Goal: Task Accomplishment & Management: Manage account settings

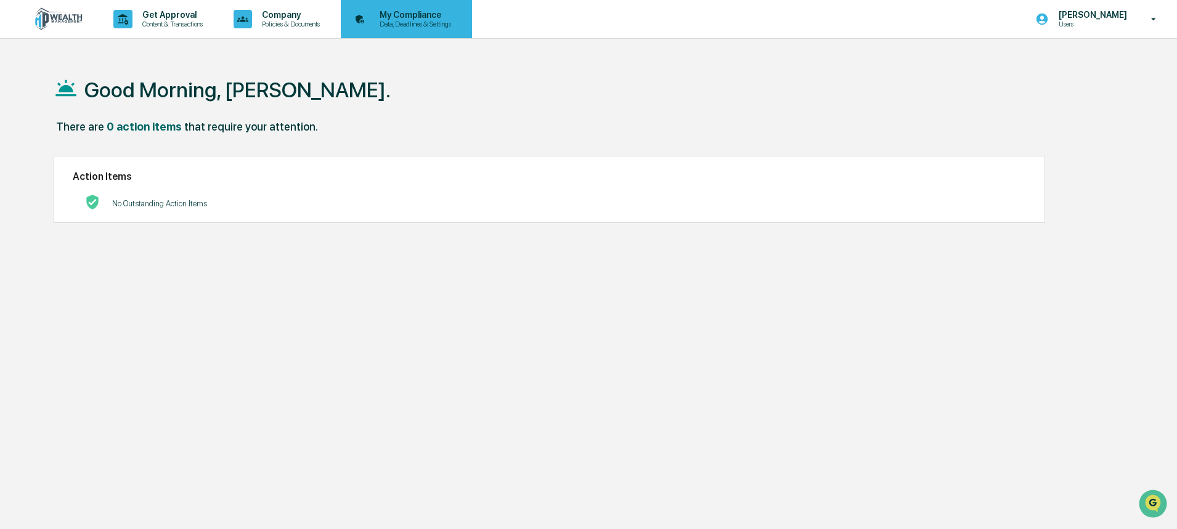
click at [401, 11] on p "My Compliance" at bounding box center [414, 15] width 88 height 10
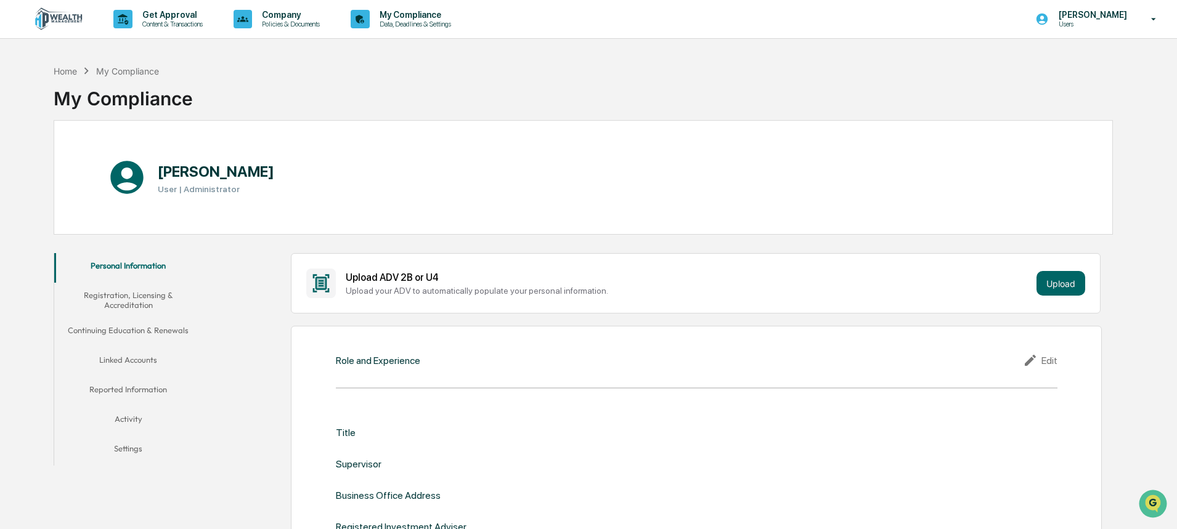
scroll to position [62, 0]
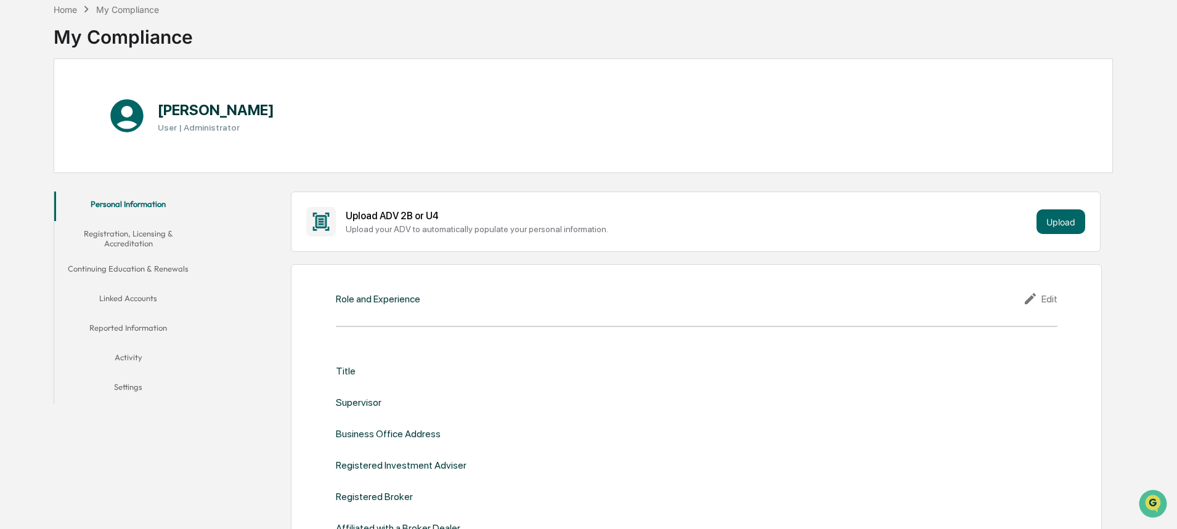
click at [133, 295] on button "Linked Accounts" at bounding box center [128, 301] width 148 height 30
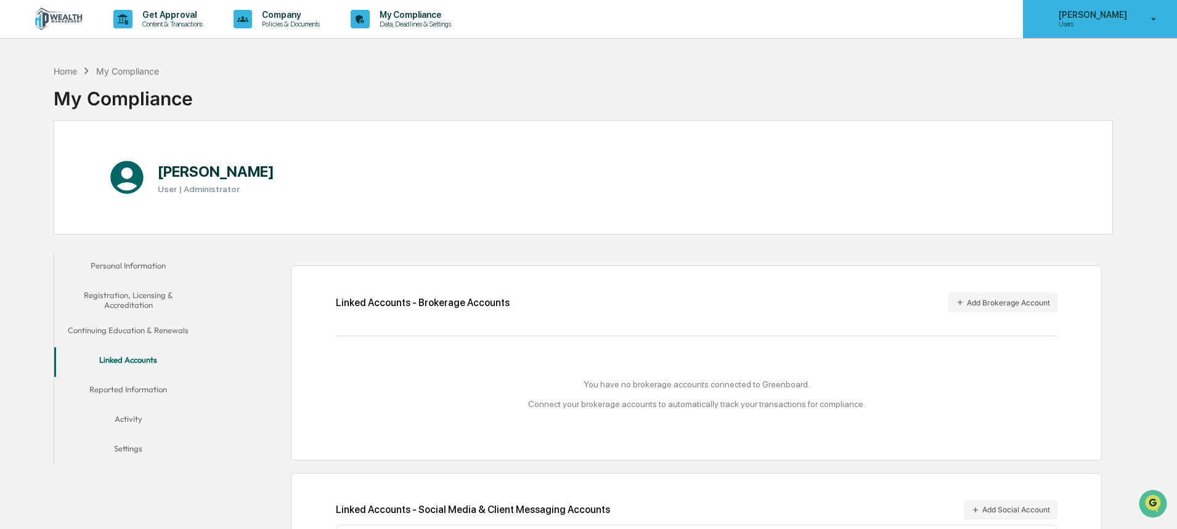
click at [1154, 24] on icon at bounding box center [1154, 20] width 22 height 12
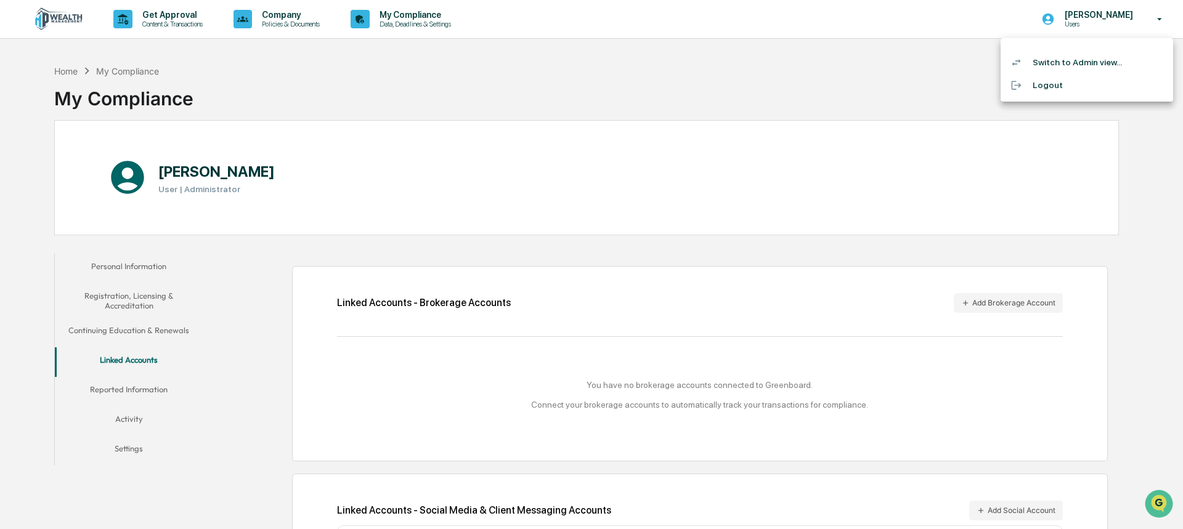
click at [1082, 21] on div at bounding box center [591, 264] width 1183 height 529
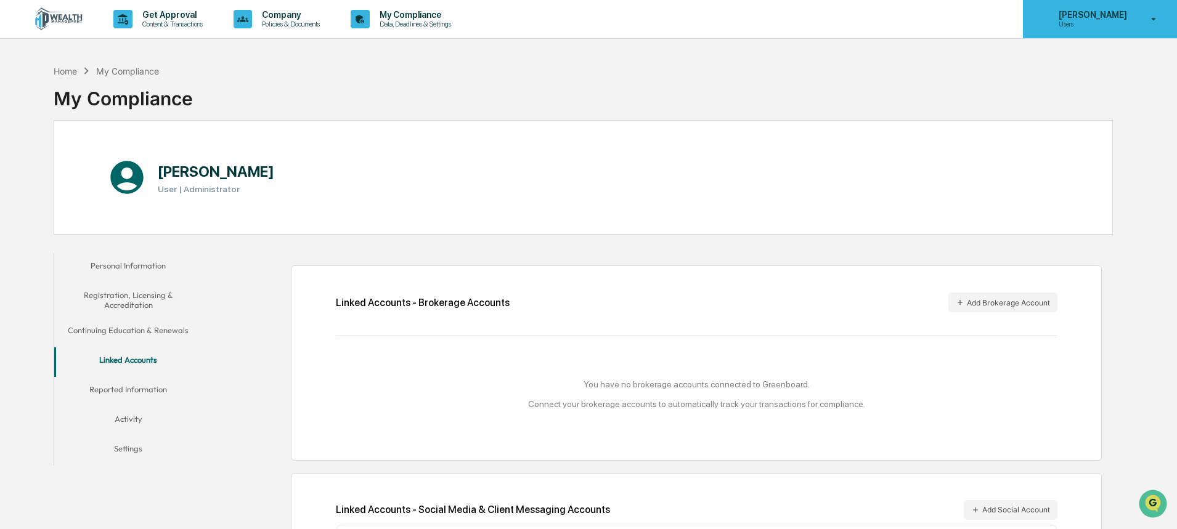
click at [1082, 20] on p "Users" at bounding box center [1091, 24] width 84 height 9
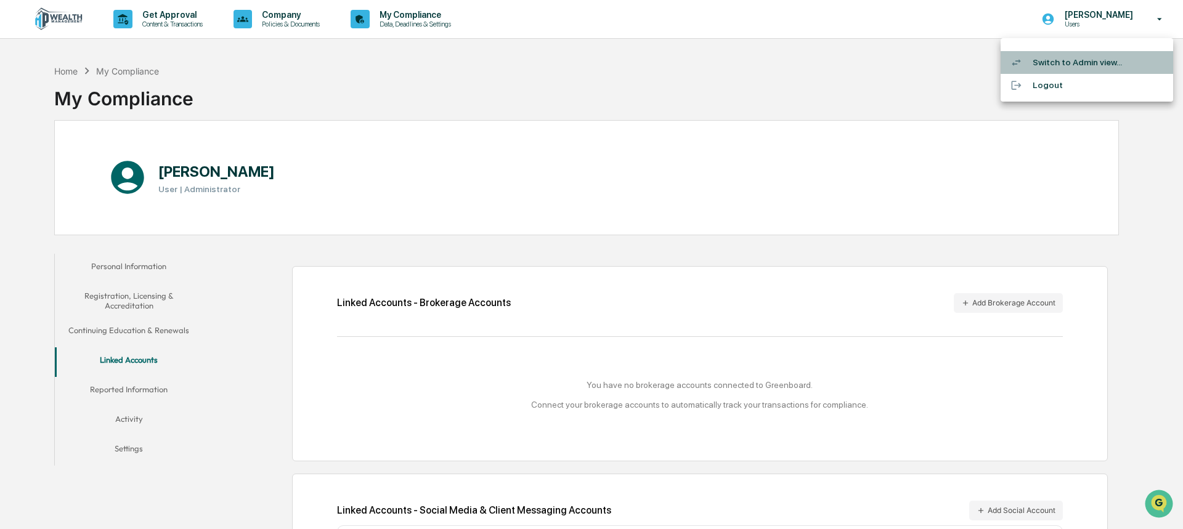
click at [1078, 66] on li "Switch to Admin view..." at bounding box center [1087, 62] width 173 height 23
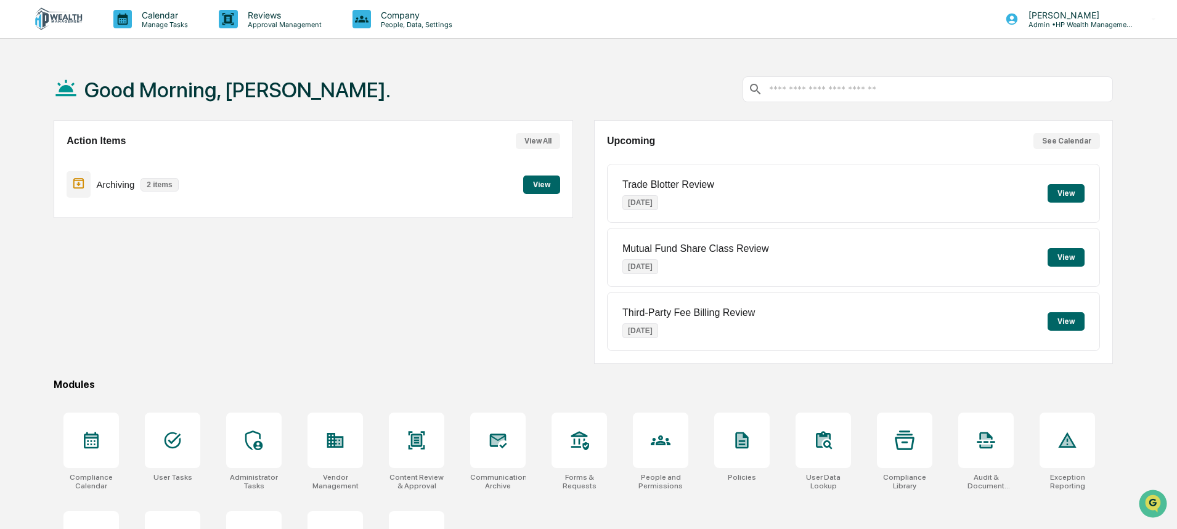
click at [1076, 195] on button "View" at bounding box center [1066, 193] width 37 height 18
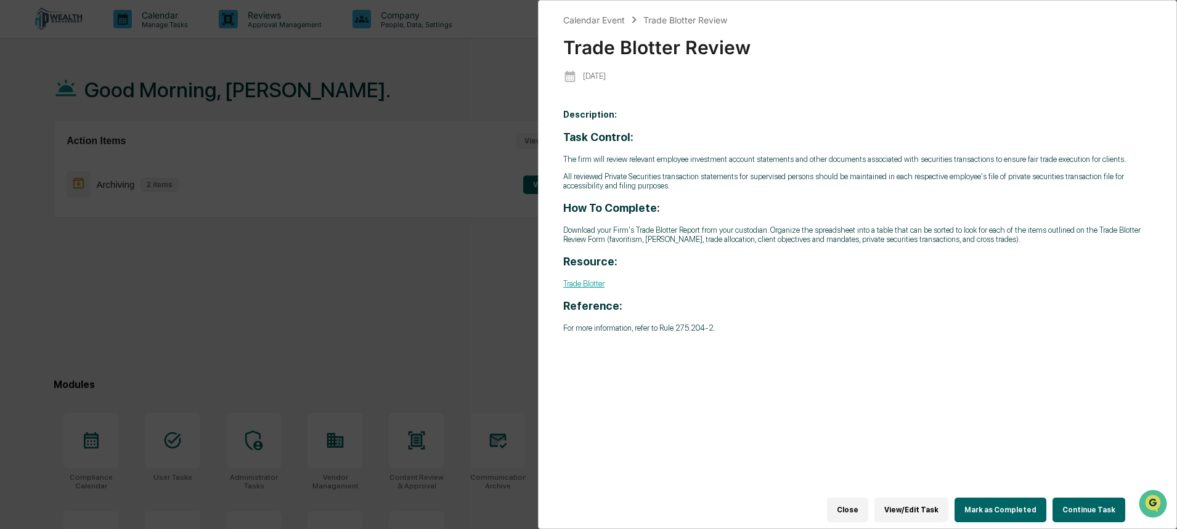
click at [854, 501] on button "Close" at bounding box center [847, 510] width 41 height 25
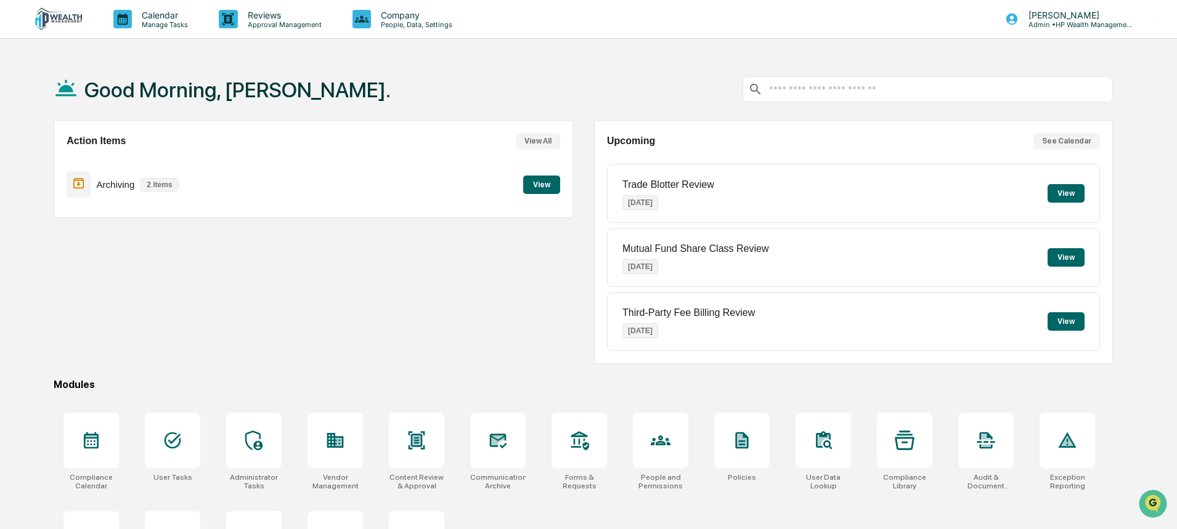
click at [536, 186] on button "View" at bounding box center [541, 185] width 37 height 18
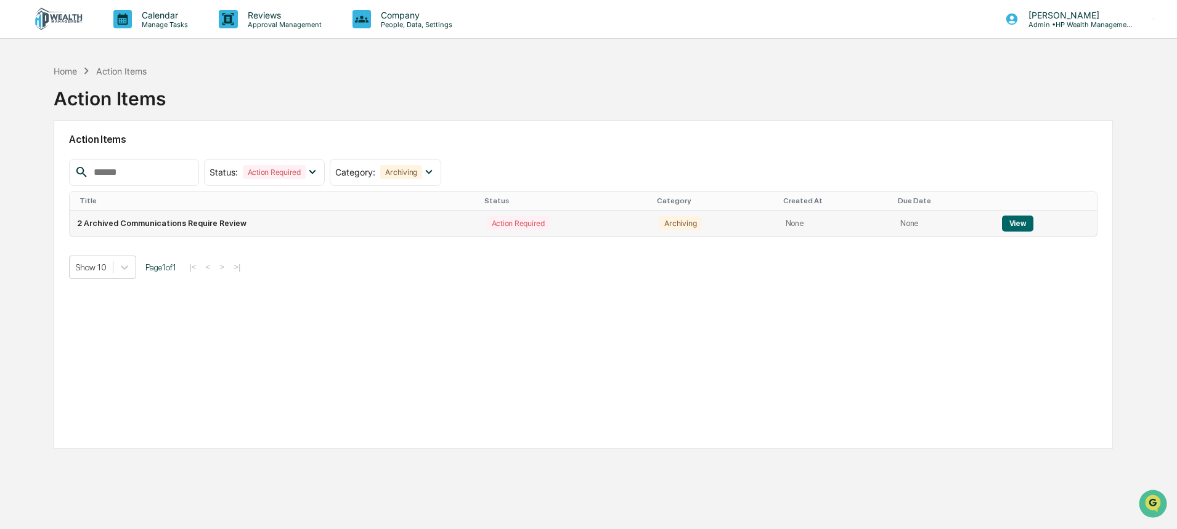
click at [1006, 223] on button "View" at bounding box center [1017, 224] width 31 height 16
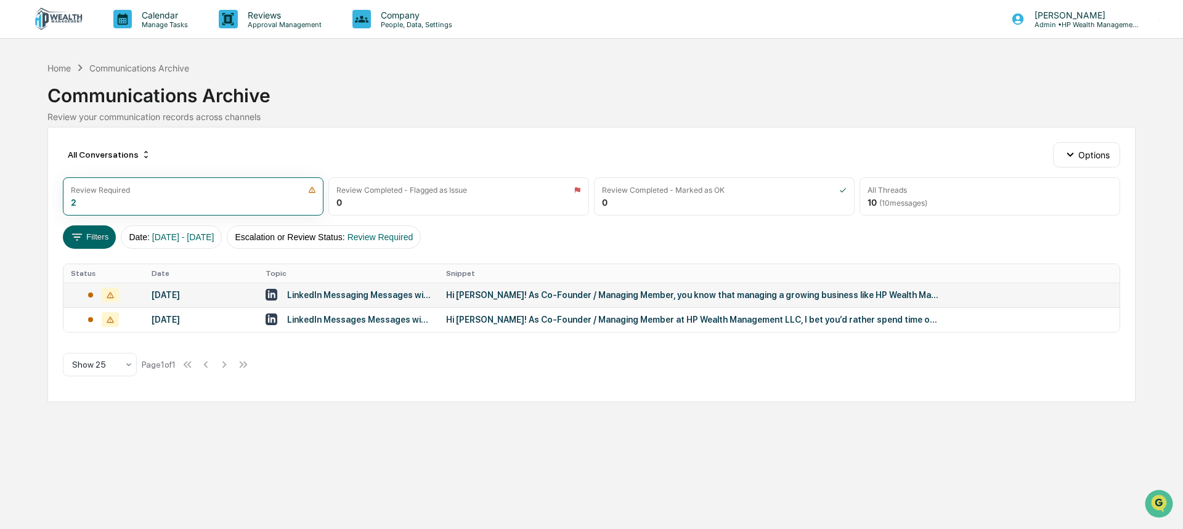
click at [658, 296] on div "Hi [PERSON_NAME]! As Co-Founder / Managing Member, you know that managing a gro…" at bounding box center [692, 295] width 493 height 10
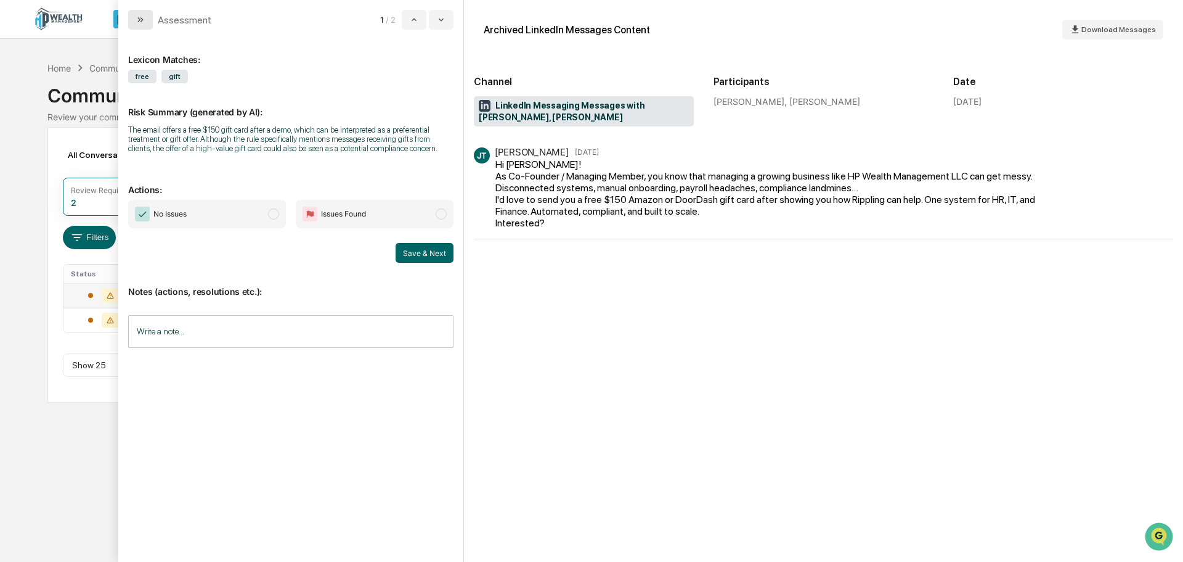
click at [135, 15] on button "modal" at bounding box center [140, 20] width 25 height 20
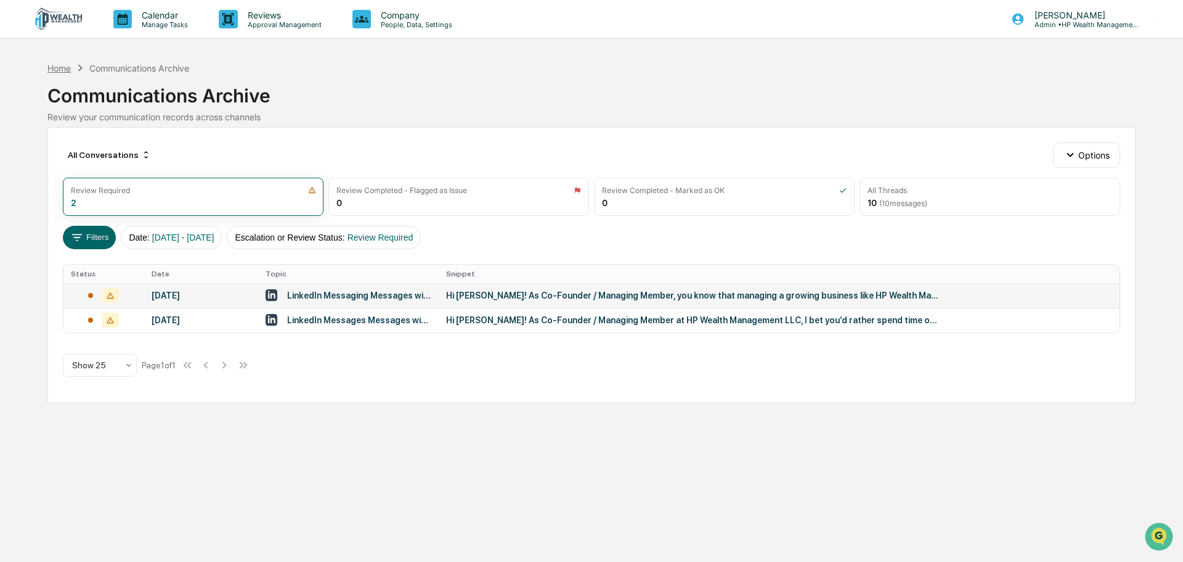
click at [56, 69] on div "Home" at bounding box center [58, 68] width 23 height 10
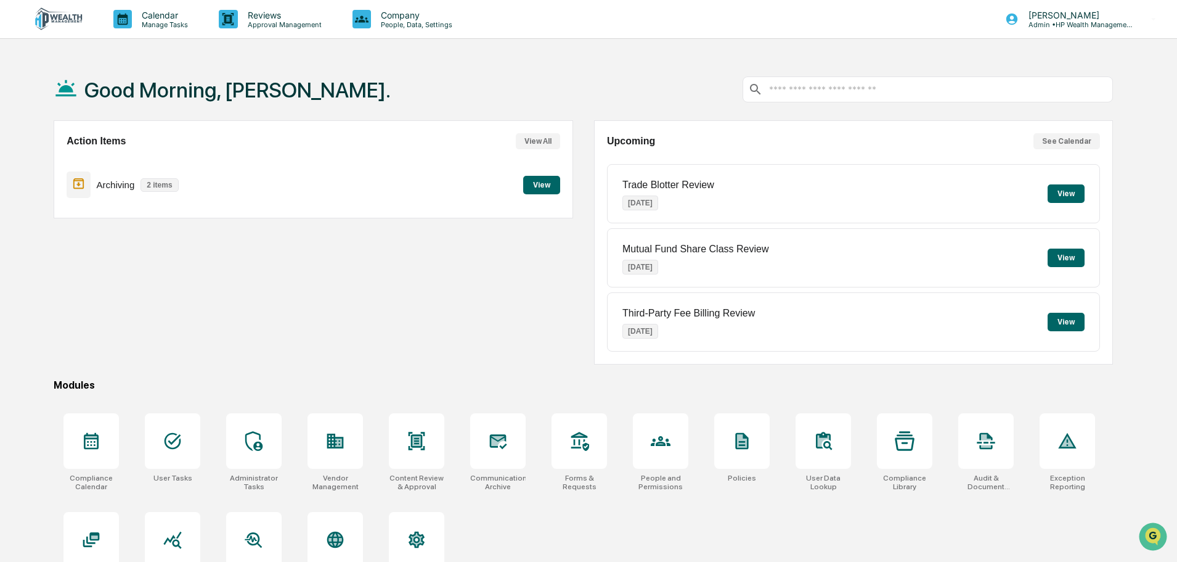
click at [536, 187] on button "View" at bounding box center [541, 185] width 37 height 18
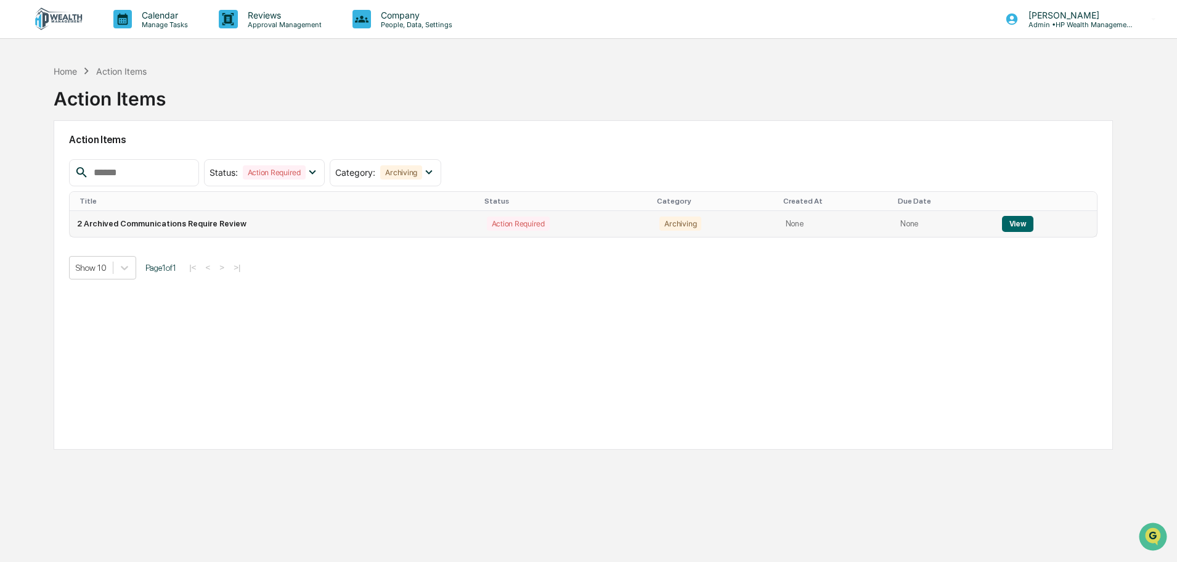
click at [1011, 221] on button "View" at bounding box center [1017, 224] width 31 height 16
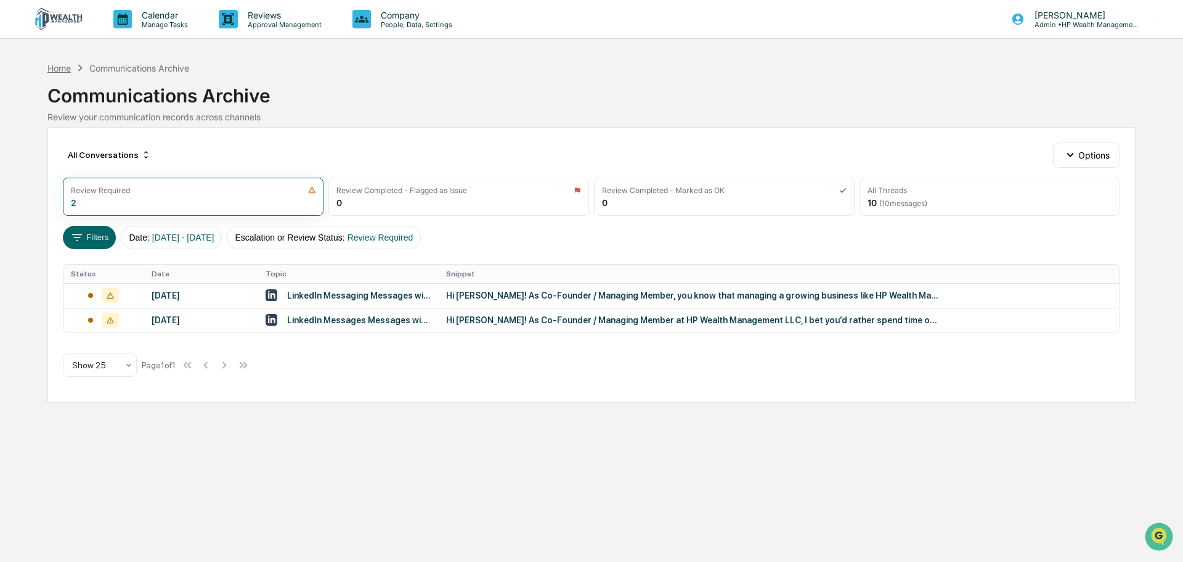
click at [63, 71] on div "Home" at bounding box center [58, 68] width 23 height 10
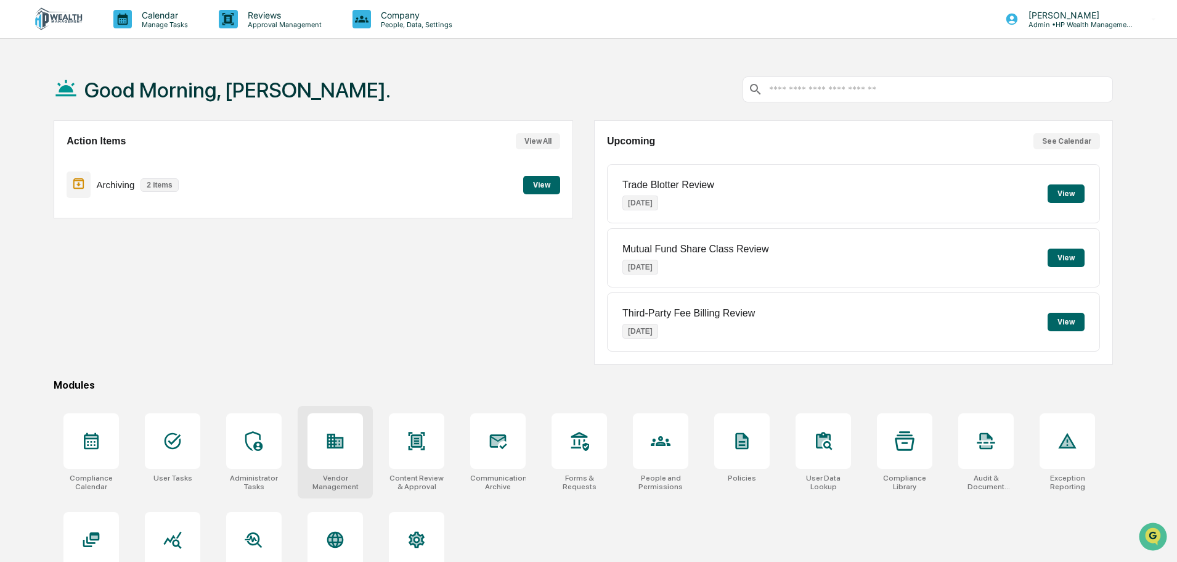
click at [340, 444] on icon at bounding box center [335, 440] width 17 height 15
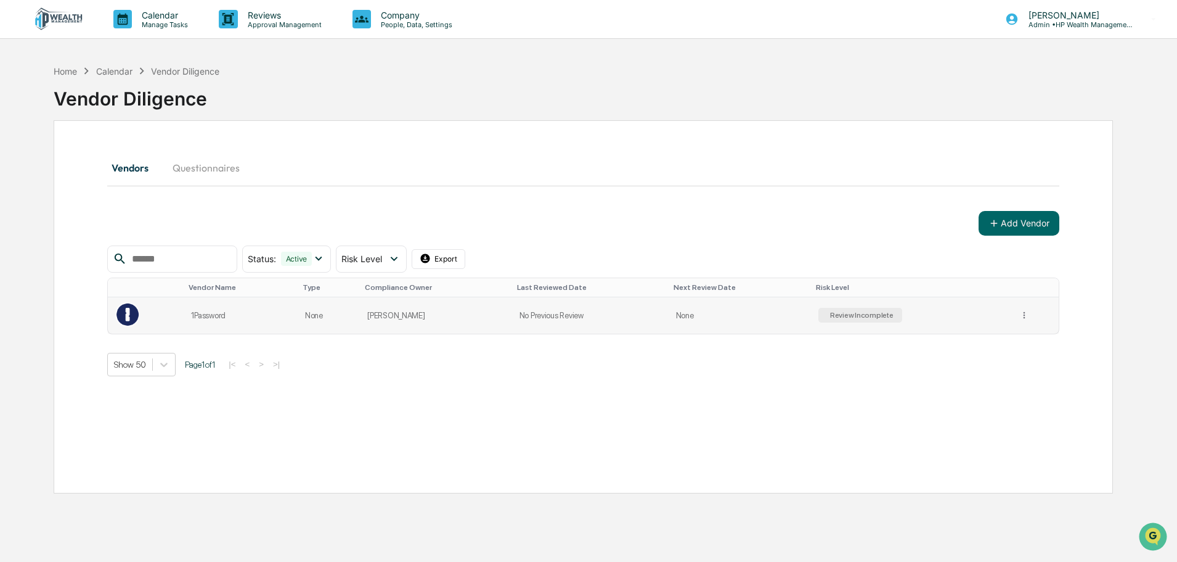
click at [198, 315] on div "1Password" at bounding box center [240, 315] width 99 height 9
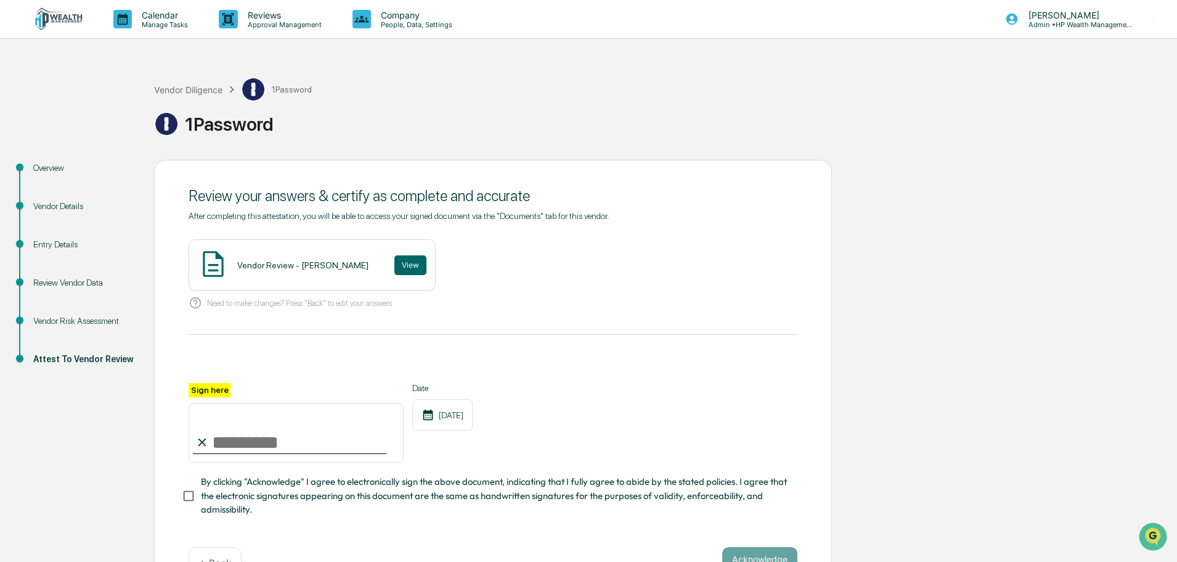
click at [246, 439] on input "Sign here" at bounding box center [296, 432] width 215 height 59
type input "**********"
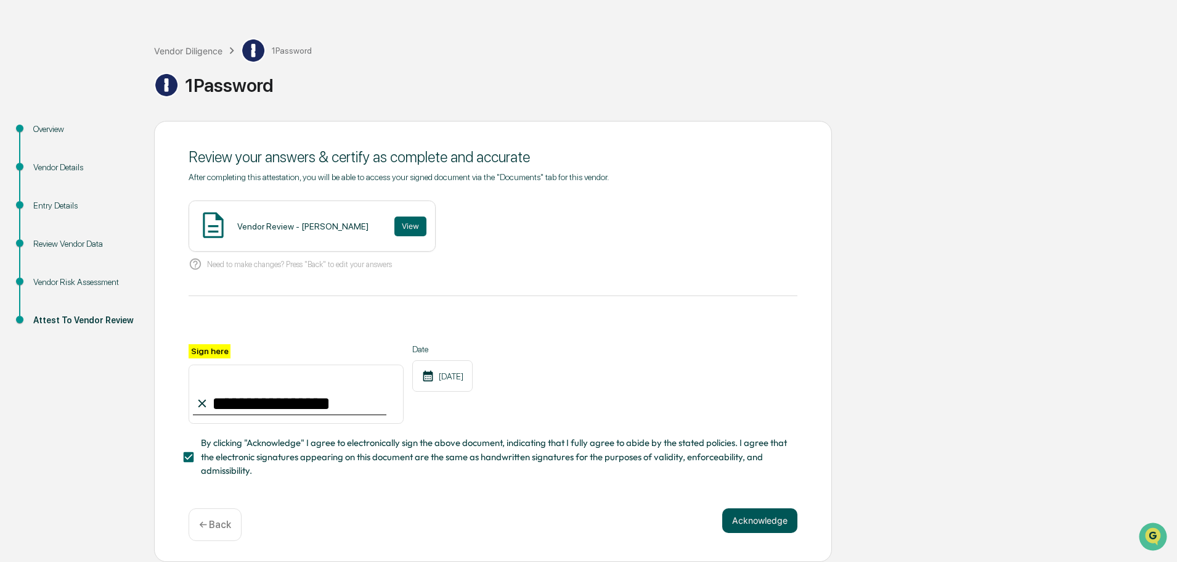
click at [743, 518] on button "Acknowledge" at bounding box center [759, 520] width 75 height 25
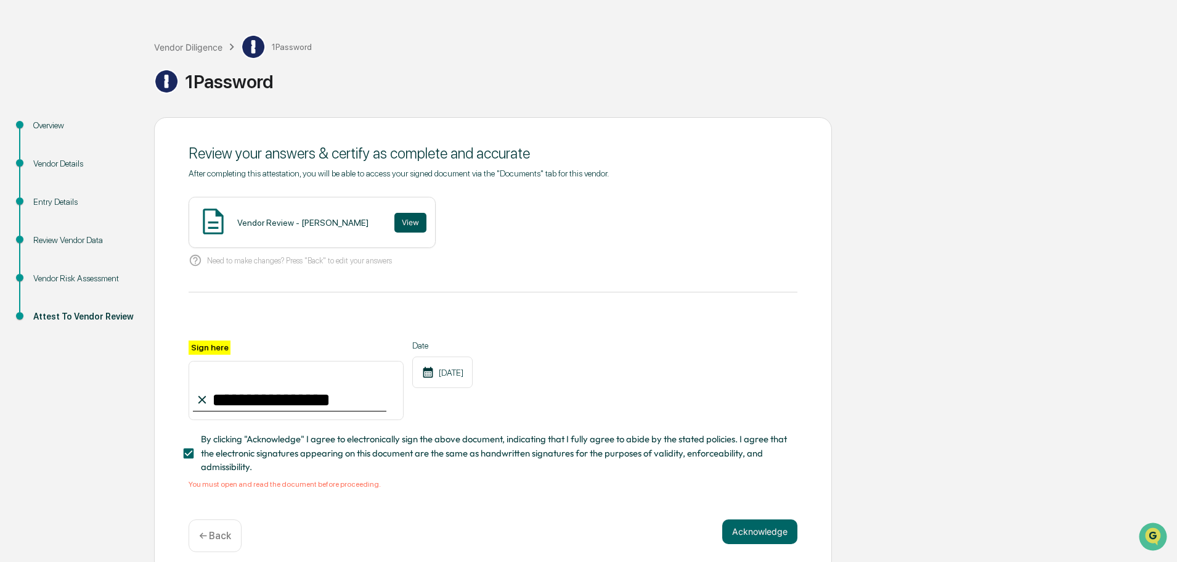
click at [415, 224] on button "View" at bounding box center [410, 223] width 32 height 20
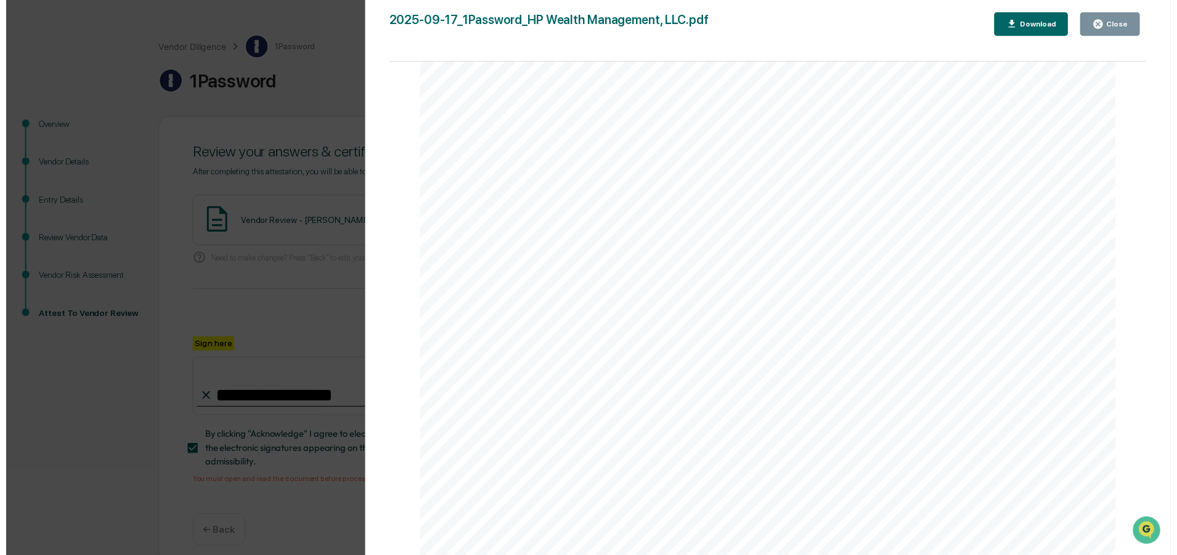
scroll to position [431, 0]
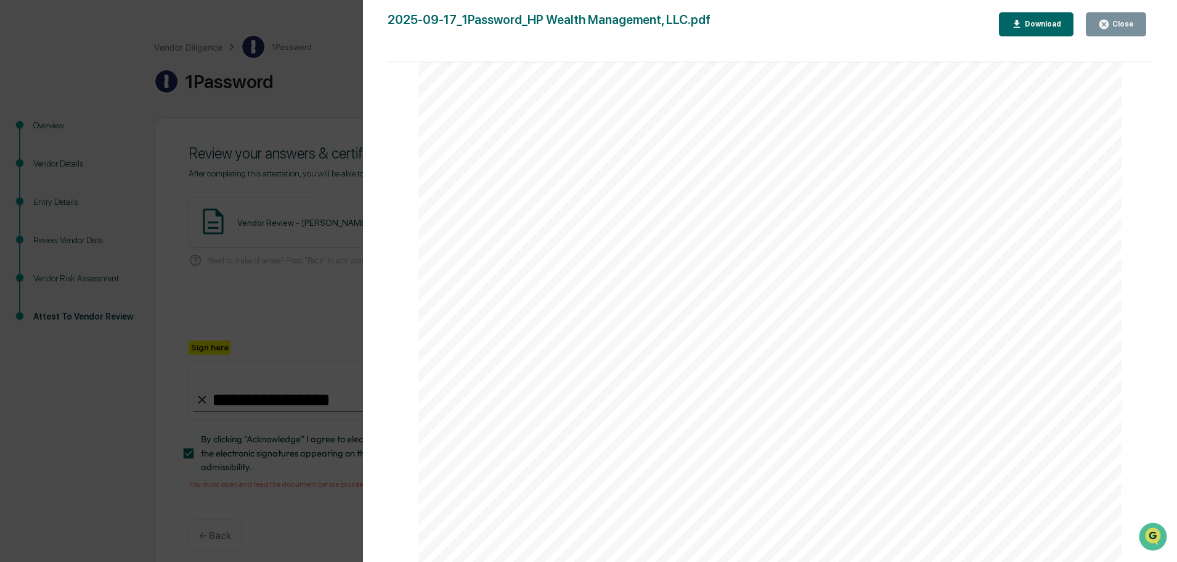
click at [1135, 29] on button "Close" at bounding box center [1116, 24] width 60 height 24
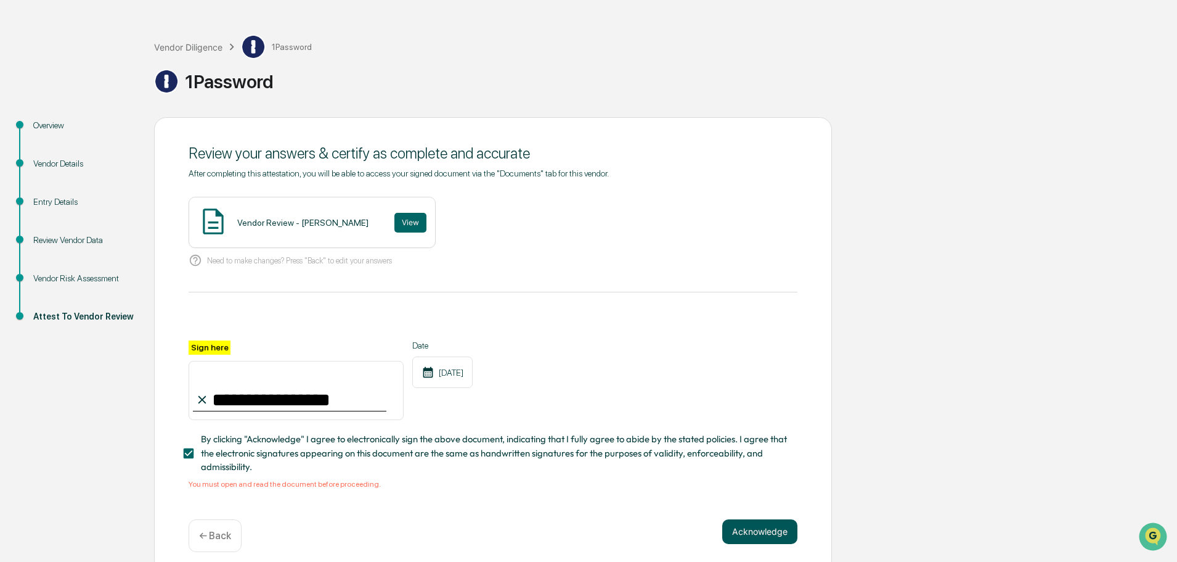
click at [742, 536] on button "Acknowledge" at bounding box center [759, 531] width 75 height 25
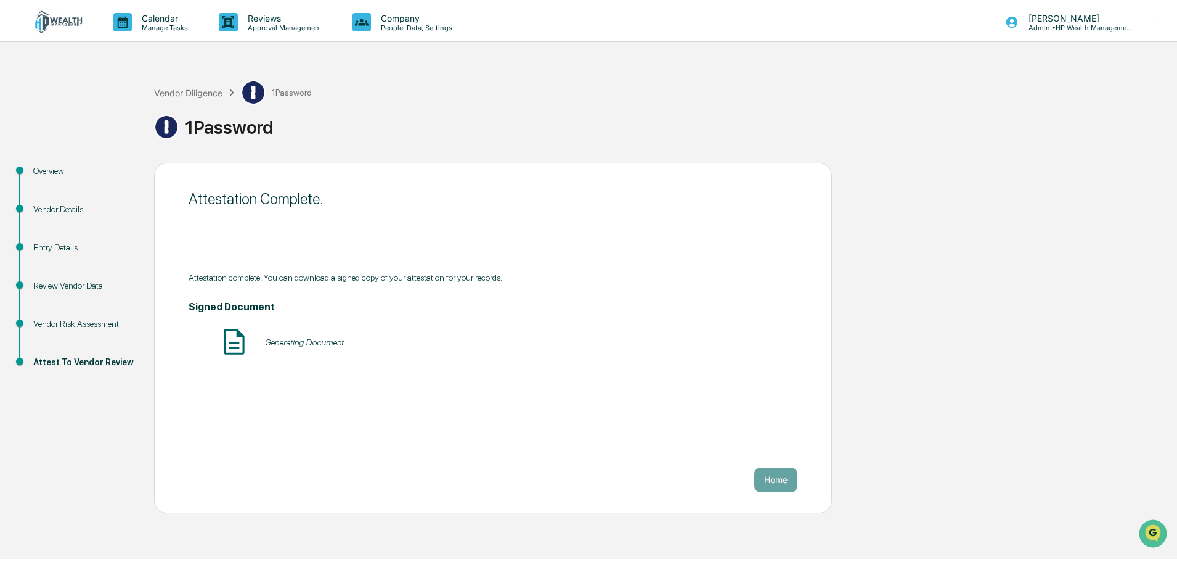
scroll to position [0, 0]
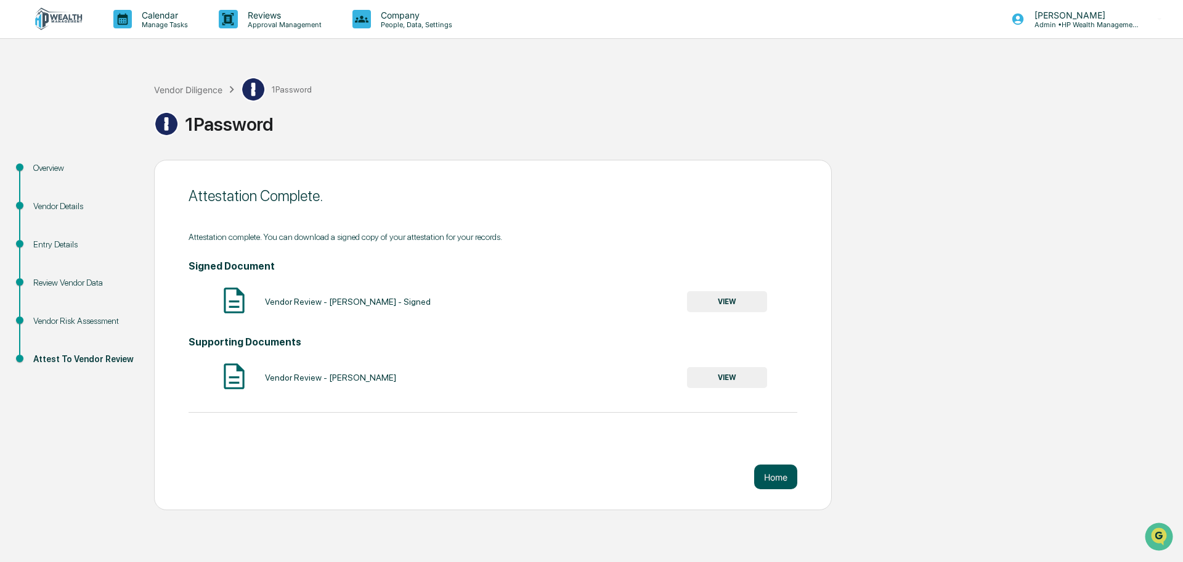
click at [772, 477] on button "Home" at bounding box center [775, 476] width 43 height 25
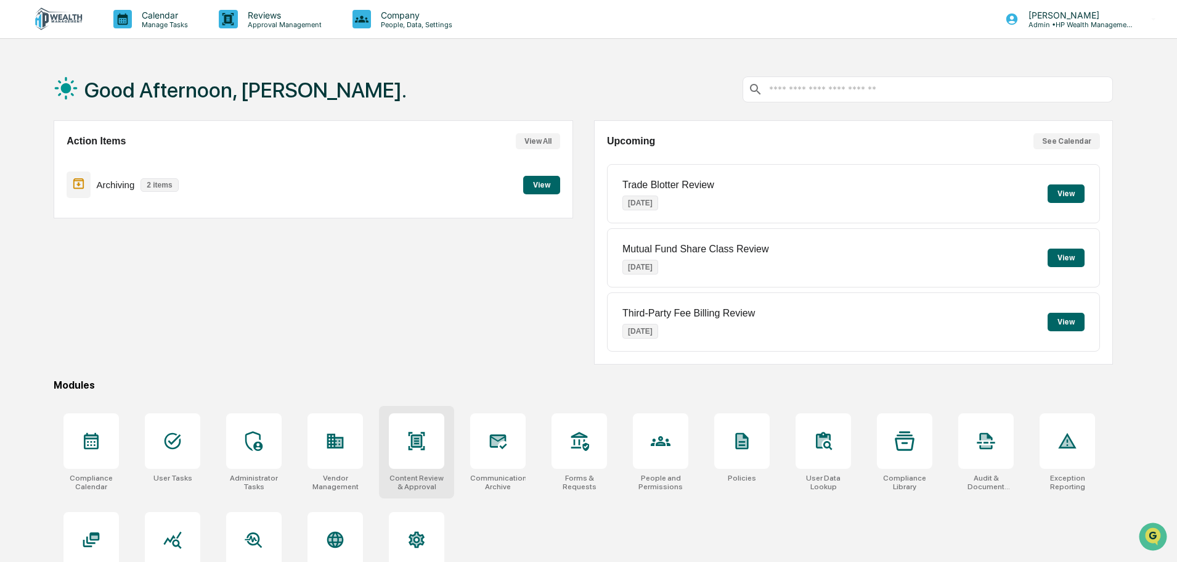
click at [420, 441] on icon at bounding box center [417, 441] width 8 height 10
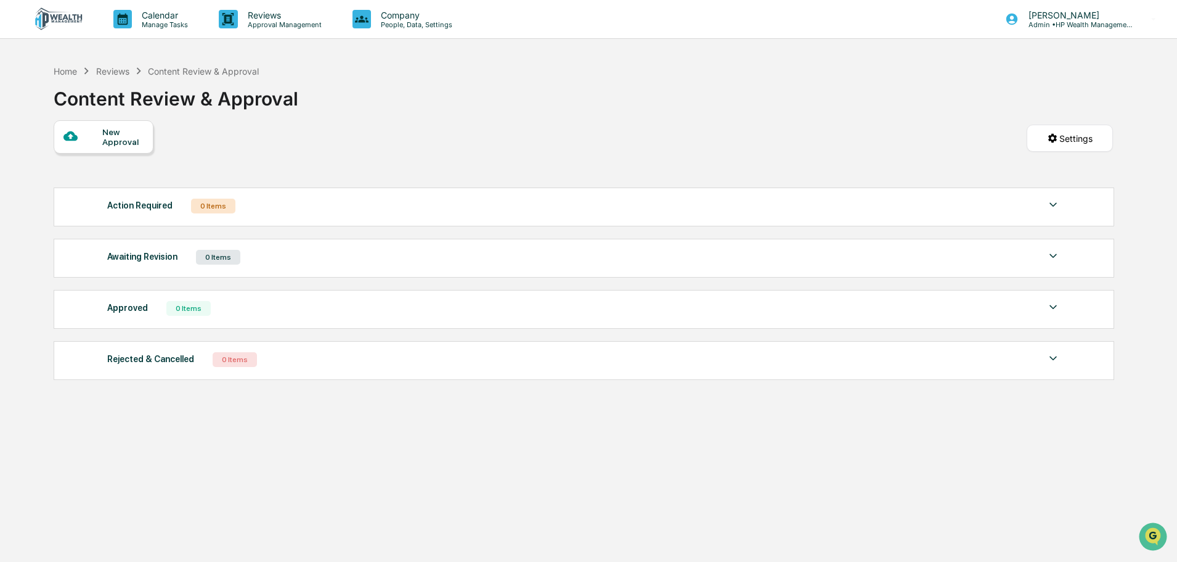
click at [1053, 205] on img at bounding box center [1053, 204] width 15 height 15
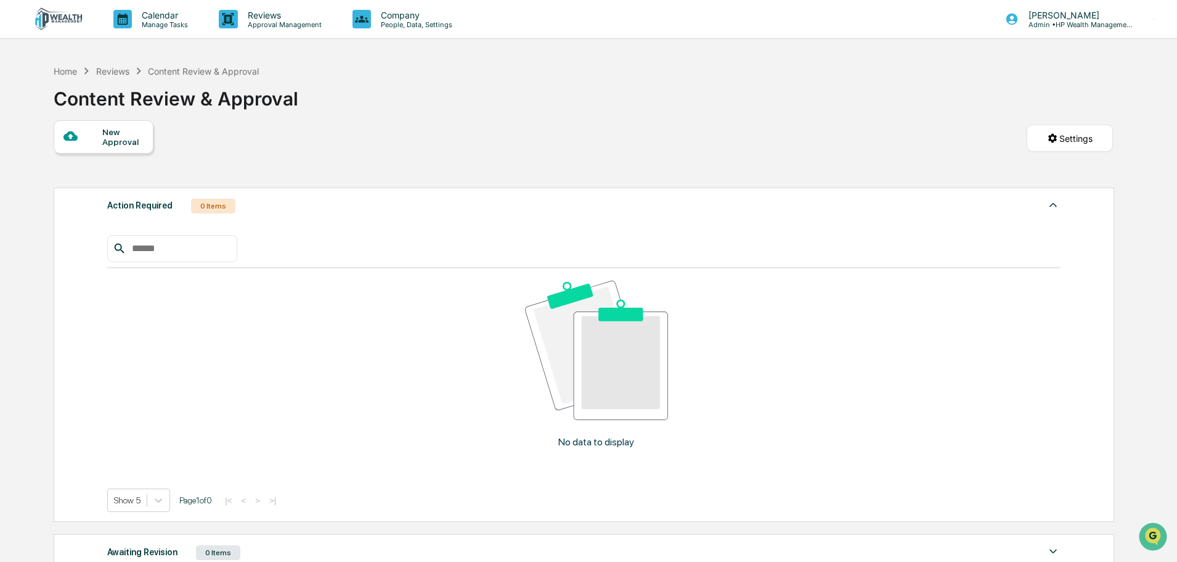
click at [1053, 205] on img at bounding box center [1053, 204] width 15 height 15
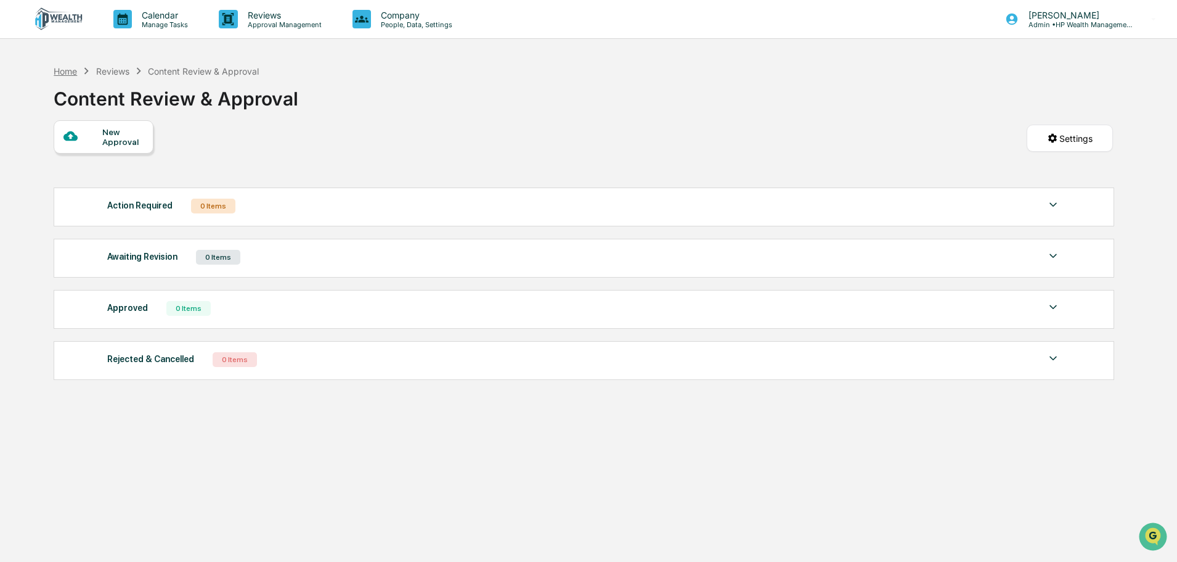
click at [61, 67] on div "Home" at bounding box center [65, 71] width 23 height 10
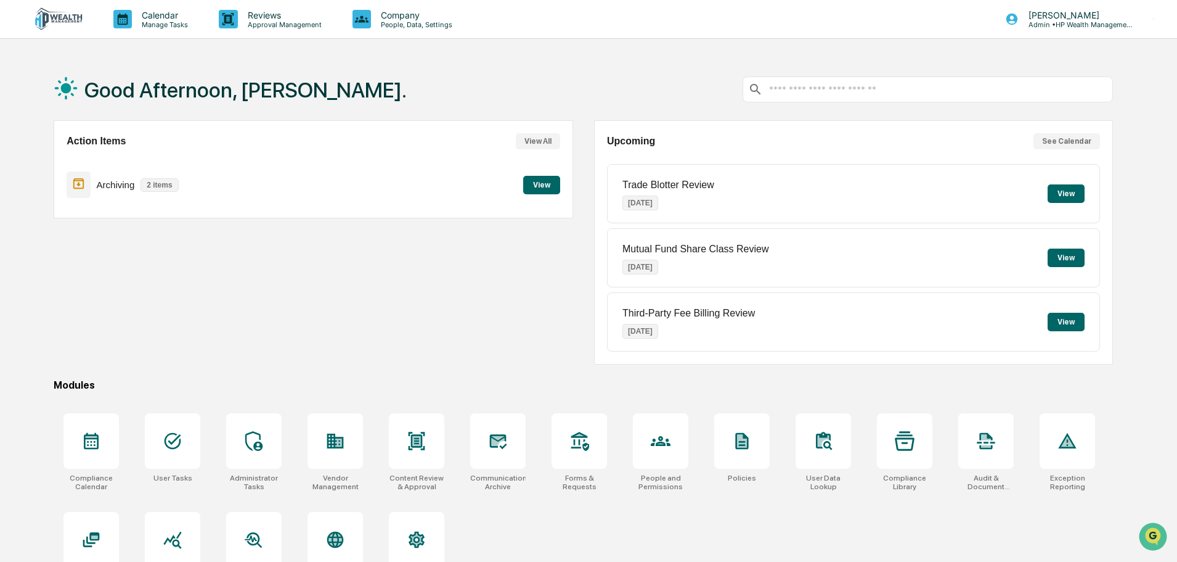
click at [535, 183] on button "View" at bounding box center [541, 185] width 37 height 18
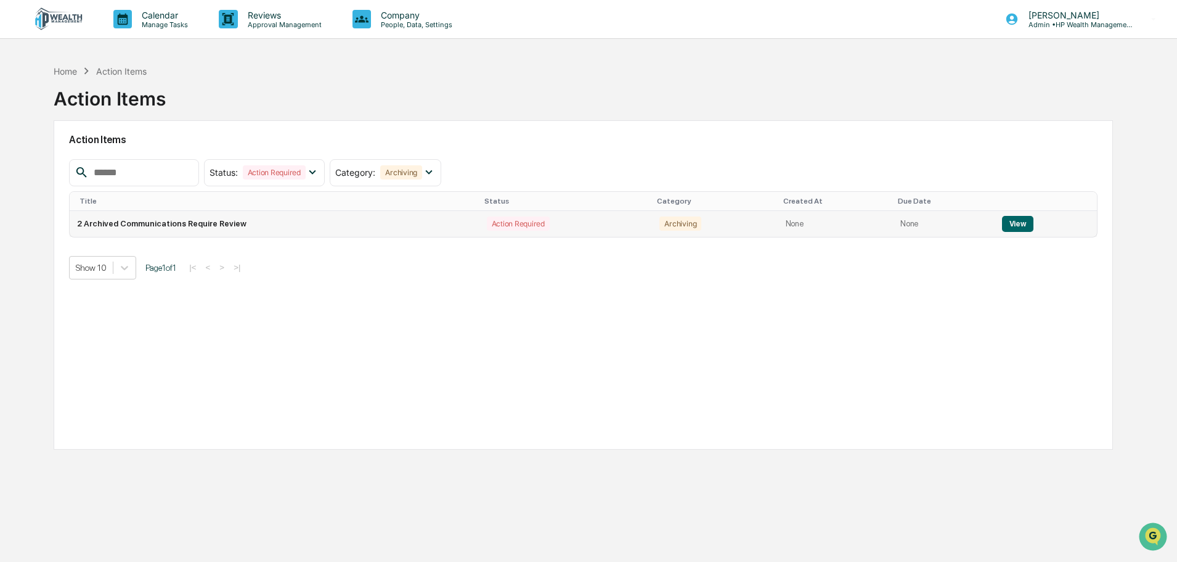
click at [211, 224] on td "2 Archived Communications Require Review" at bounding box center [274, 224] width 409 height 26
click at [1007, 224] on button "View" at bounding box center [1017, 224] width 31 height 16
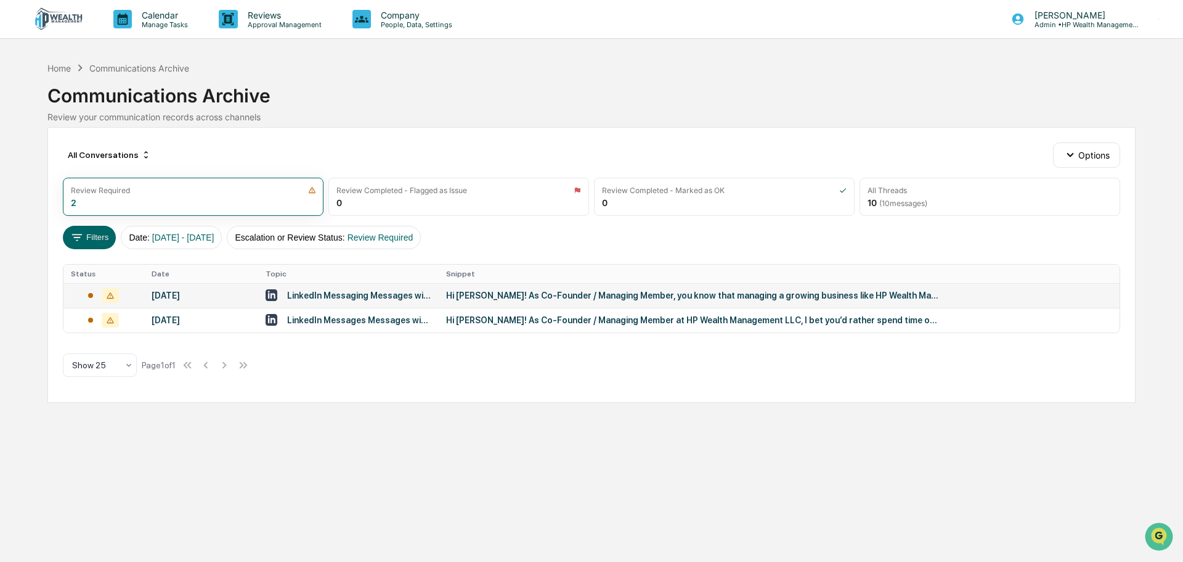
click at [336, 297] on div "LinkedIn Messaging Messages with Jacob Thompson, Matt Amsberry" at bounding box center [359, 295] width 144 height 10
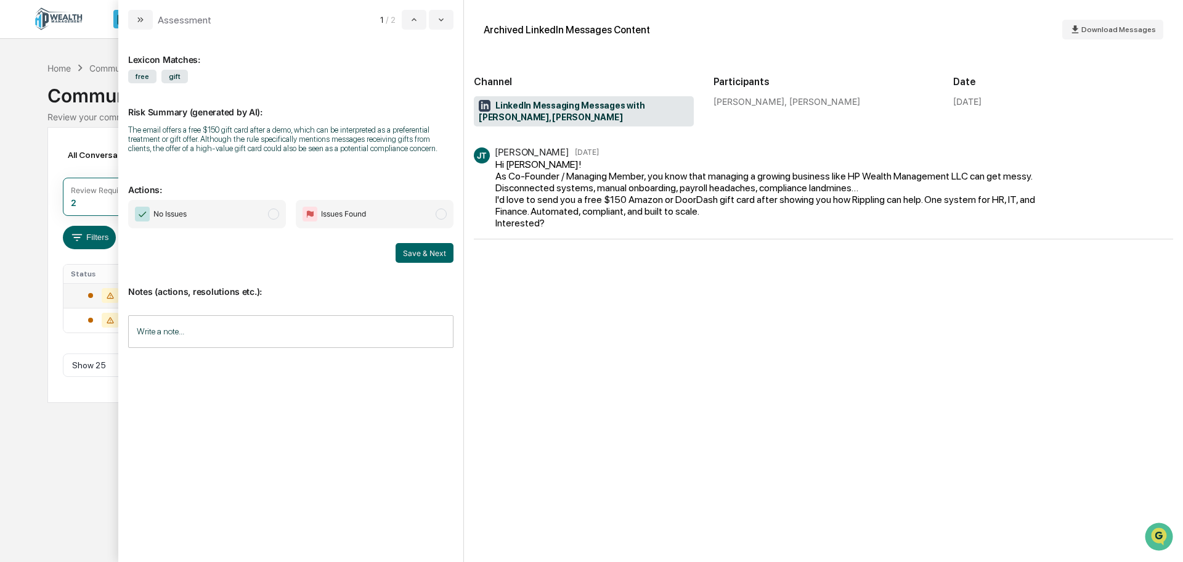
click at [269, 215] on span "modal" at bounding box center [273, 213] width 11 height 11
click at [252, 321] on input "Write a note..." at bounding box center [290, 331] width 325 height 33
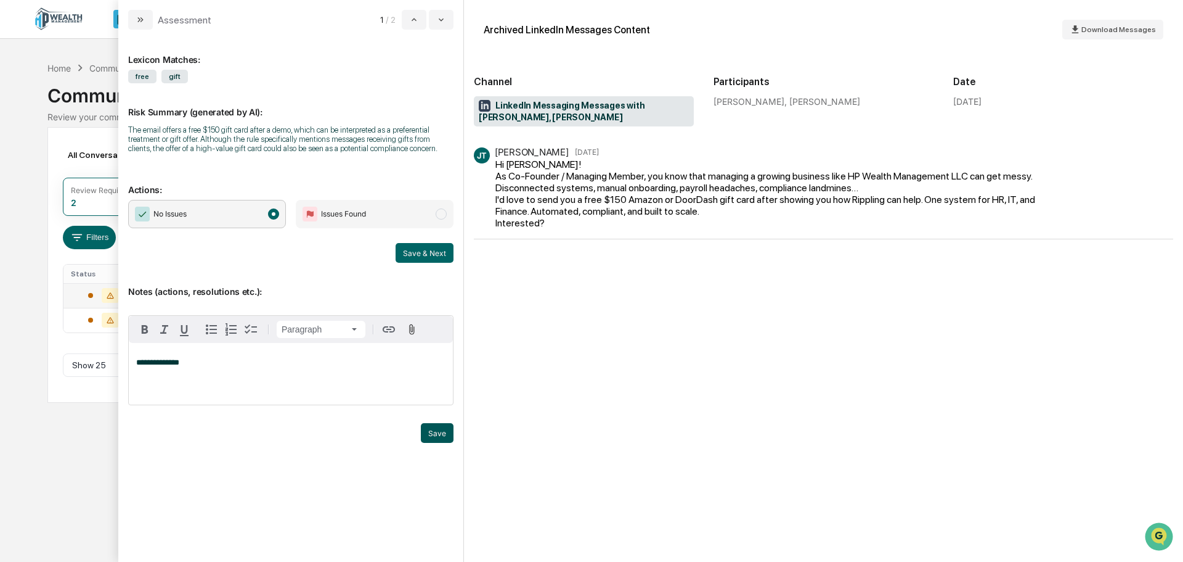
click at [433, 433] on button "Save" at bounding box center [437, 433] width 33 height 20
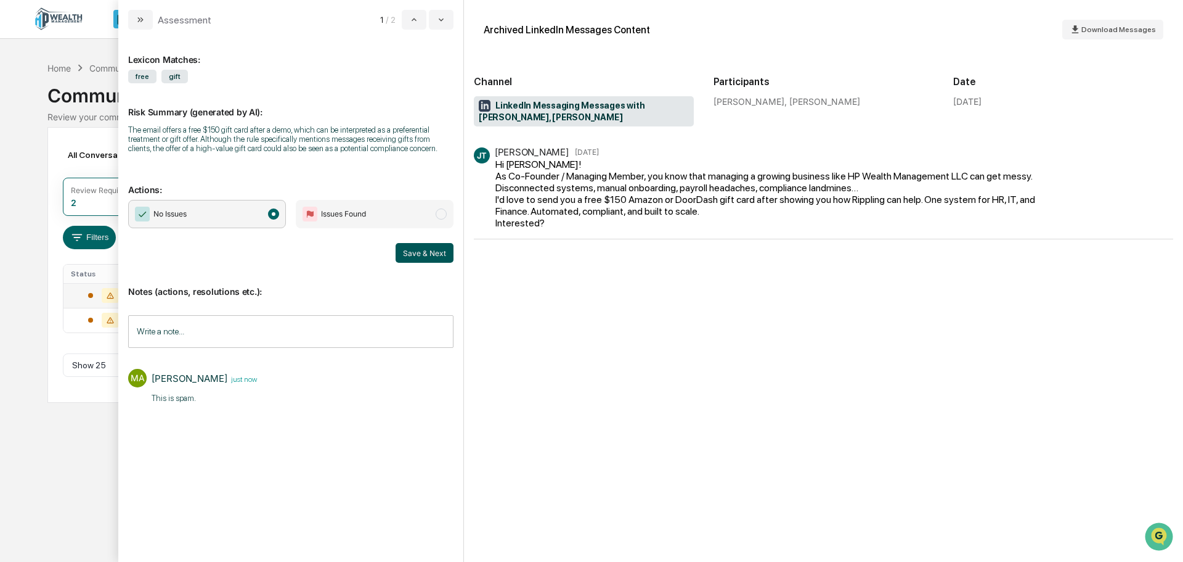
click at [423, 252] on button "Save & Next" at bounding box center [425, 253] width 58 height 20
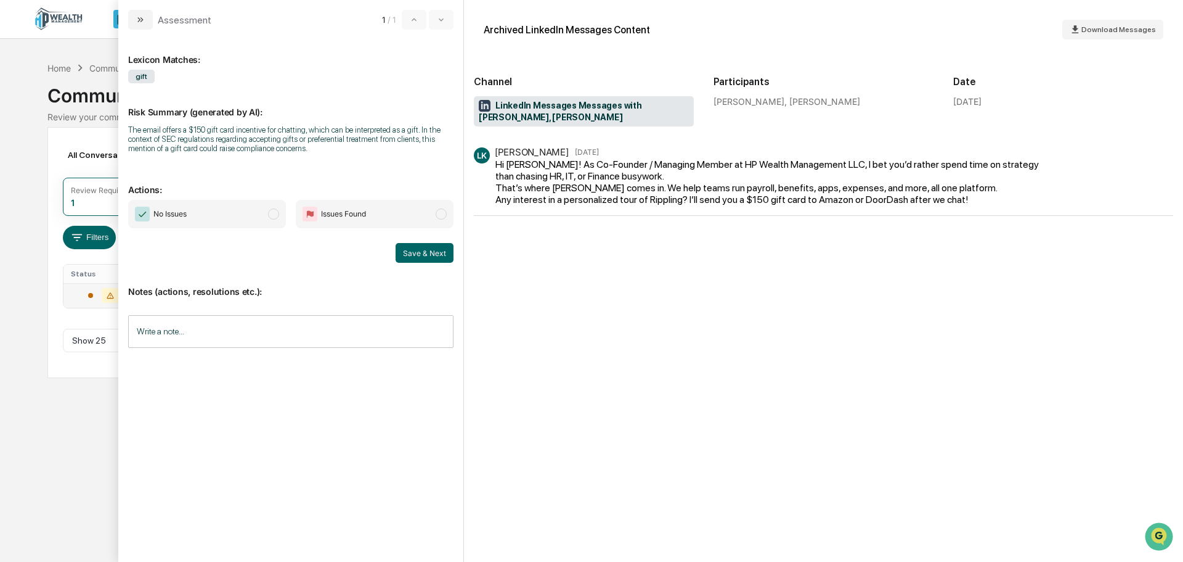
click at [274, 218] on span "modal" at bounding box center [273, 213] width 11 height 11
click at [269, 323] on input "Write a note..." at bounding box center [290, 331] width 325 height 33
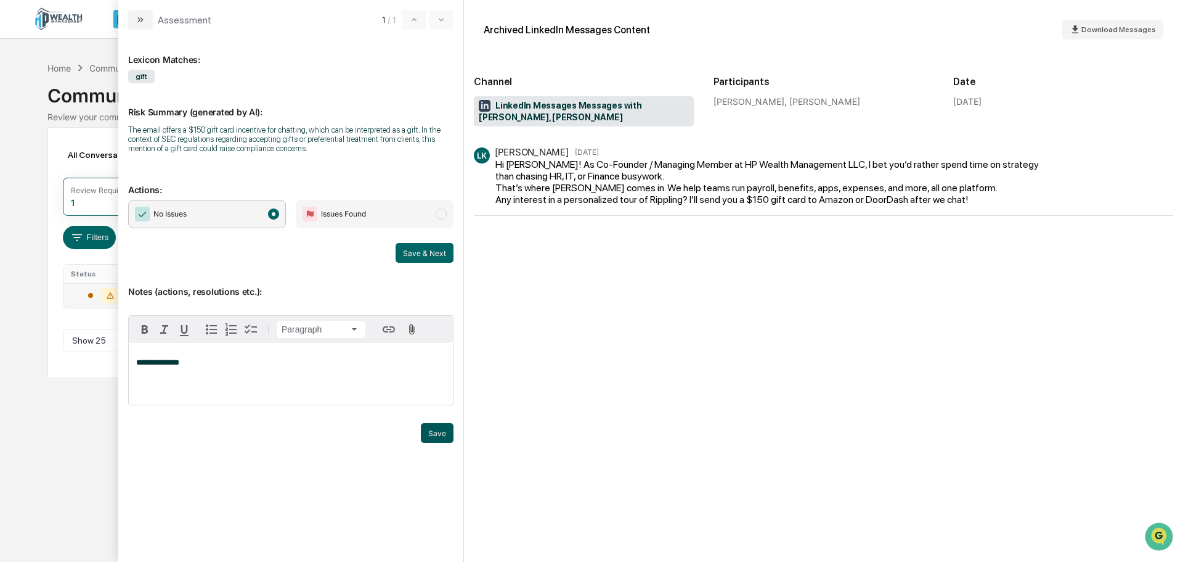
click at [434, 431] on button "Save" at bounding box center [437, 433] width 33 height 20
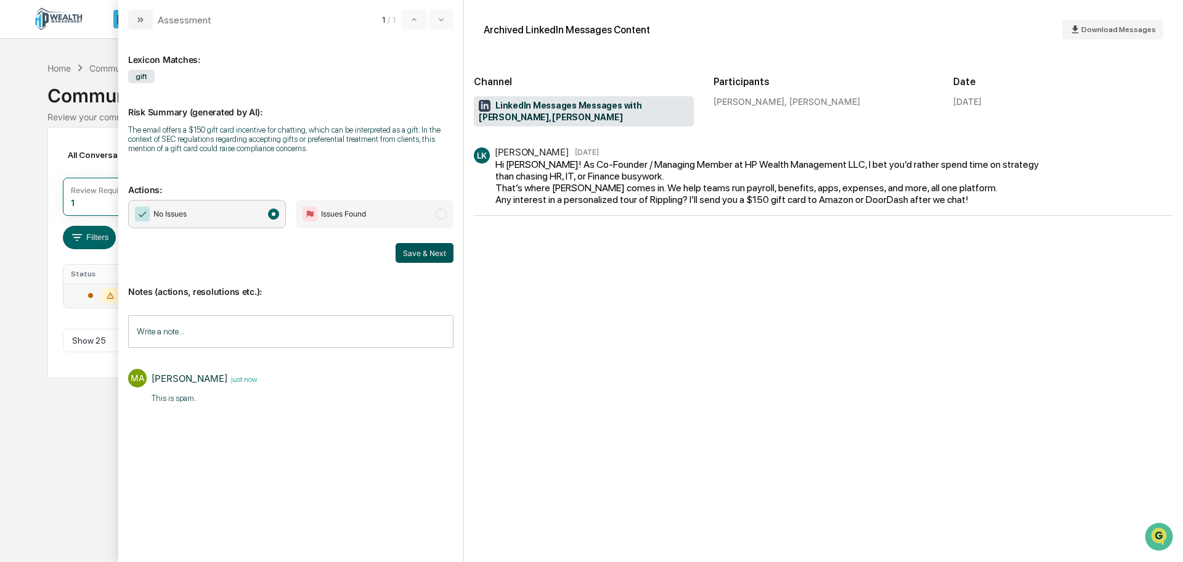
click at [424, 253] on button "Save & Next" at bounding box center [425, 253] width 58 height 20
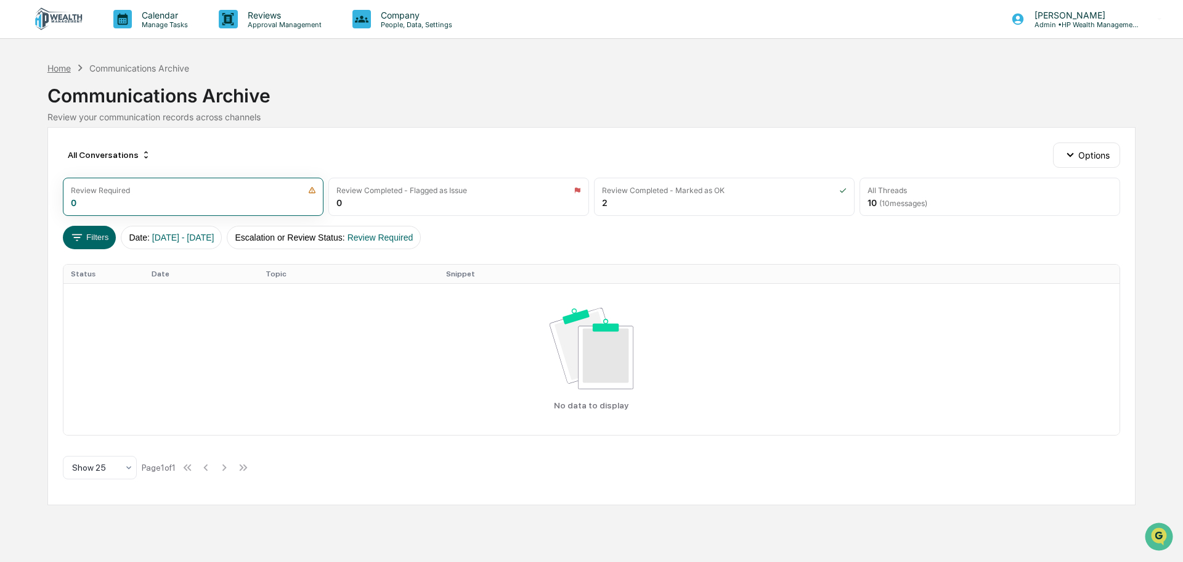
click at [59, 68] on div "Home" at bounding box center [58, 68] width 23 height 10
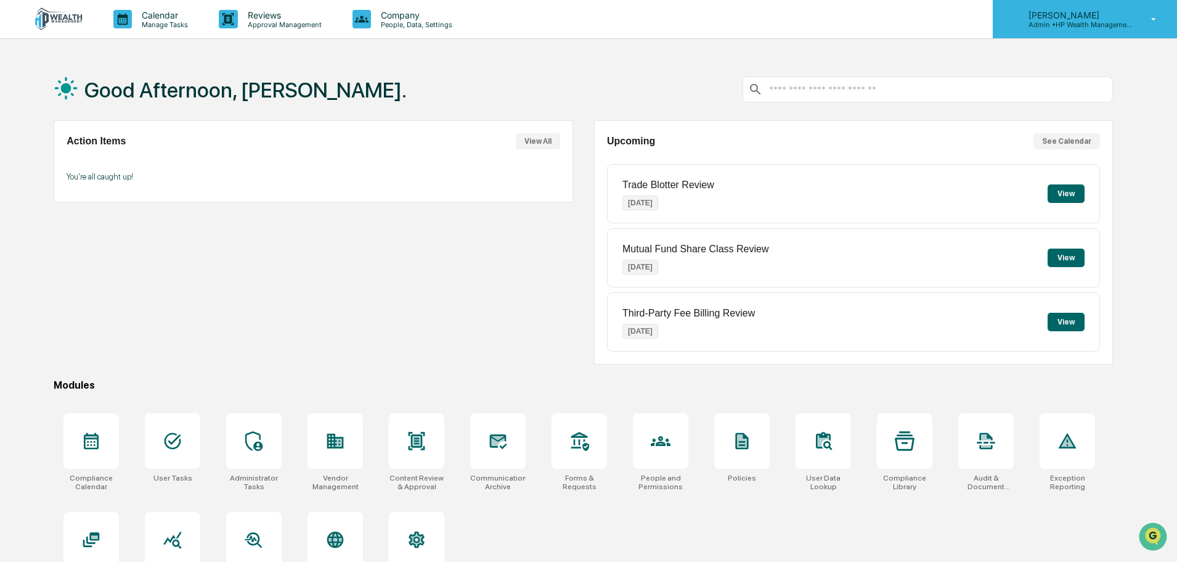
click at [1100, 14] on p "[PERSON_NAME]" at bounding box center [1076, 15] width 115 height 10
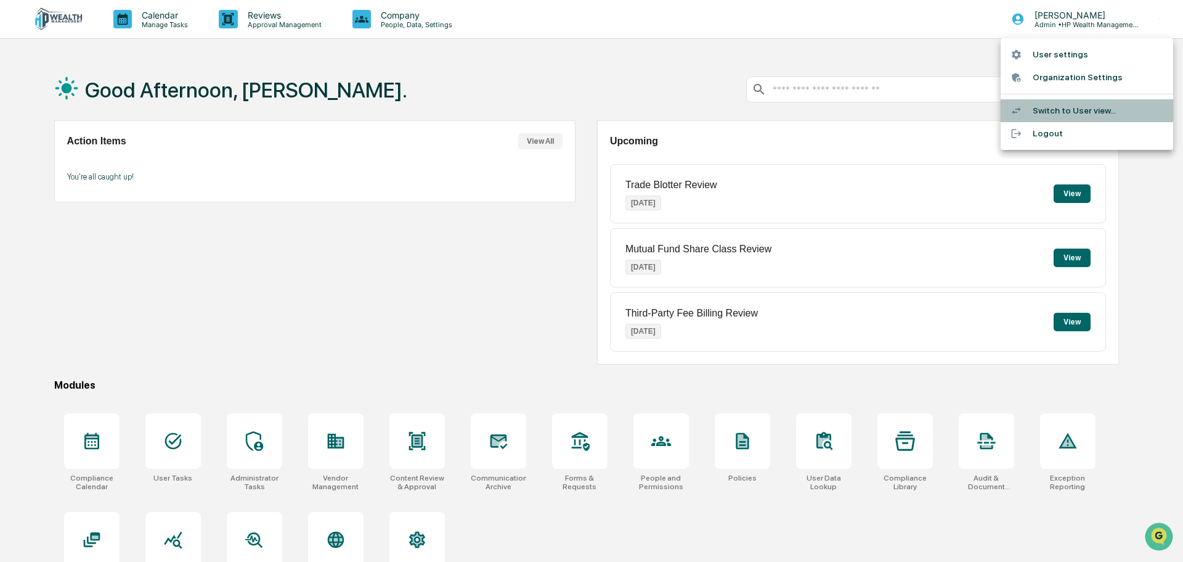
click at [1066, 109] on li "Switch to User view..." at bounding box center [1087, 110] width 173 height 23
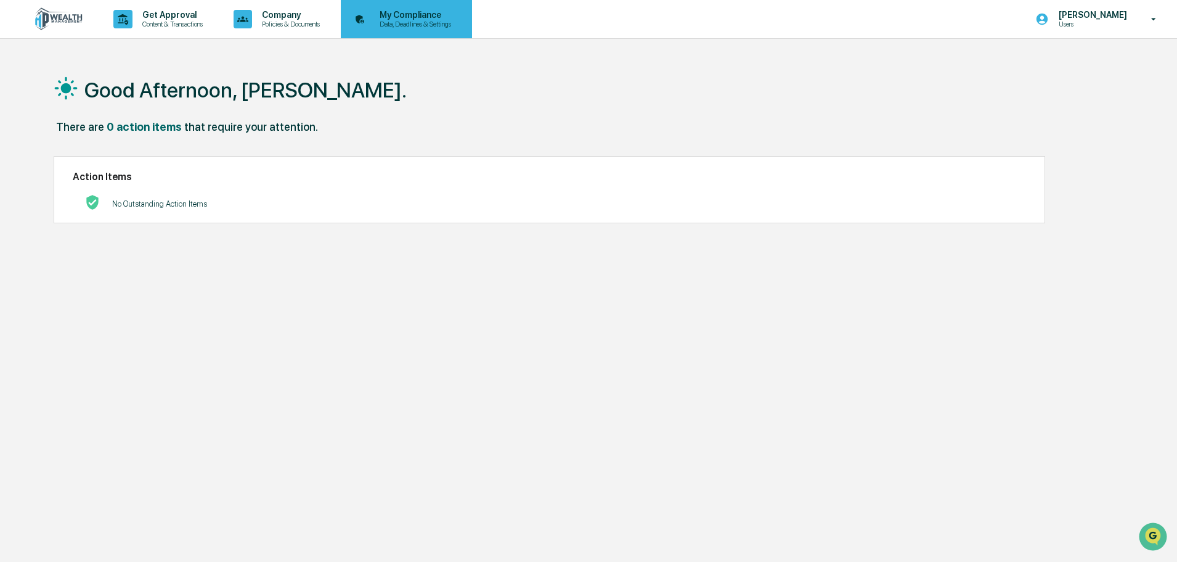
click at [414, 27] on p "Data, Deadlines & Settings" at bounding box center [414, 24] width 88 height 9
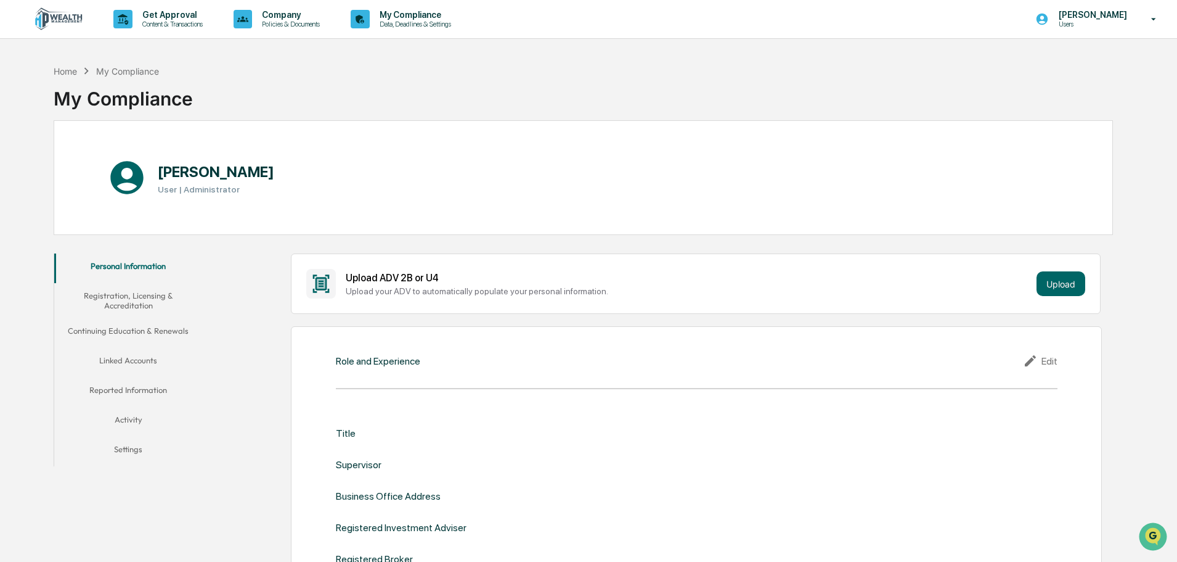
click at [133, 362] on button "Linked Accounts" at bounding box center [128, 363] width 148 height 30
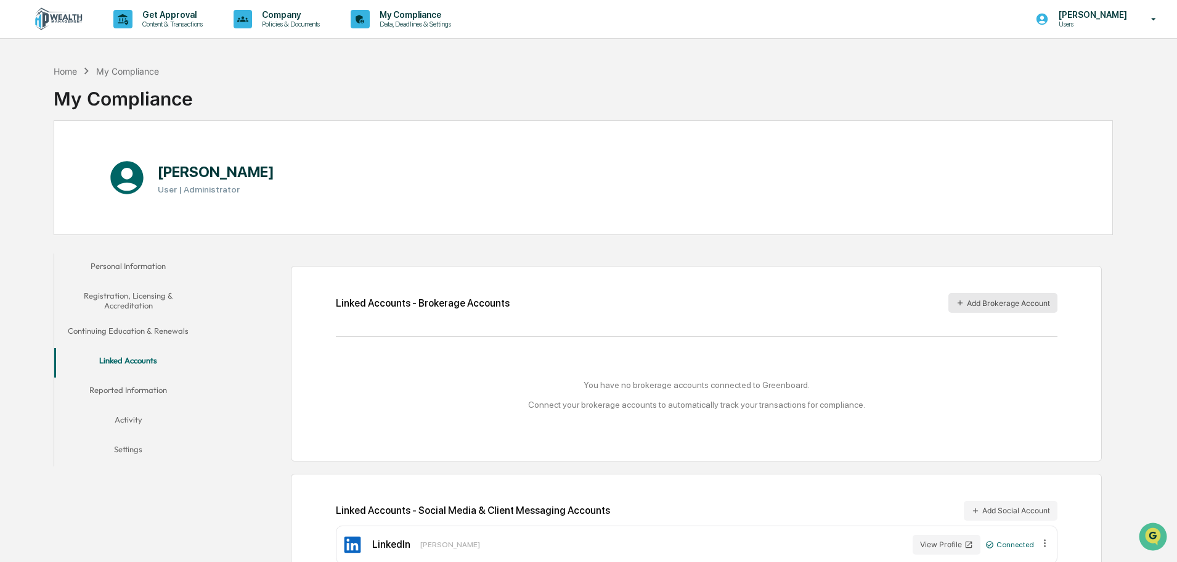
click at [992, 301] on button "Add Brokerage Account" at bounding box center [1003, 303] width 109 height 20
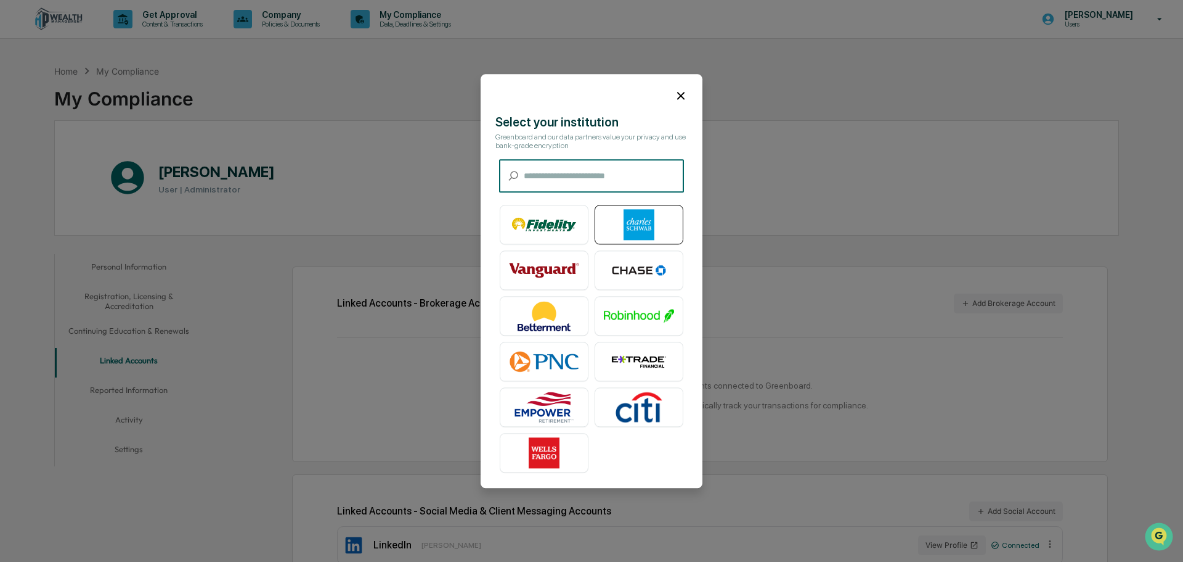
click at [635, 227] on img at bounding box center [639, 224] width 70 height 31
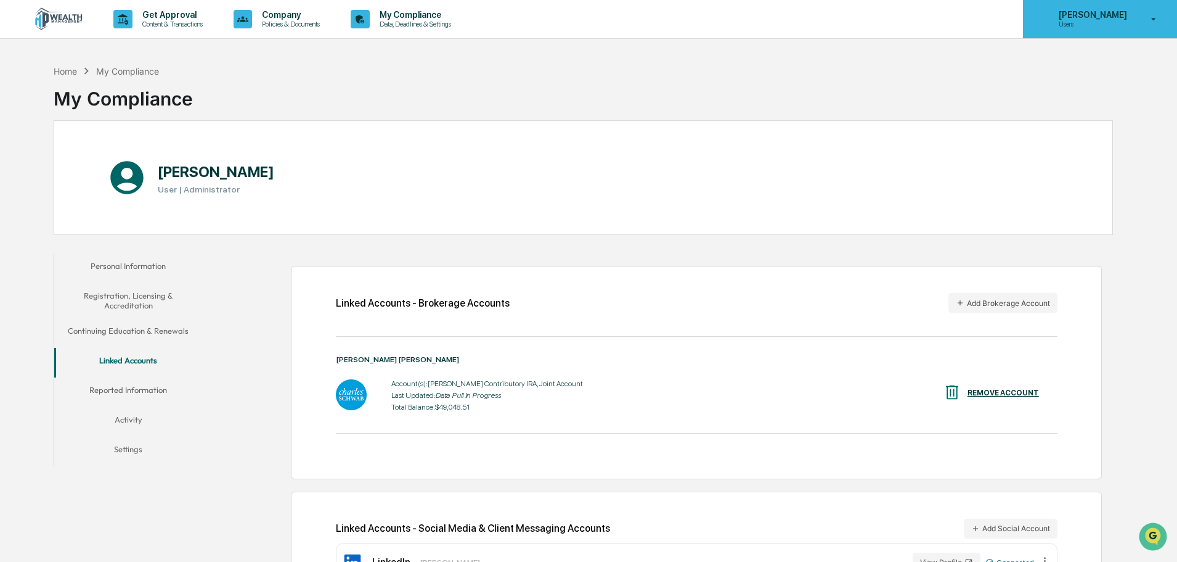
click at [1065, 20] on p "Users" at bounding box center [1091, 24] width 84 height 9
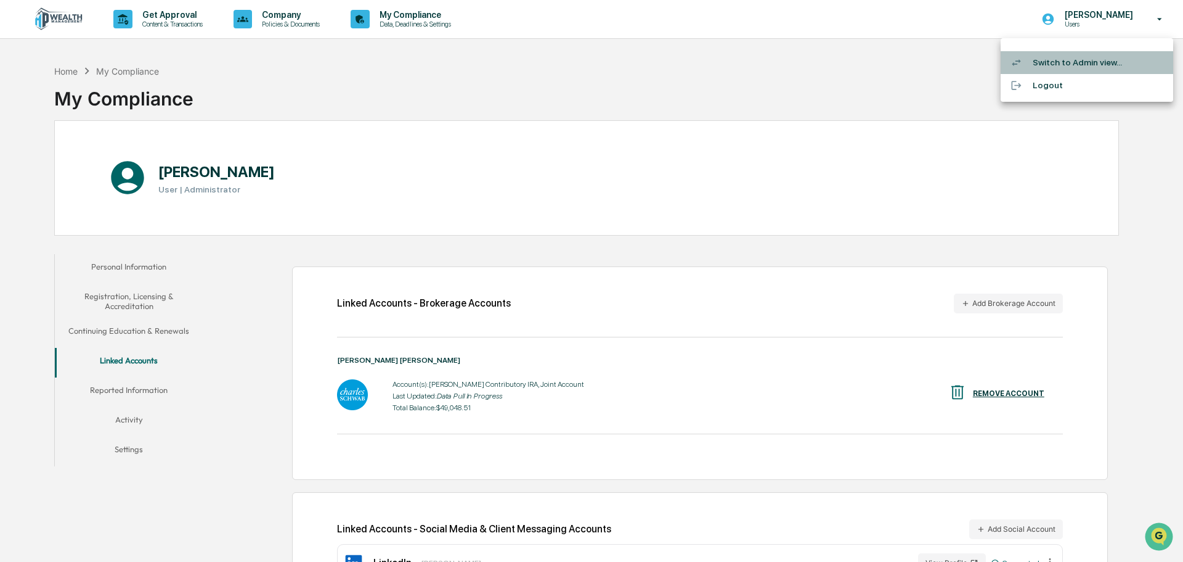
click at [1065, 60] on li "Switch to Admin view..." at bounding box center [1087, 62] width 173 height 23
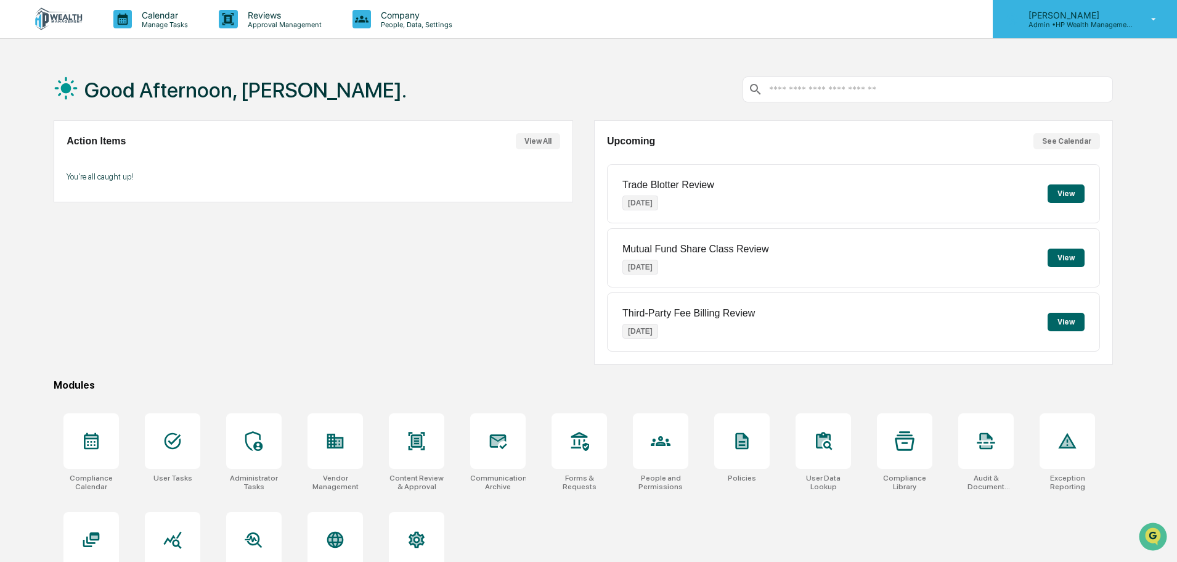
click at [1055, 29] on div "Matthew Amsberry Admin • HP Wealth Management, LLC" at bounding box center [1085, 19] width 184 height 38
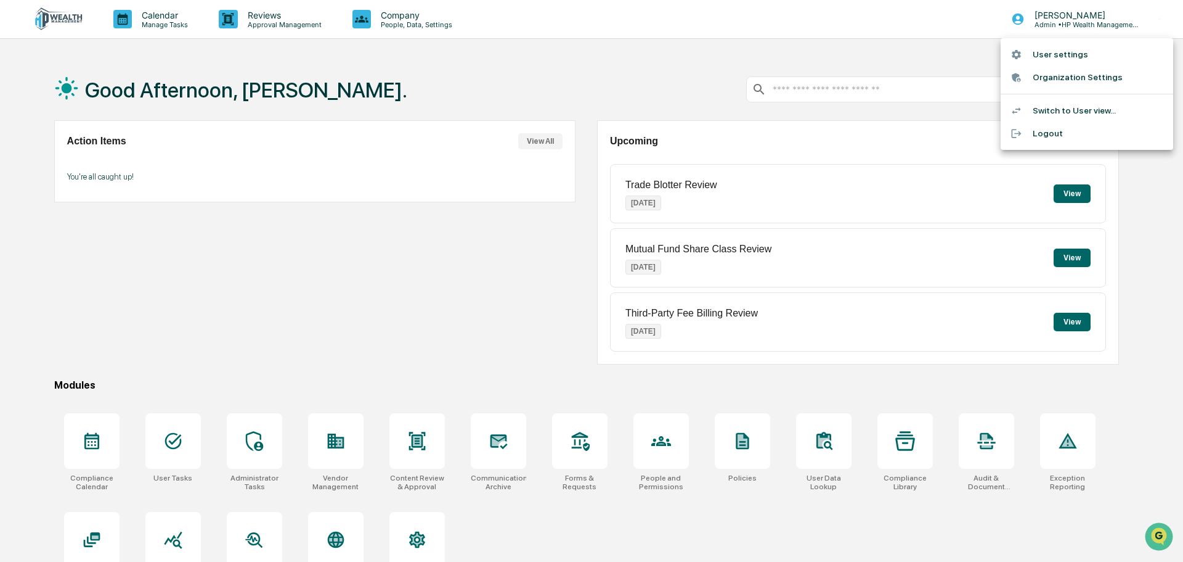
click at [1069, 110] on li "Switch to User view..." at bounding box center [1087, 110] width 173 height 23
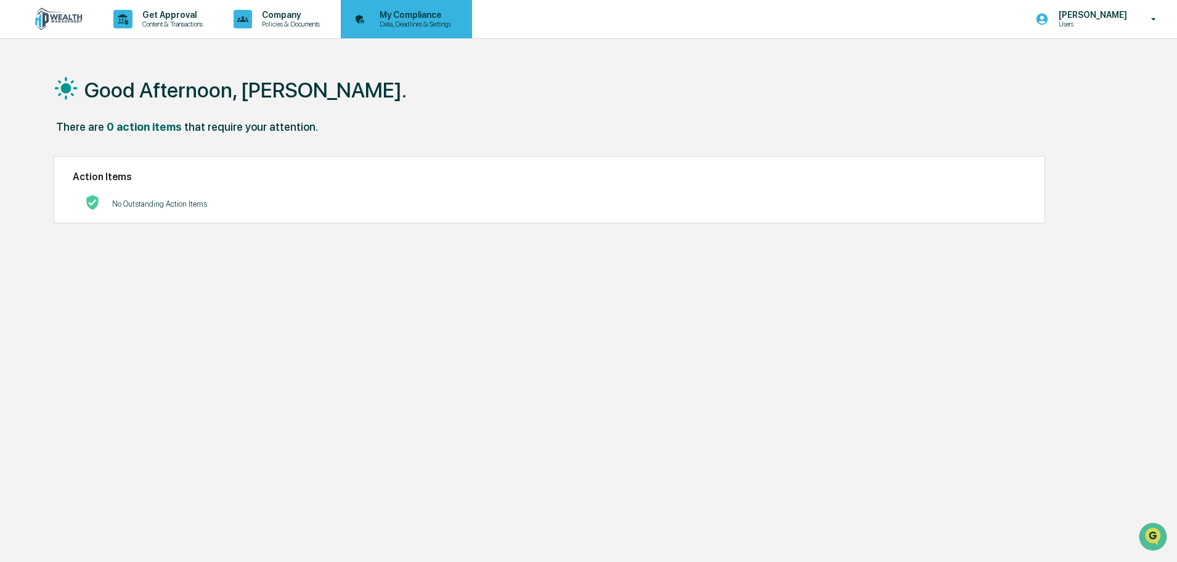
click at [386, 18] on p "My Compliance" at bounding box center [414, 15] width 88 height 10
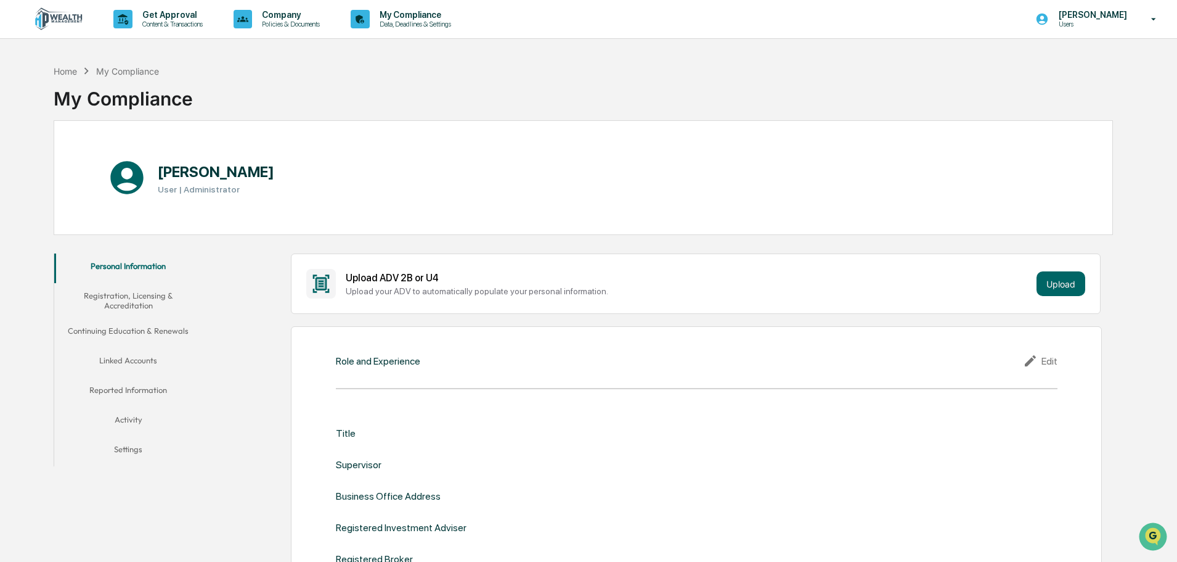
click at [131, 362] on button "Linked Accounts" at bounding box center [128, 363] width 148 height 30
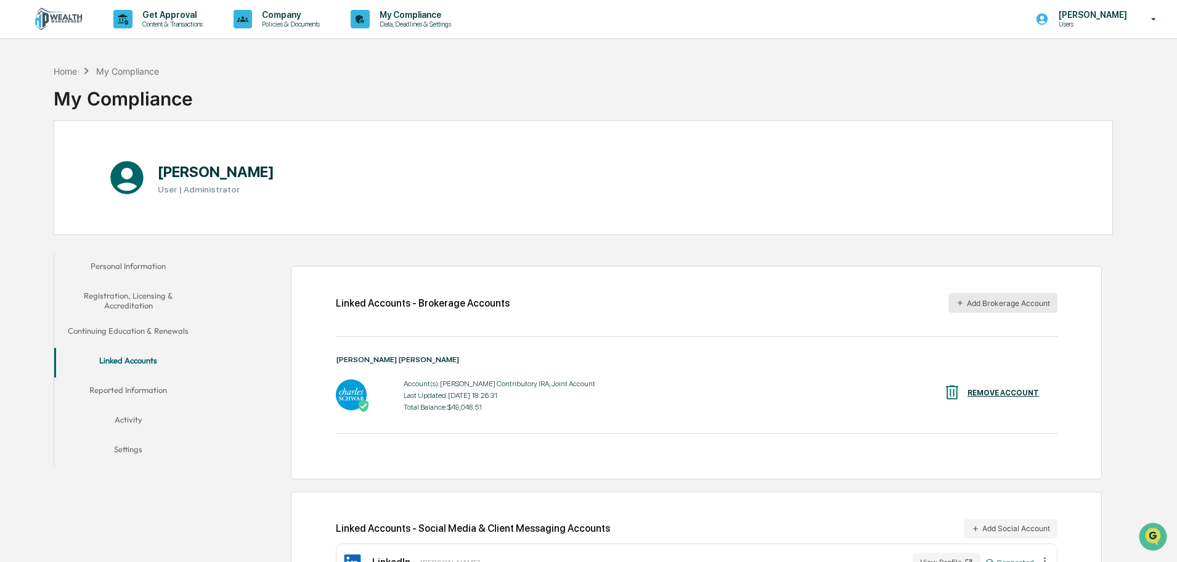
click at [992, 303] on button "Add Brokerage Account" at bounding box center [1003, 303] width 109 height 20
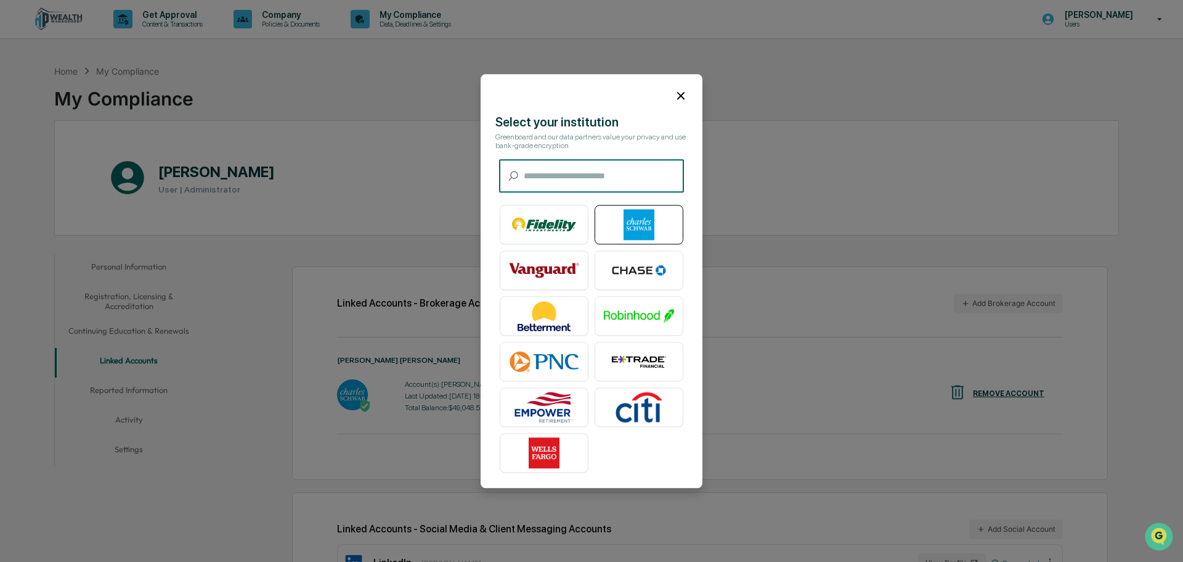
click at [622, 225] on img at bounding box center [639, 224] width 70 height 31
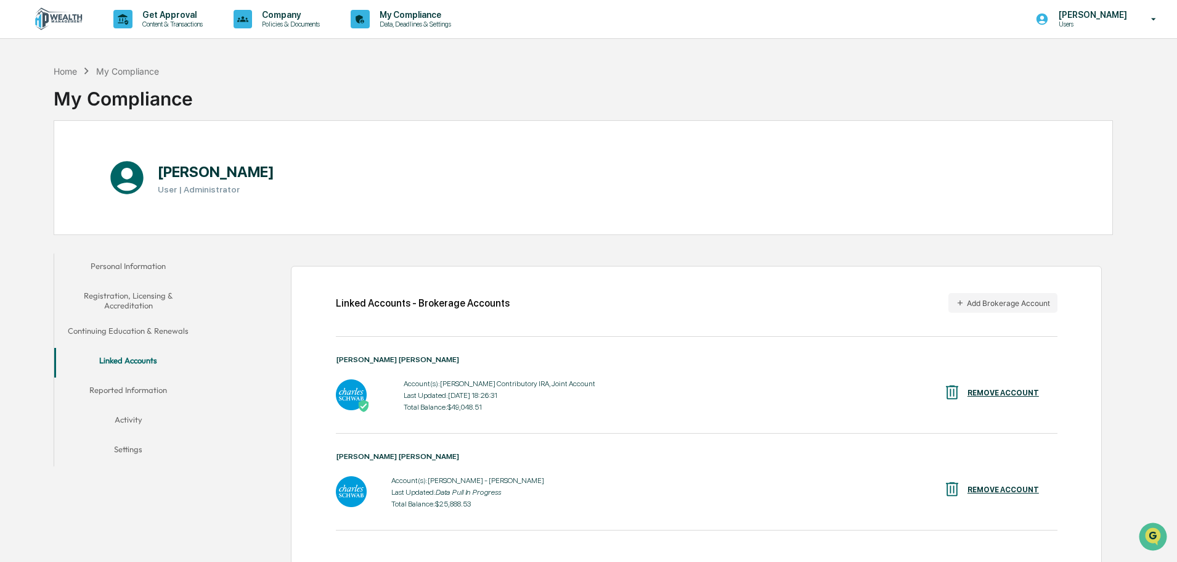
click at [1114, 22] on p "Users" at bounding box center [1091, 24] width 84 height 9
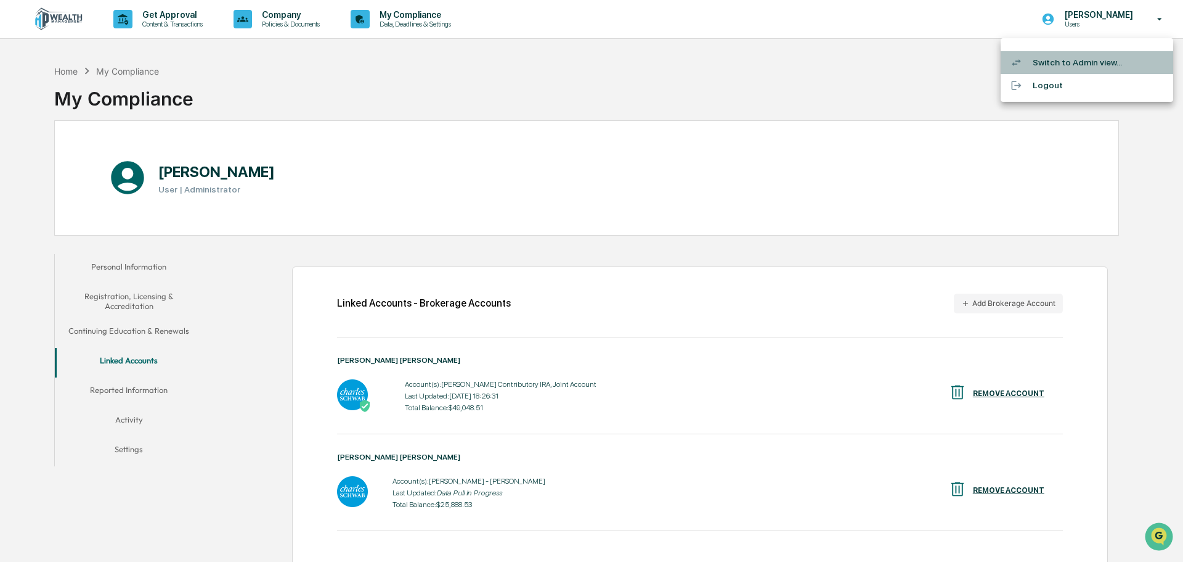
click at [1074, 63] on li "Switch to Admin view..." at bounding box center [1087, 62] width 173 height 23
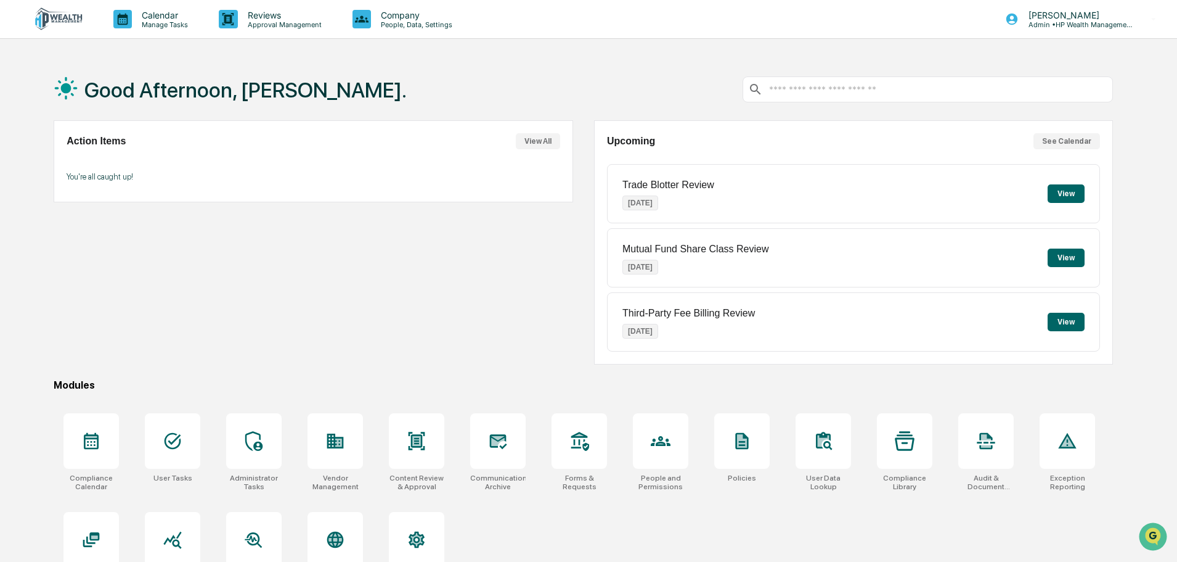
scroll to position [59, 0]
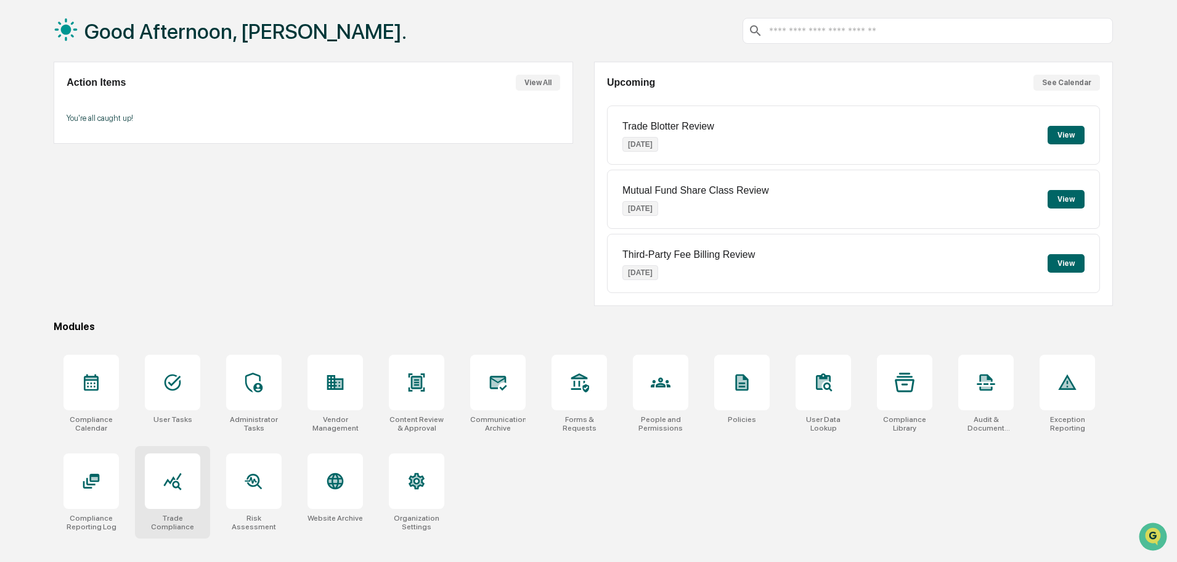
click at [183, 486] on div at bounding box center [172, 480] width 55 height 55
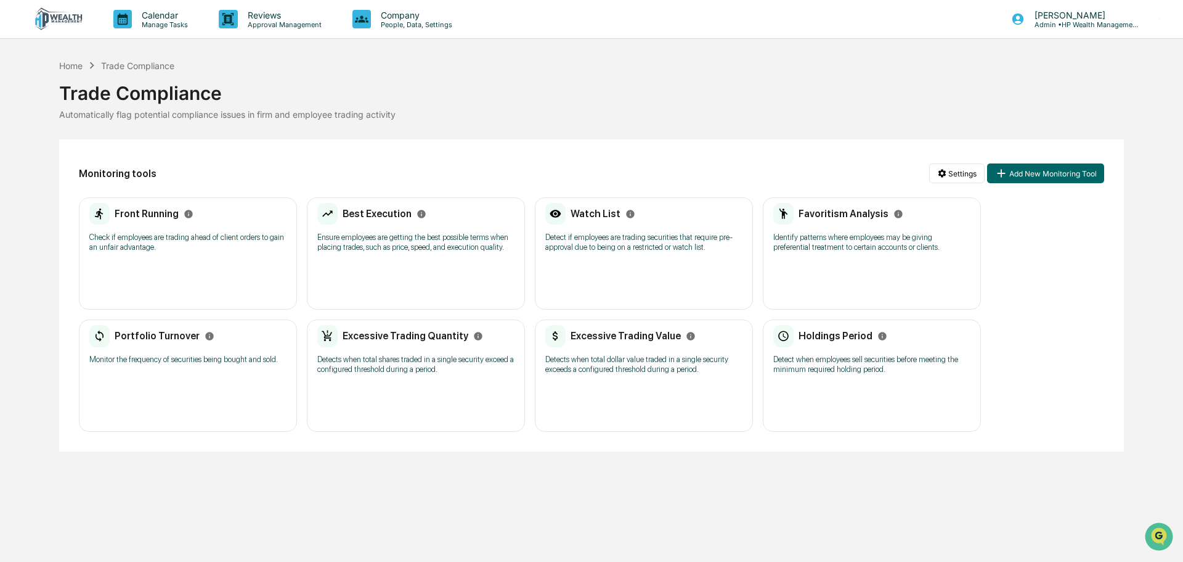
click at [379, 237] on p "Ensure employees are getting the best possible terms when placing trades, such …" at bounding box center [415, 242] width 197 height 20
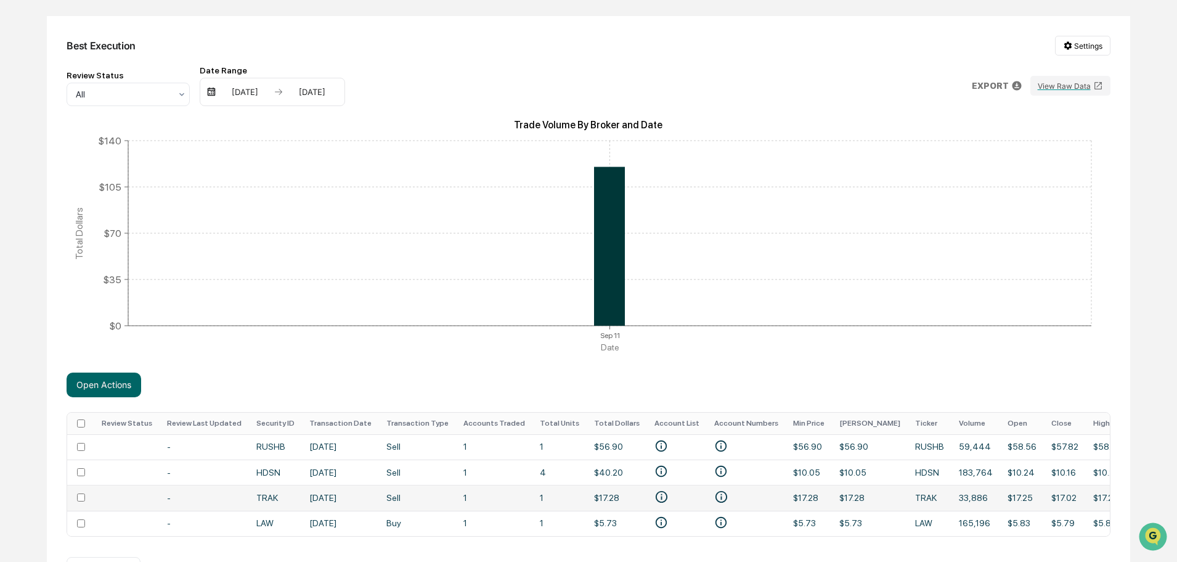
scroll to position [167, 0]
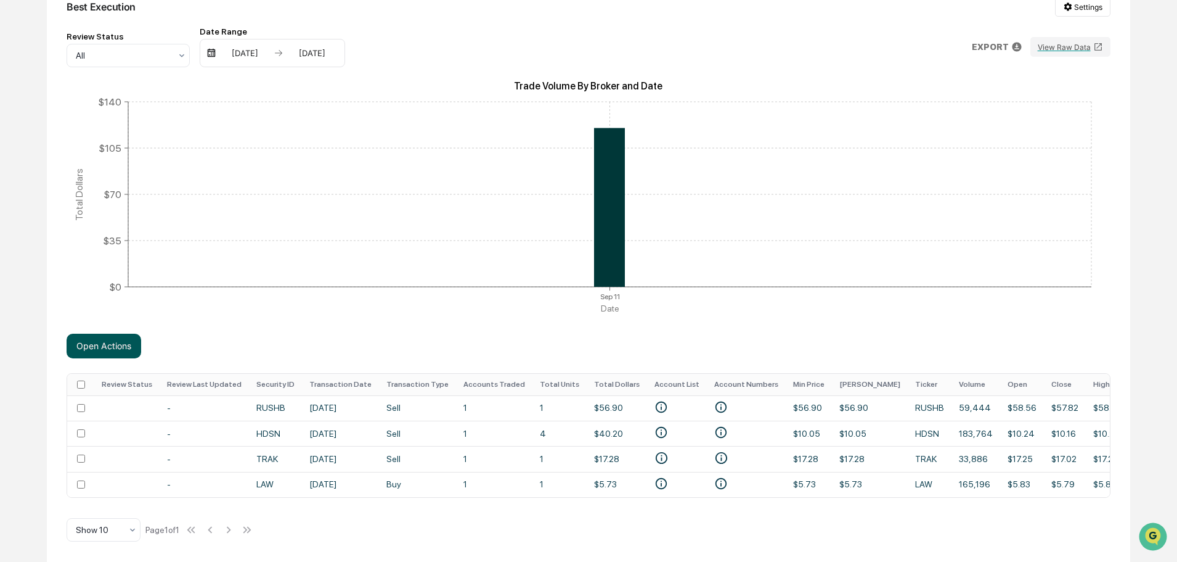
click at [112, 345] on button "Open Actions" at bounding box center [104, 345] width 75 height 25
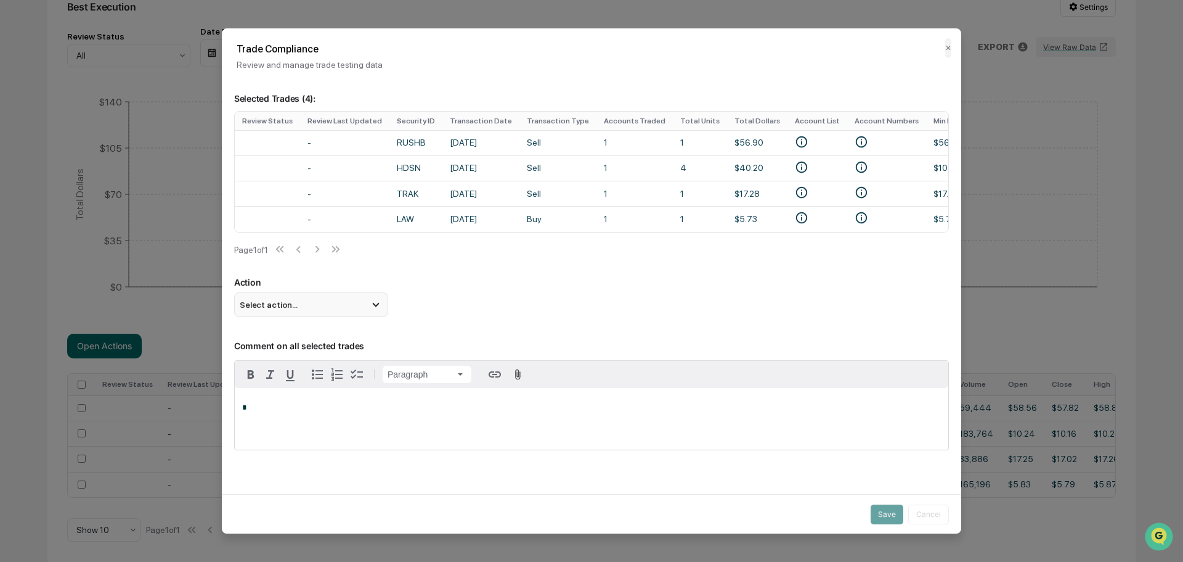
click at [375, 311] on icon at bounding box center [376, 305] width 14 height 14
click at [291, 360] on div "Mark Not Item of Interest" at bounding box center [311, 353] width 144 height 14
click at [298, 410] on p "*" at bounding box center [591, 407] width 699 height 9
click at [324, 411] on span "**********" at bounding box center [291, 407] width 99 height 8
click at [321, 418] on div "**********" at bounding box center [592, 419] width 714 height 62
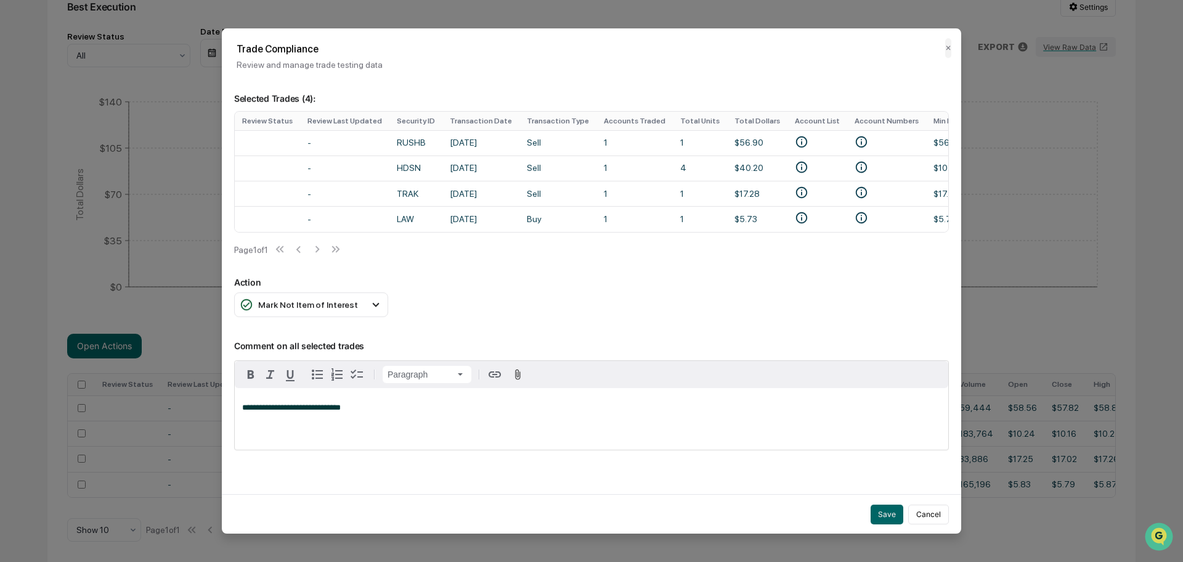
click at [314, 411] on span "**********" at bounding box center [291, 407] width 99 height 8
drag, startPoint x: 314, startPoint y: 415, endPoint x: 311, endPoint y: 446, distance: 30.9
click at [311, 446] on div "**********" at bounding box center [592, 419] width 714 height 62
drag, startPoint x: 327, startPoint y: 415, endPoint x: 363, endPoint y: 434, distance: 40.8
click at [363, 434] on div "**********" at bounding box center [592, 419] width 714 height 62
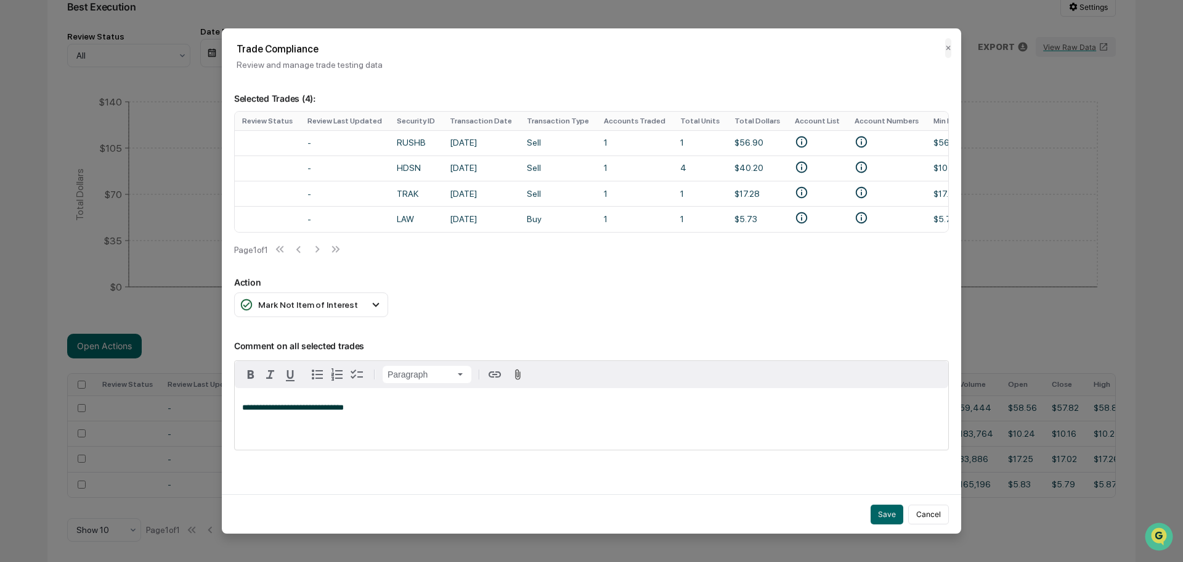
click at [340, 411] on span "**********" at bounding box center [293, 407] width 102 height 8
click at [452, 412] on p "**********" at bounding box center [591, 407] width 699 height 9
click at [873, 516] on button "Save" at bounding box center [887, 514] width 33 height 20
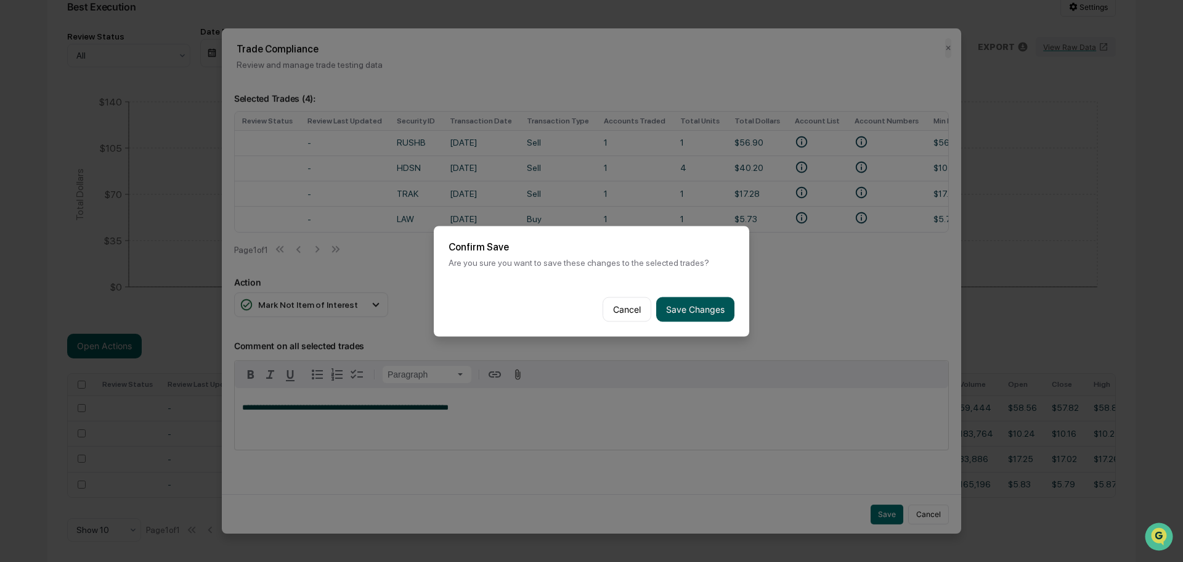
click at [697, 313] on button "Save Changes" at bounding box center [695, 308] width 78 height 25
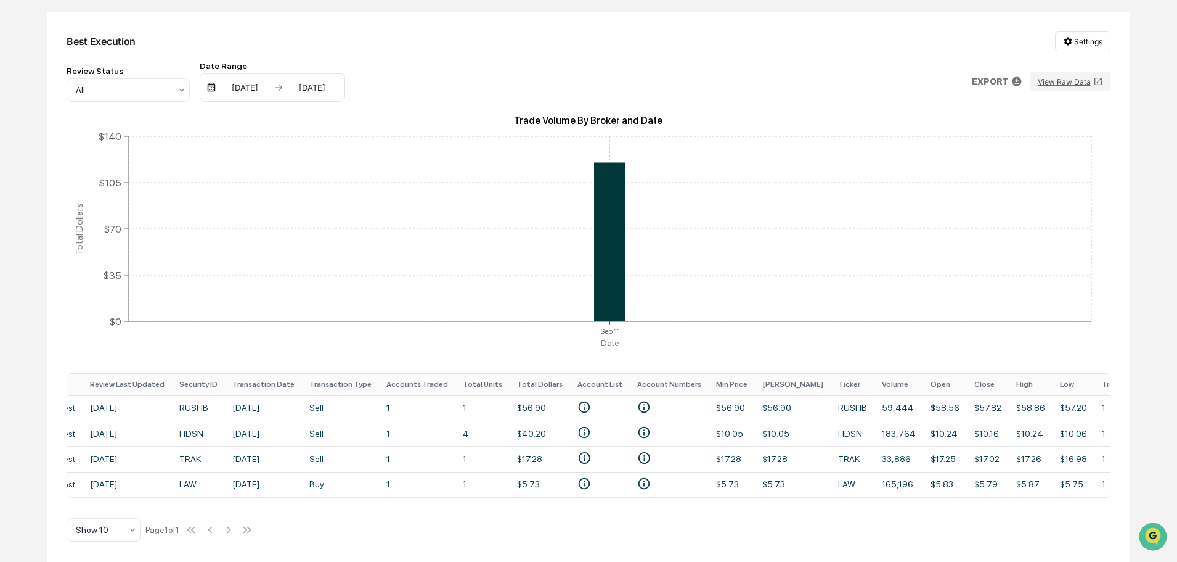
scroll to position [9, 0]
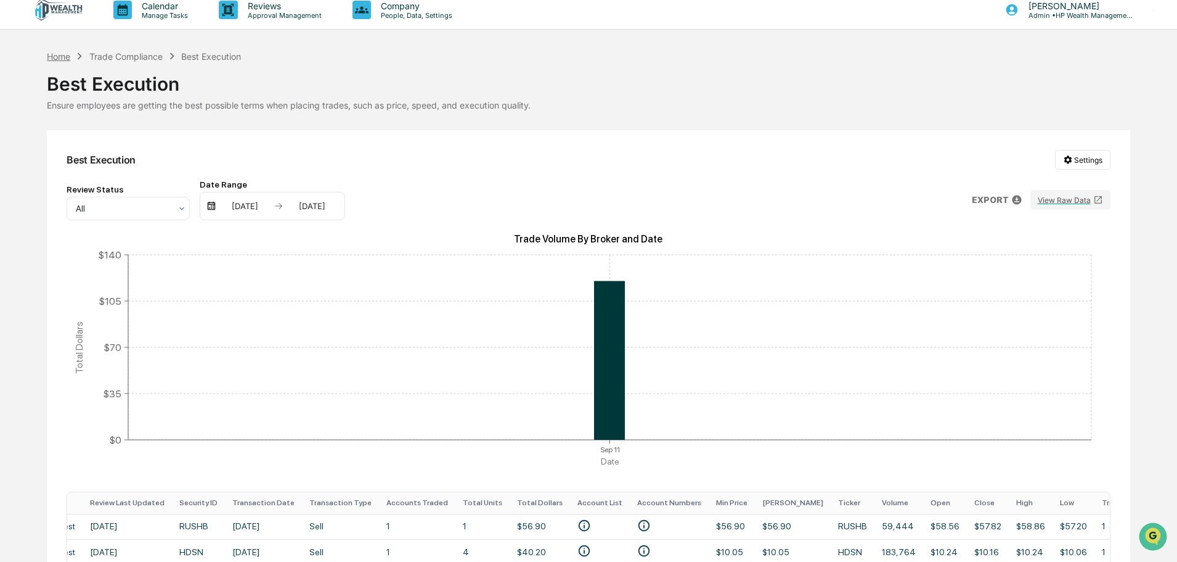
click at [49, 56] on div "Home" at bounding box center [58, 56] width 23 height 10
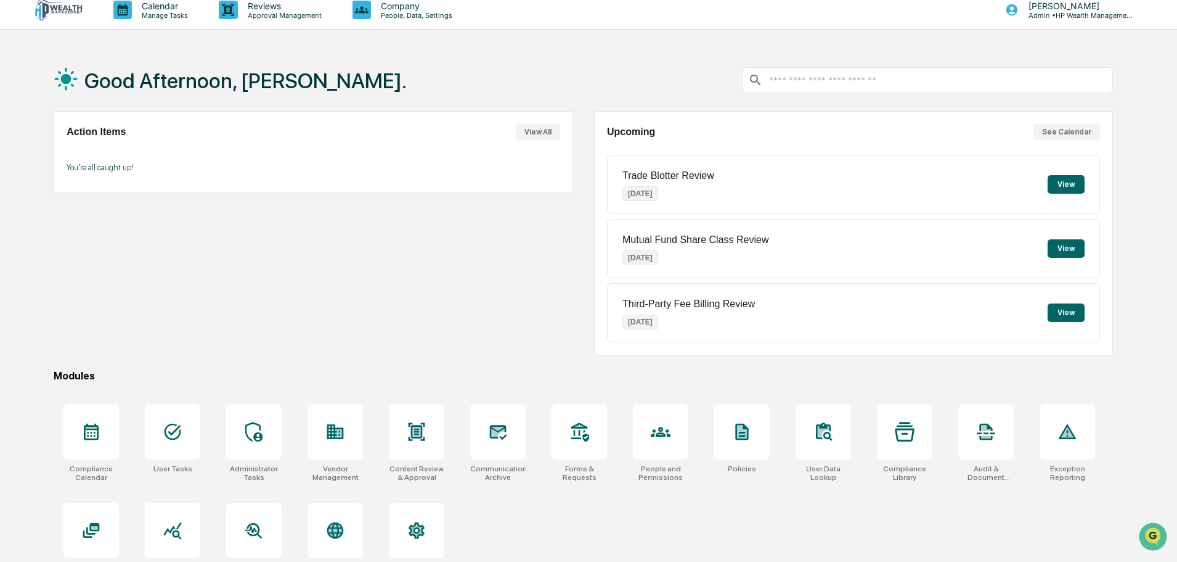
scroll to position [59, 0]
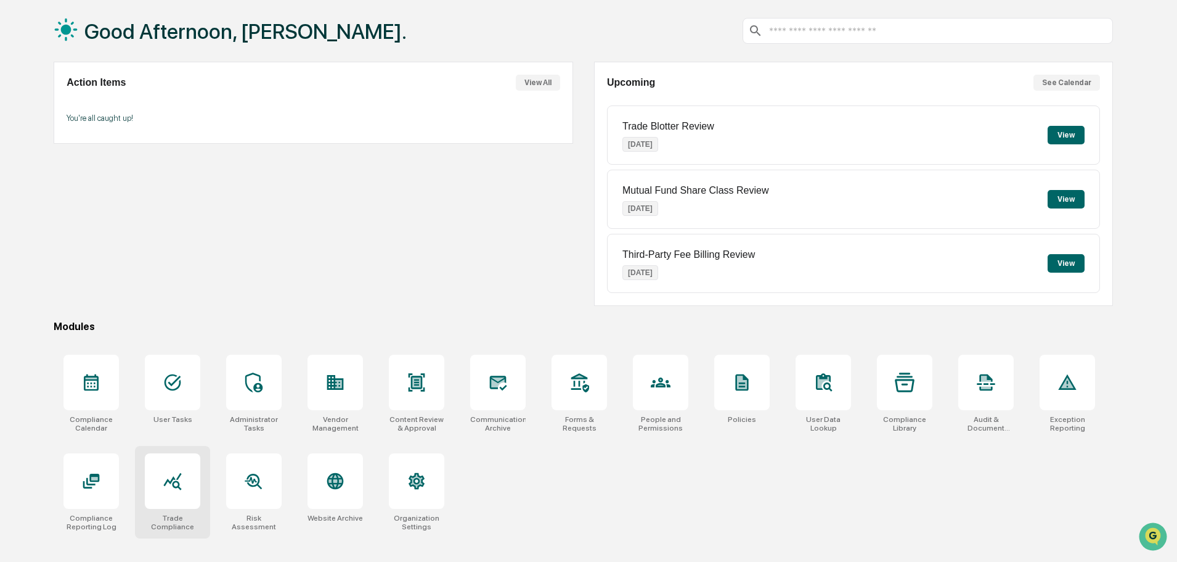
click at [168, 485] on icon at bounding box center [173, 481] width 20 height 20
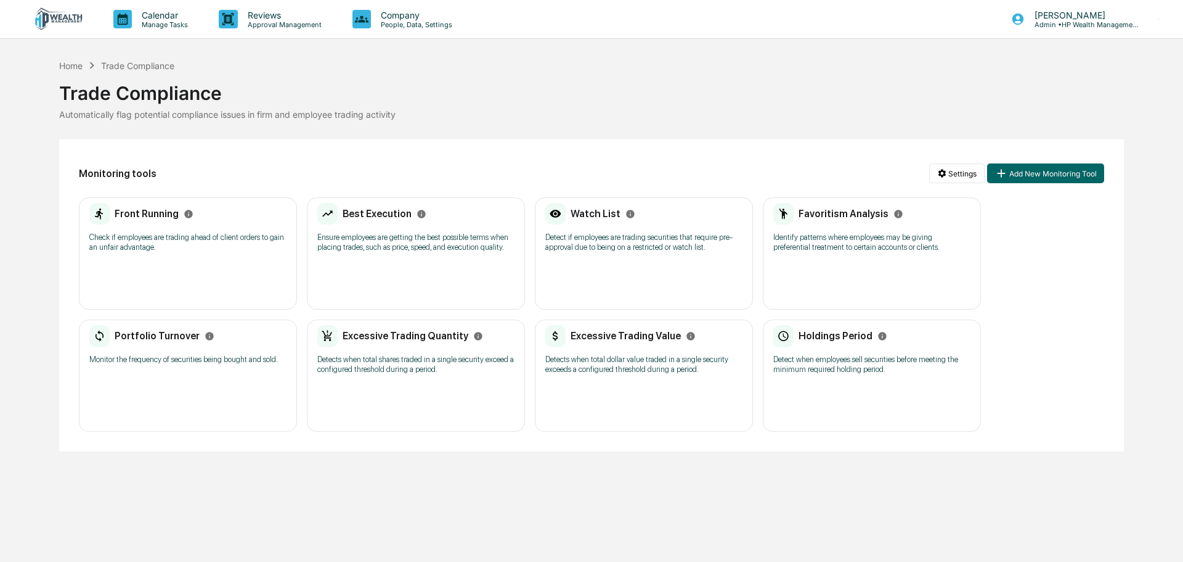
click at [139, 233] on p "Check if employees are trading ahead of client orders to gain an unfair advanta…" at bounding box center [187, 242] width 197 height 20
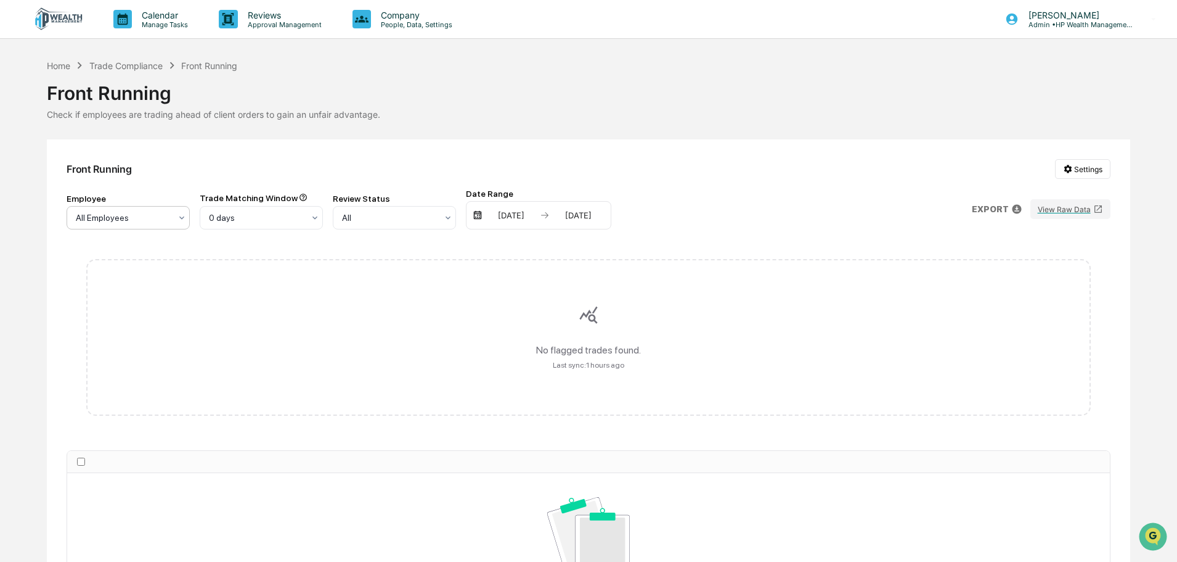
click at [186, 218] on icon at bounding box center [182, 218] width 10 height 10
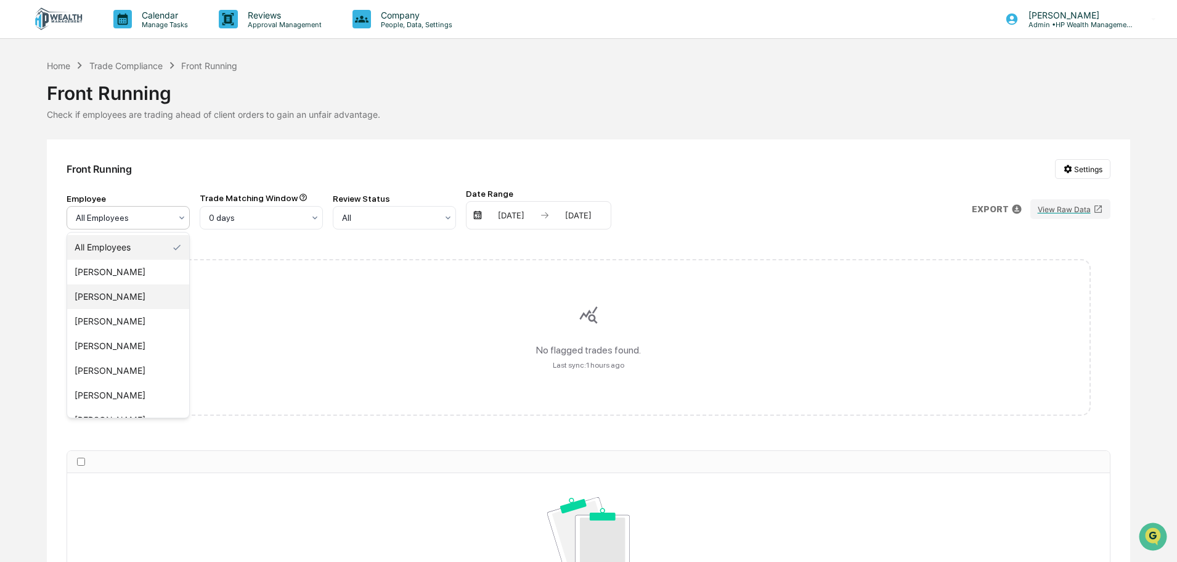
scroll to position [91, 0]
click at [59, 64] on div "Home" at bounding box center [58, 65] width 23 height 10
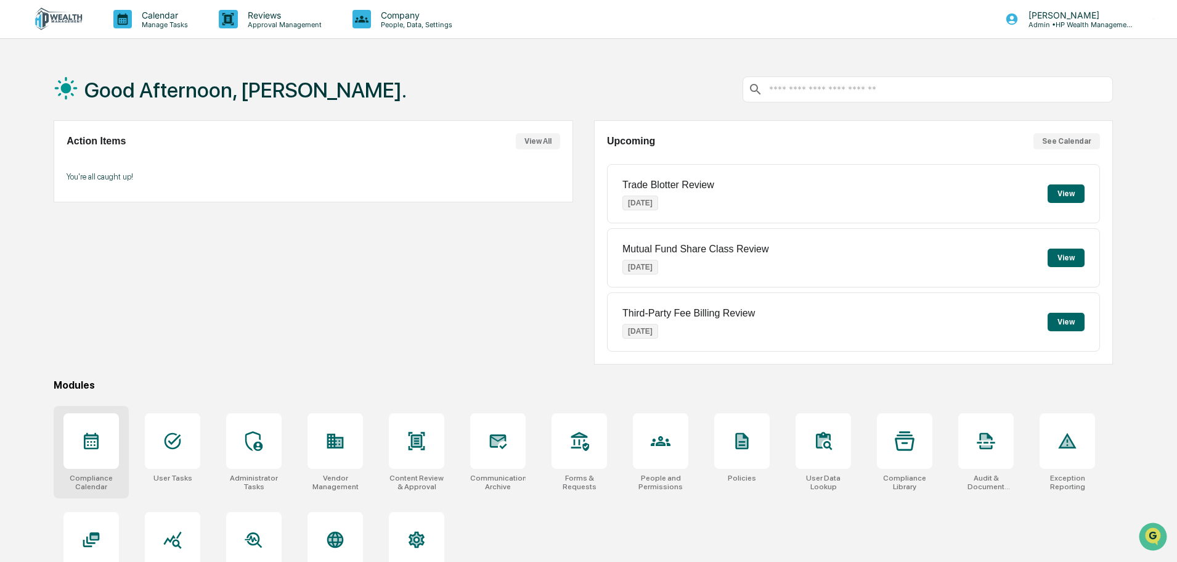
click at [81, 433] on icon at bounding box center [91, 441] width 20 height 20
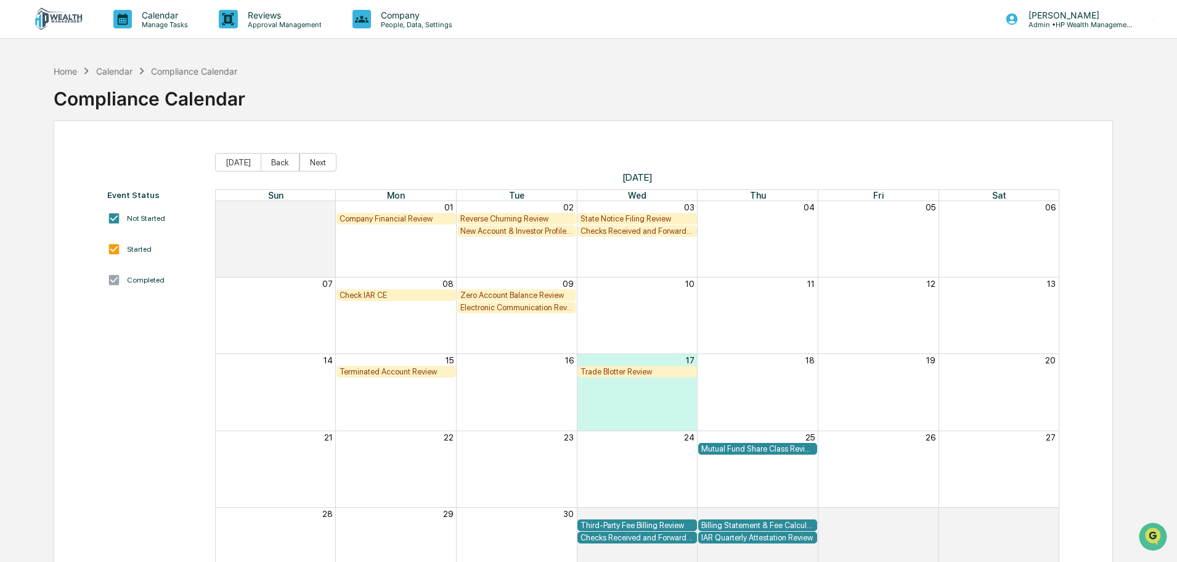
click at [619, 369] on div "Trade Blotter Review" at bounding box center [637, 371] width 113 height 9
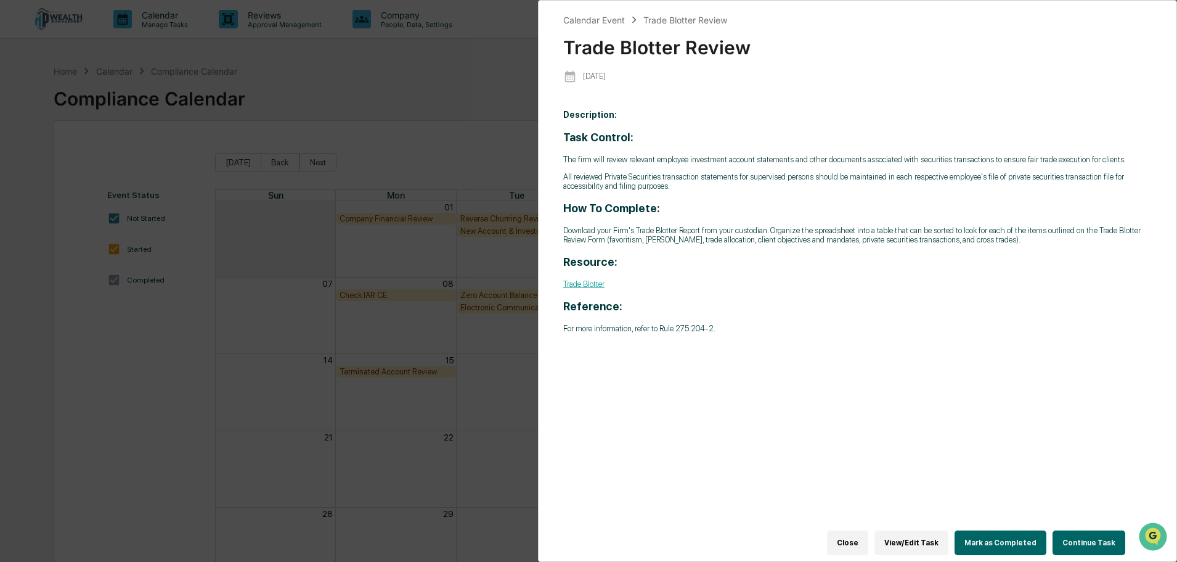
click at [584, 285] on link "Trade Blotter" at bounding box center [583, 283] width 41 height 9
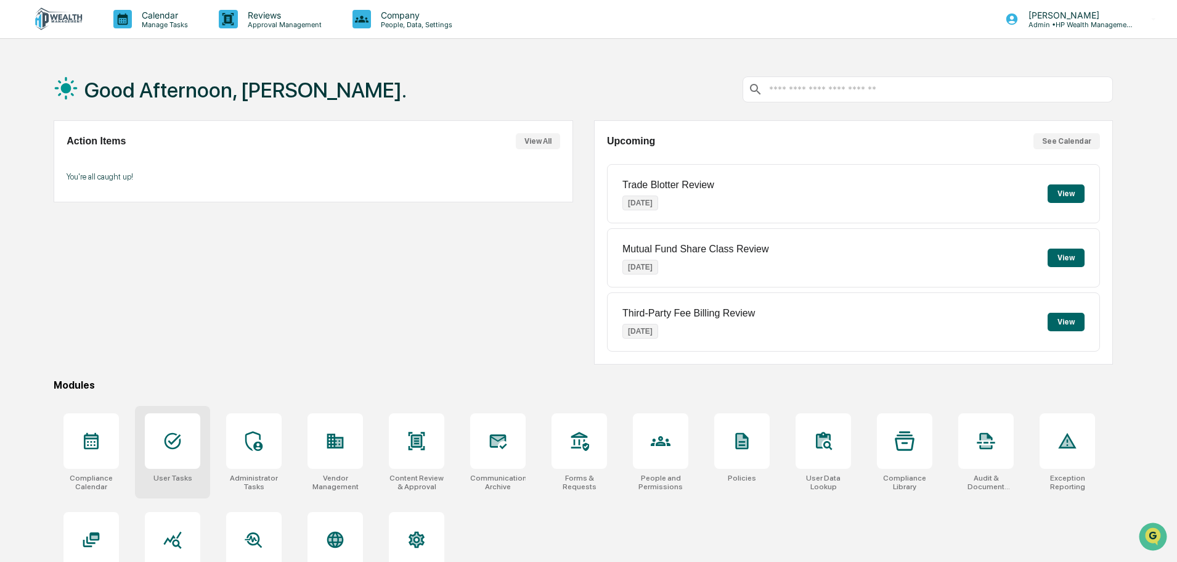
click at [178, 440] on icon at bounding box center [173, 441] width 20 height 20
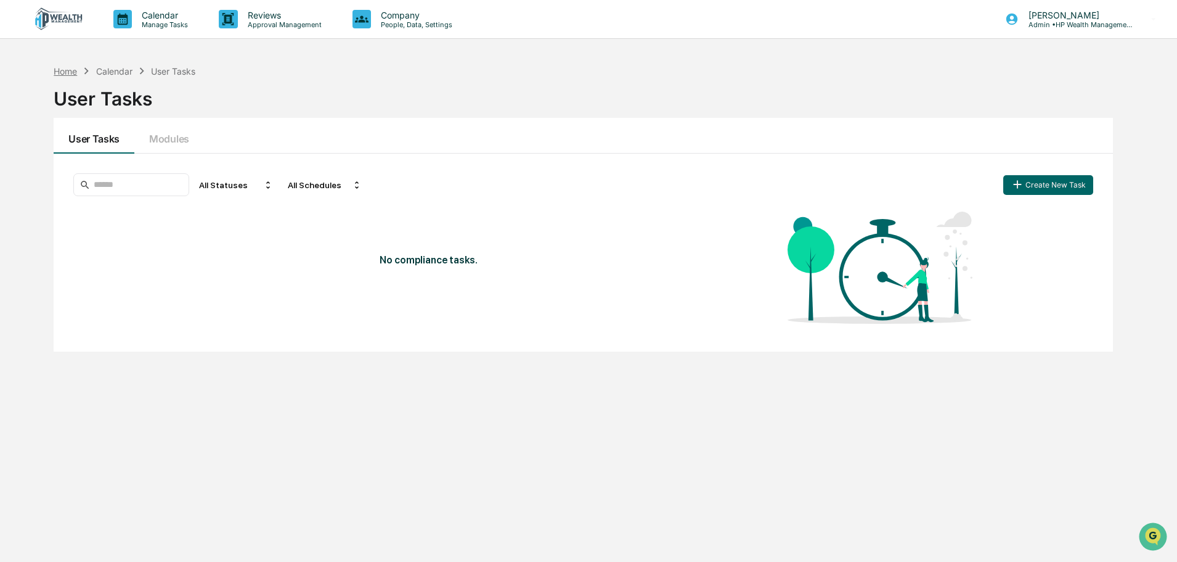
click at [73, 71] on div "Home" at bounding box center [65, 71] width 23 height 10
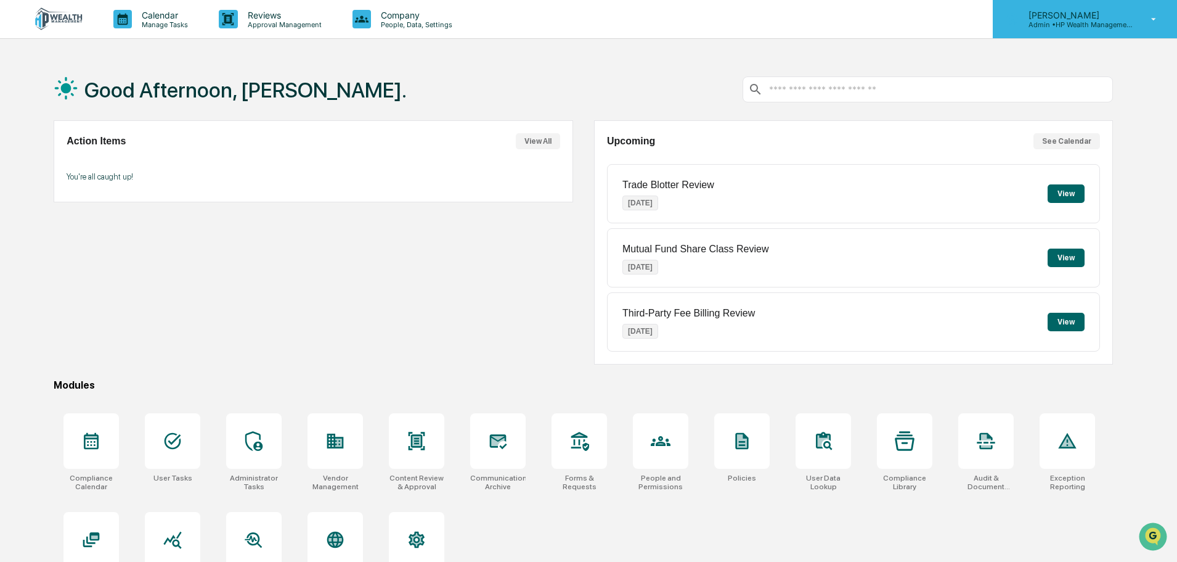
click at [1072, 24] on p "Admin • HP Wealth Management, LLC" at bounding box center [1076, 24] width 115 height 9
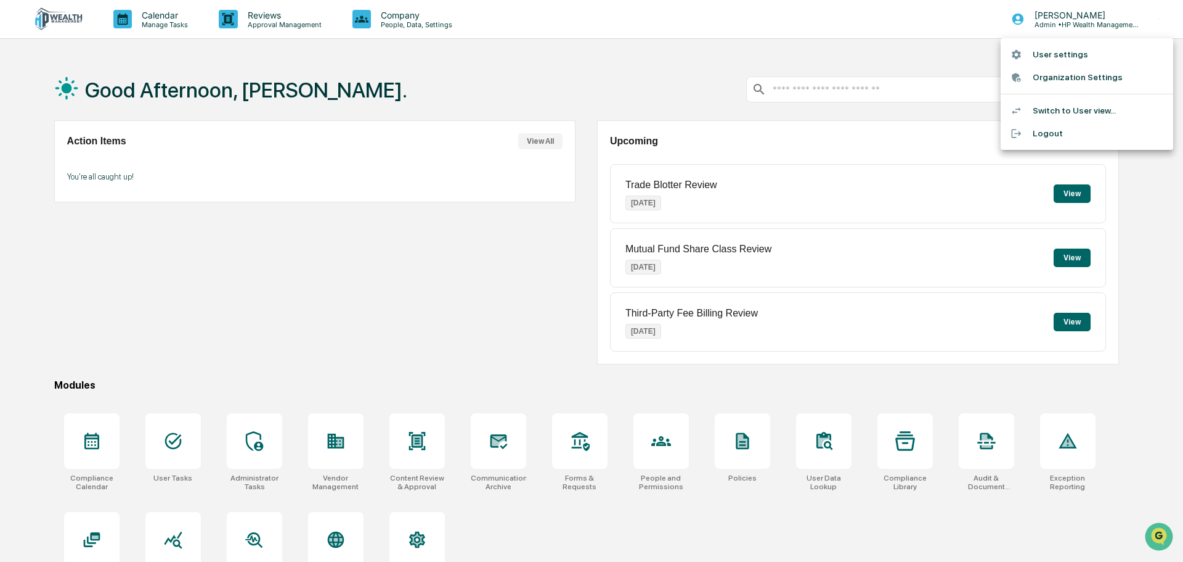
click at [1074, 112] on li "Switch to User view..." at bounding box center [1087, 110] width 173 height 23
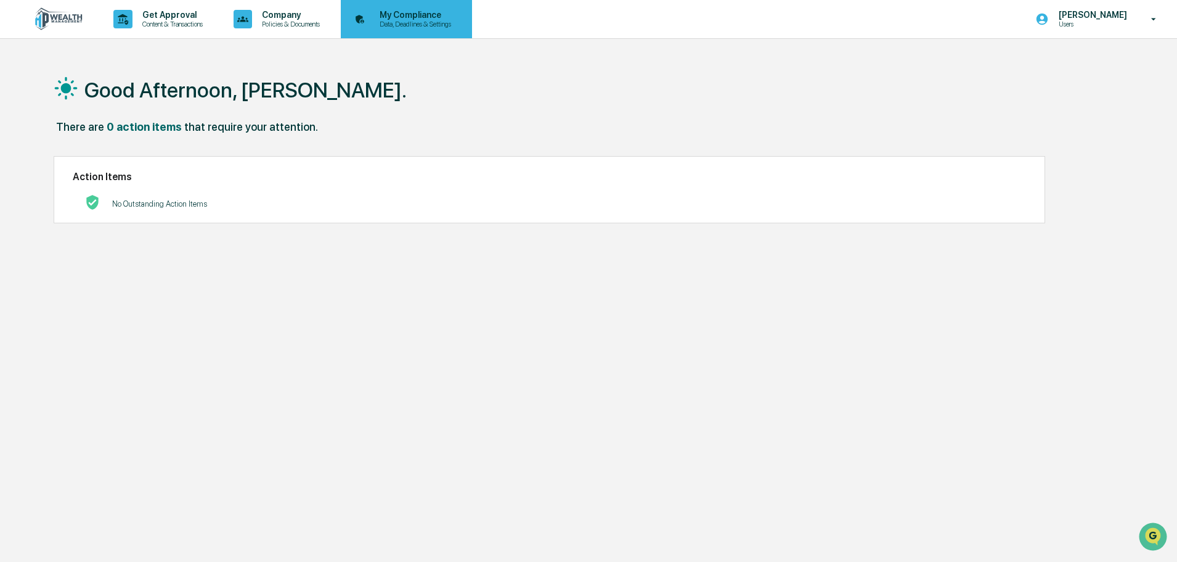
click at [416, 20] on p "Data, Deadlines & Settings" at bounding box center [414, 24] width 88 height 9
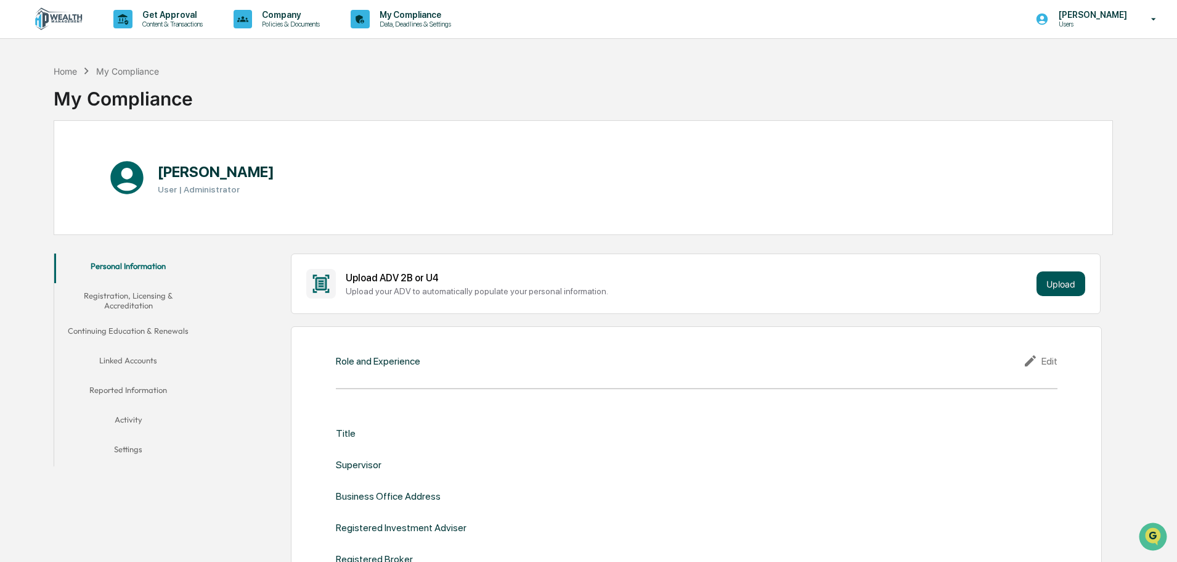
click at [1057, 282] on button "Upload" at bounding box center [1061, 283] width 49 height 25
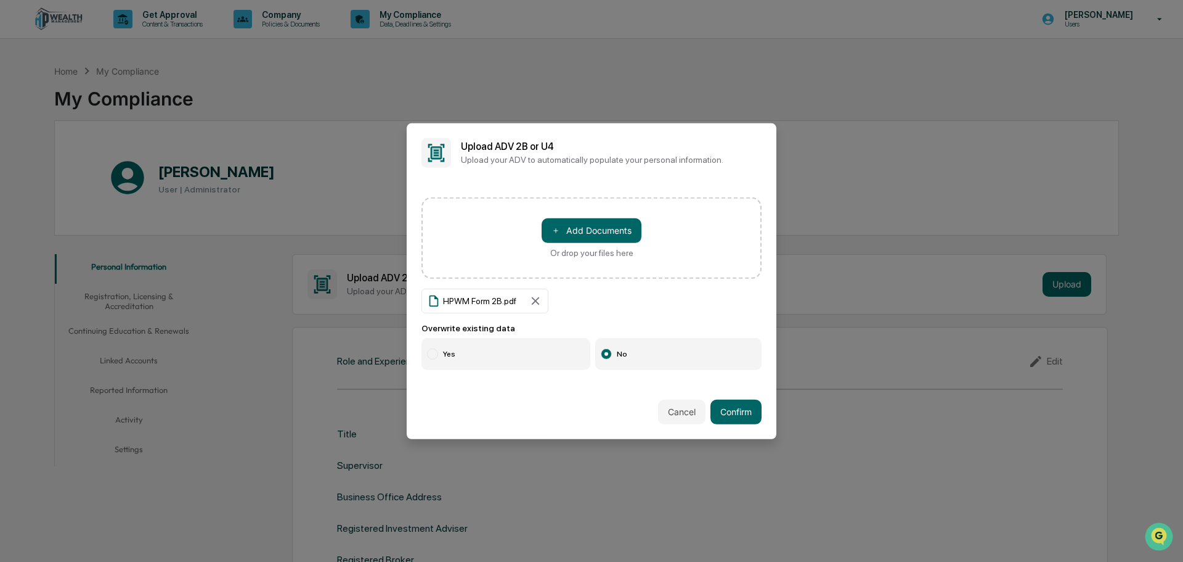
click at [437, 354] on div at bounding box center [432, 353] width 11 height 11
click at [730, 414] on button "Confirm" at bounding box center [736, 411] width 51 height 25
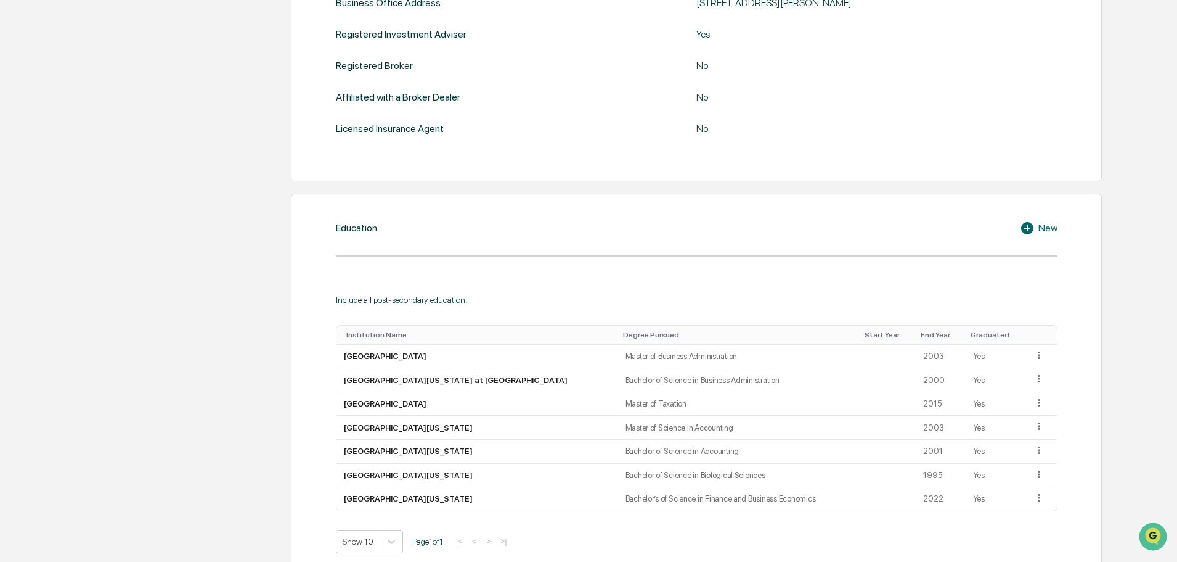
scroll to position [555, 0]
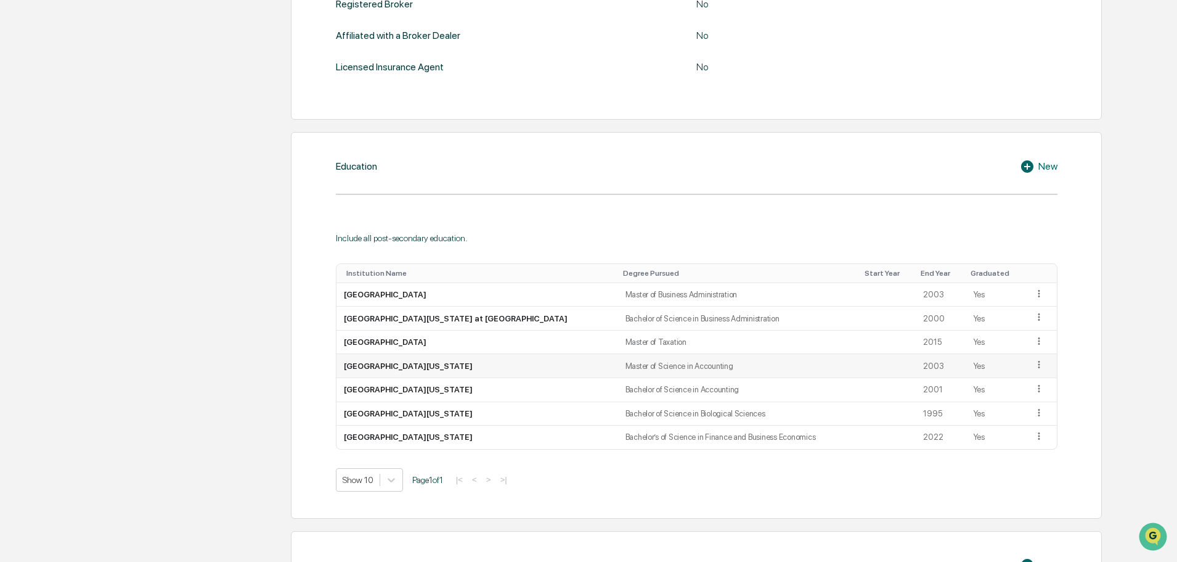
click at [1034, 368] on icon at bounding box center [1040, 365] width 12 height 12
click at [1023, 406] on div "Delete" at bounding box center [1024, 402] width 39 height 20
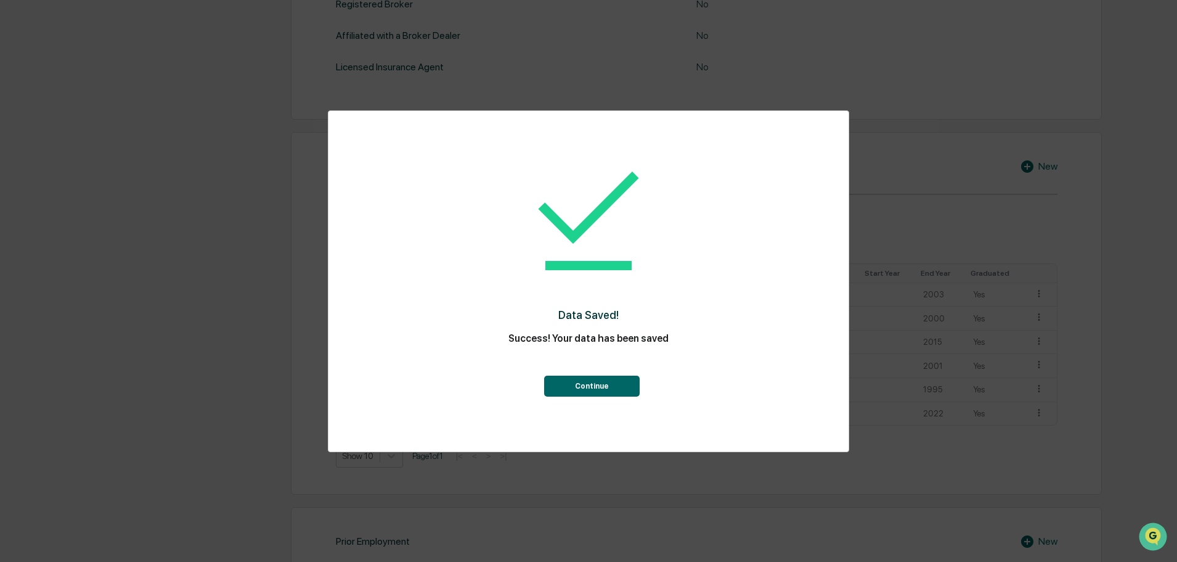
click at [595, 388] on button "Continue" at bounding box center [592, 385] width 96 height 21
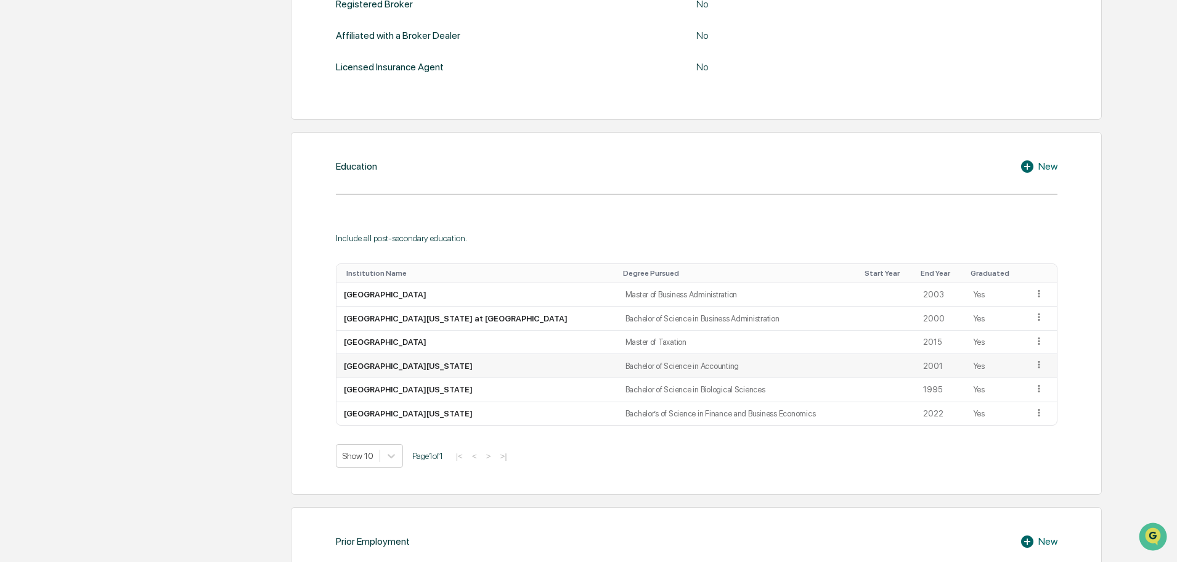
click at [1038, 368] on icon at bounding box center [1039, 364] width 2 height 7
click at [1021, 406] on div "Delete" at bounding box center [1024, 402] width 39 height 20
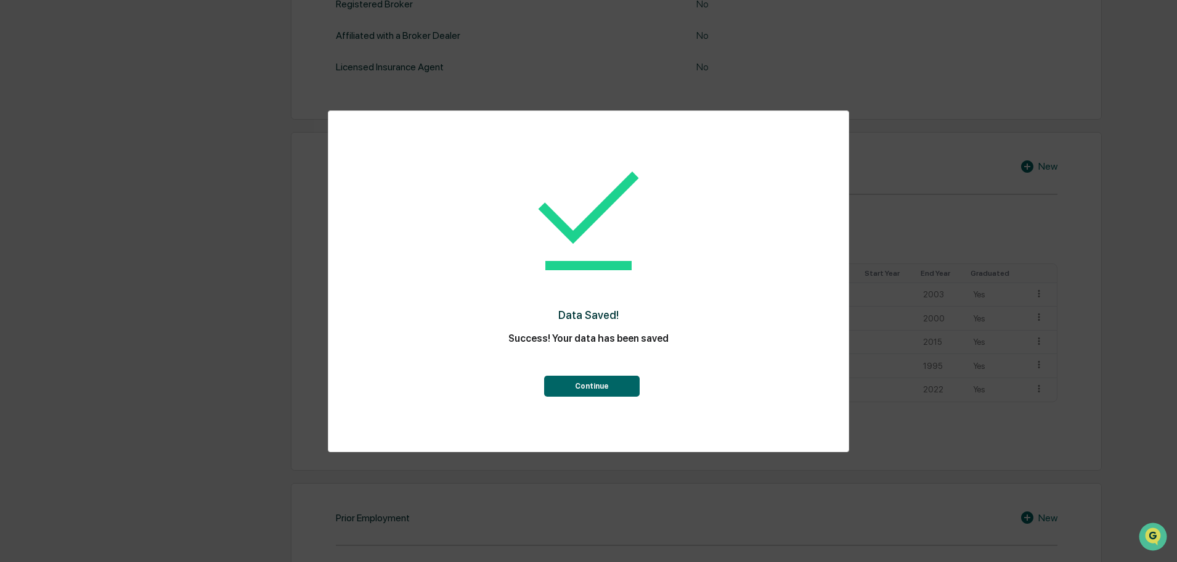
click at [617, 384] on button "Continue" at bounding box center [592, 385] width 96 height 21
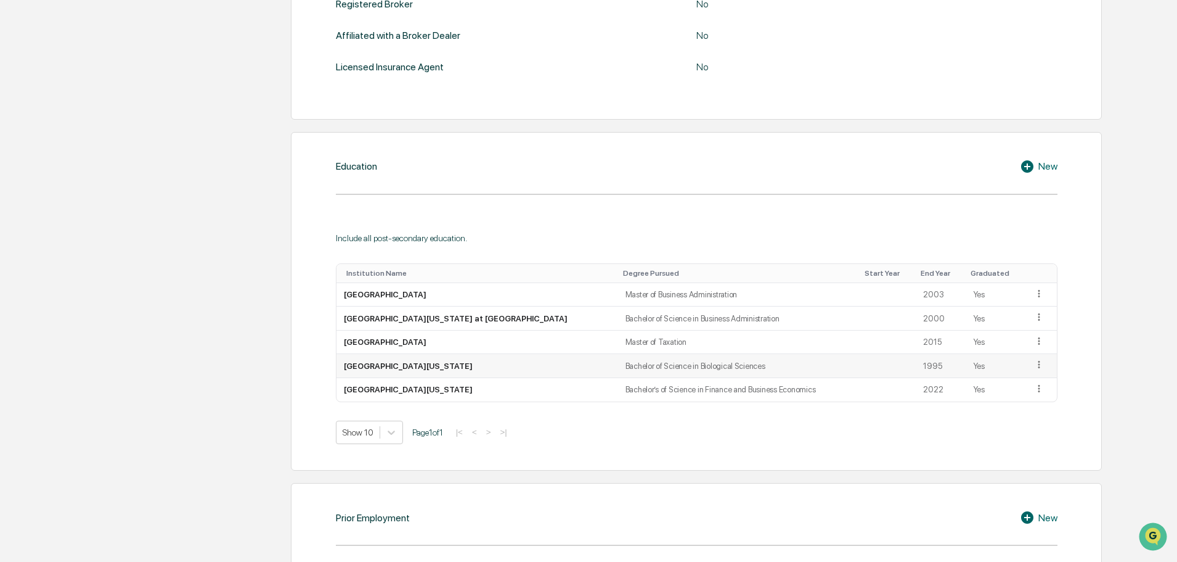
click at [1034, 364] on icon at bounding box center [1040, 365] width 12 height 12
click at [1014, 406] on div "Delete" at bounding box center [1024, 402] width 39 height 20
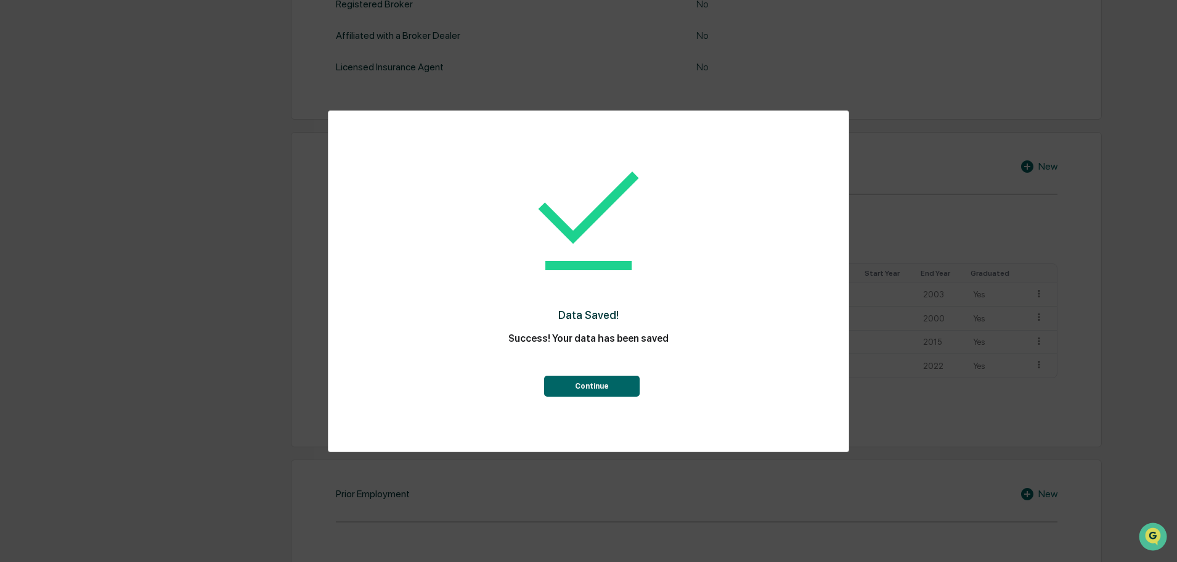
click at [604, 394] on button "Continue" at bounding box center [592, 385] width 96 height 21
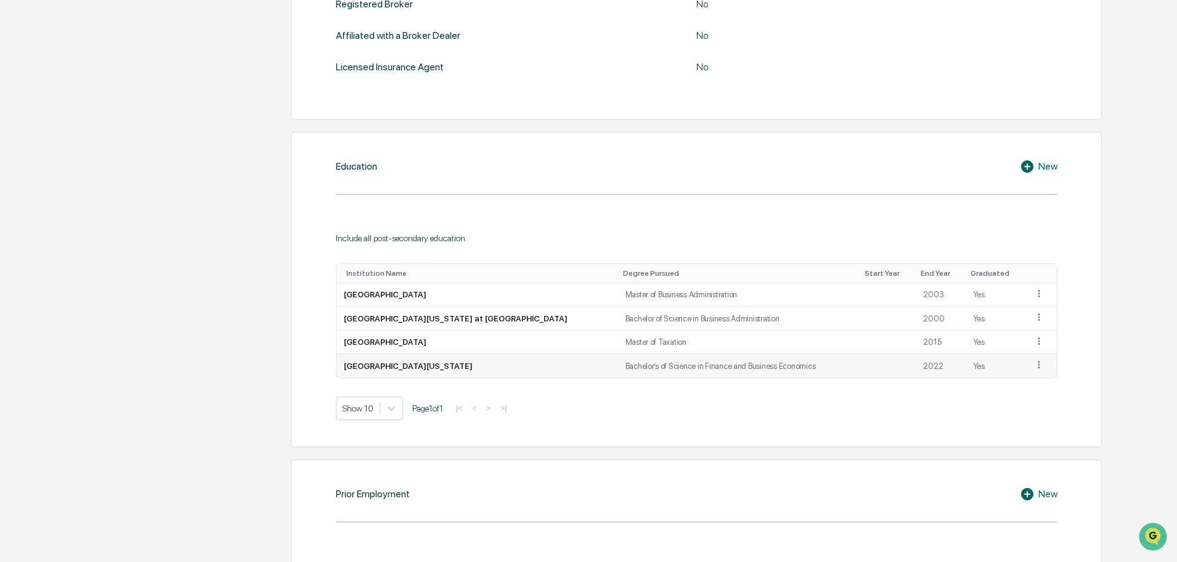
click at [1034, 364] on icon at bounding box center [1040, 365] width 12 height 12
click at [1019, 400] on div "Delete" at bounding box center [1024, 402] width 39 height 20
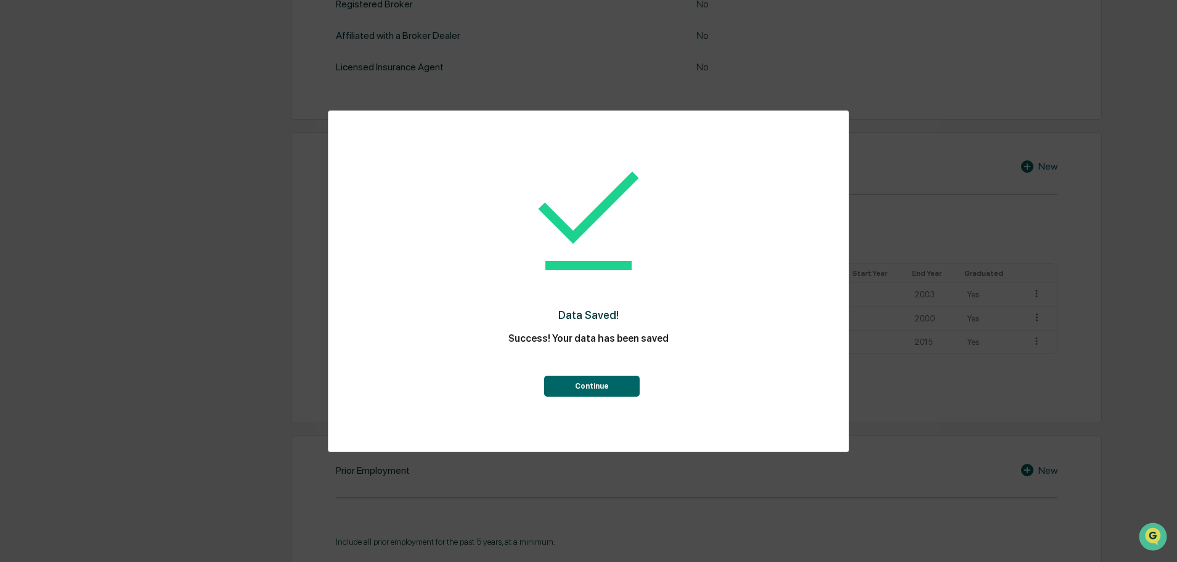
click at [587, 395] on button "Continue" at bounding box center [592, 385] width 96 height 21
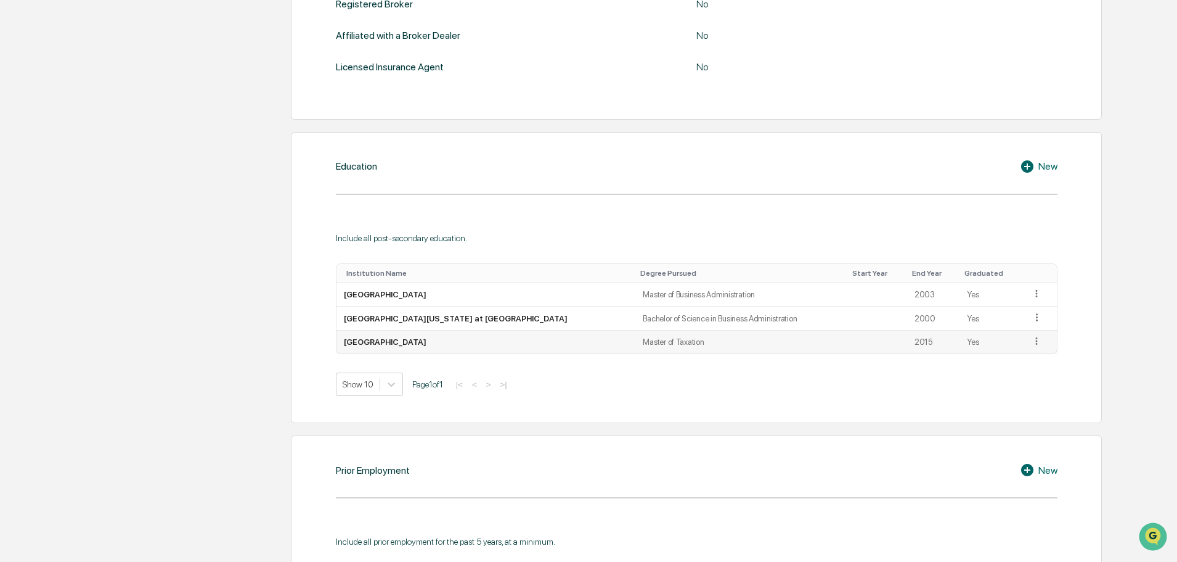
click at [1031, 342] on icon at bounding box center [1037, 341] width 12 height 12
click at [1020, 378] on div "Delete" at bounding box center [1022, 378] width 39 height 20
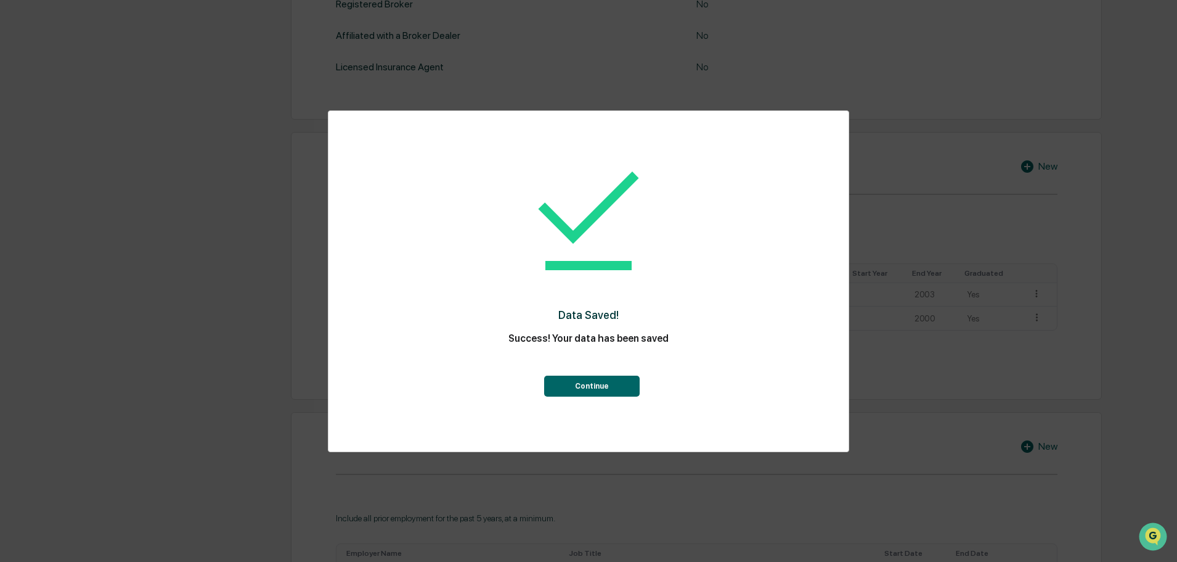
click at [586, 390] on button "Continue" at bounding box center [592, 385] width 96 height 21
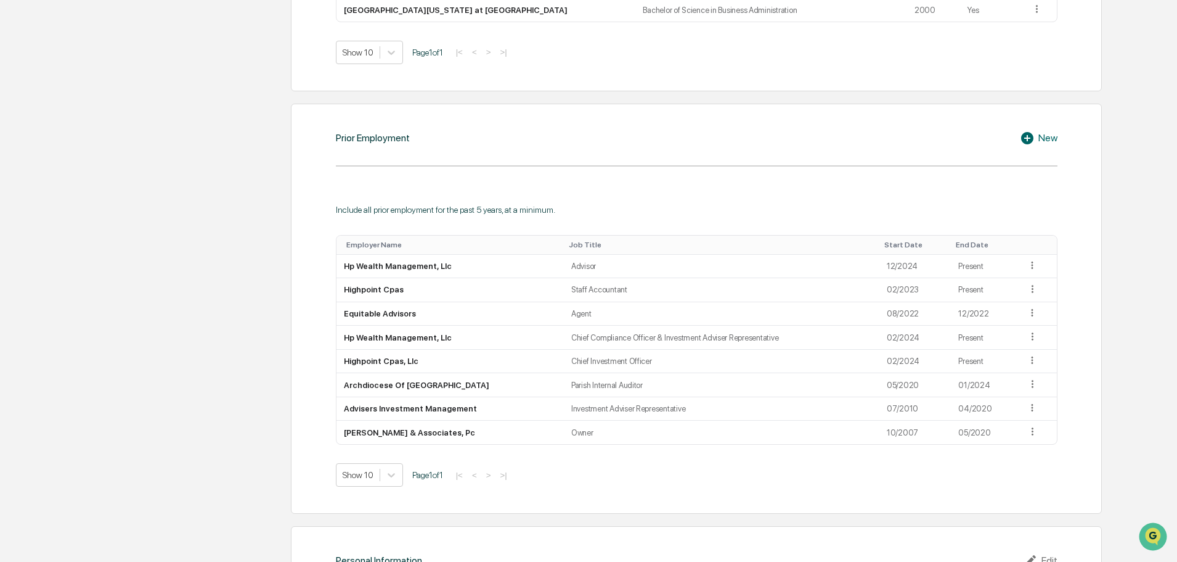
scroll to position [925, 0]
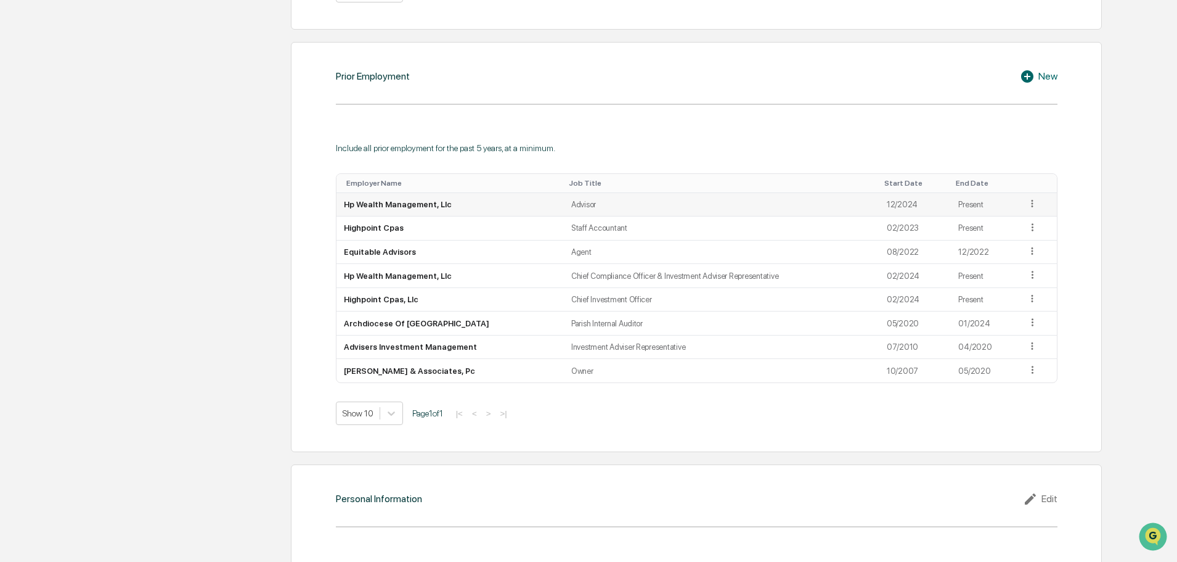
click at [1032, 203] on icon at bounding box center [1033, 203] width 2 height 7
click at [1018, 242] on div "Delete" at bounding box center [1018, 241] width 39 height 20
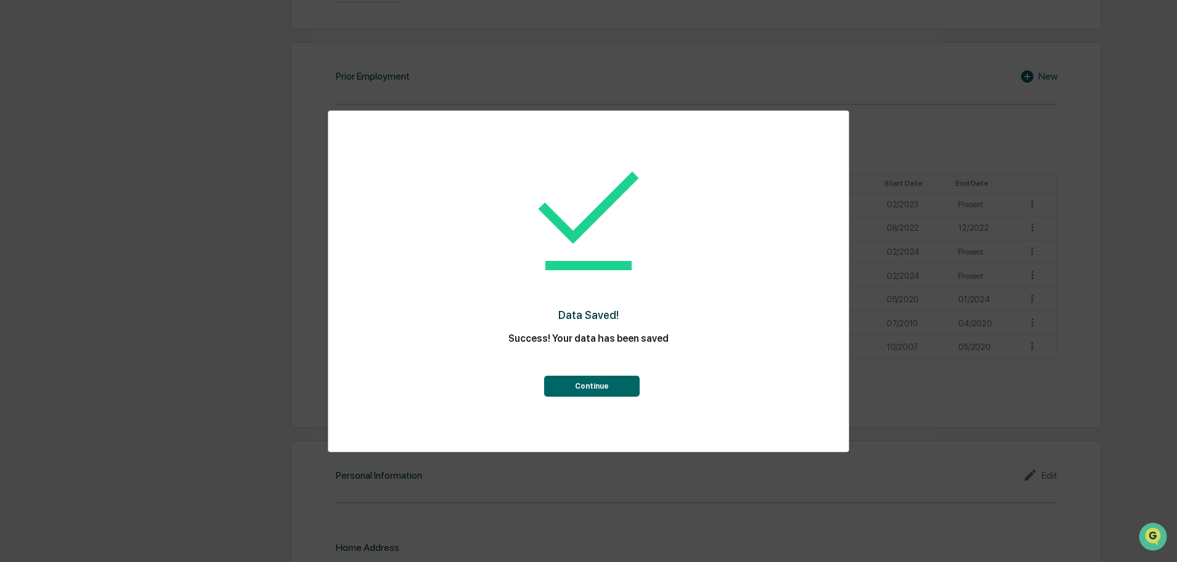
click at [631, 384] on button "Continue" at bounding box center [592, 385] width 96 height 21
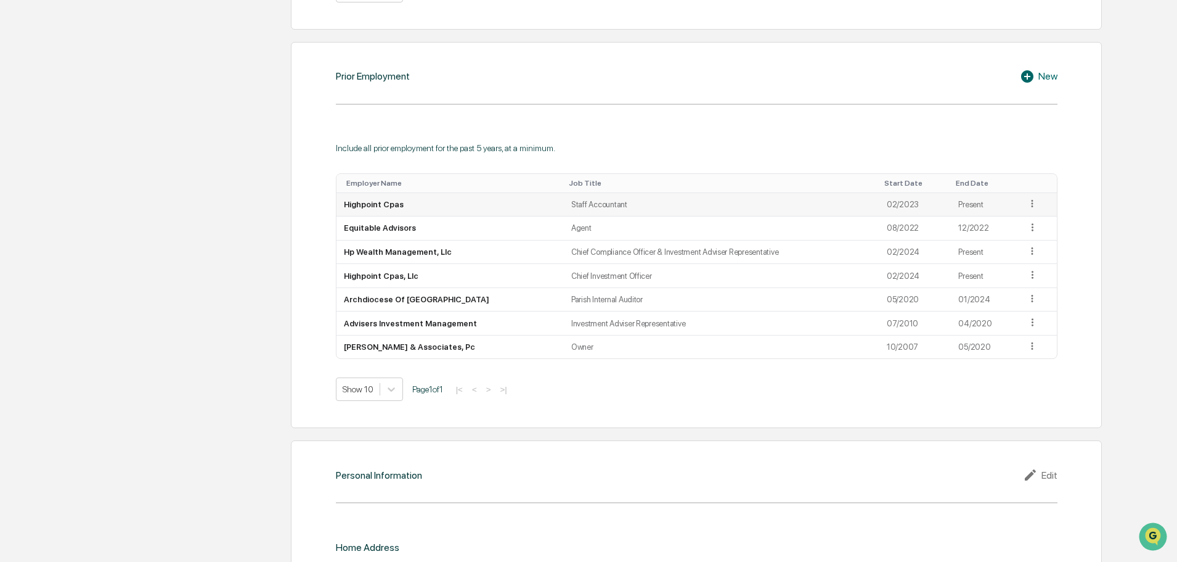
click at [1028, 205] on icon at bounding box center [1033, 204] width 12 height 12
click at [1015, 242] on div "Delete" at bounding box center [1018, 241] width 39 height 20
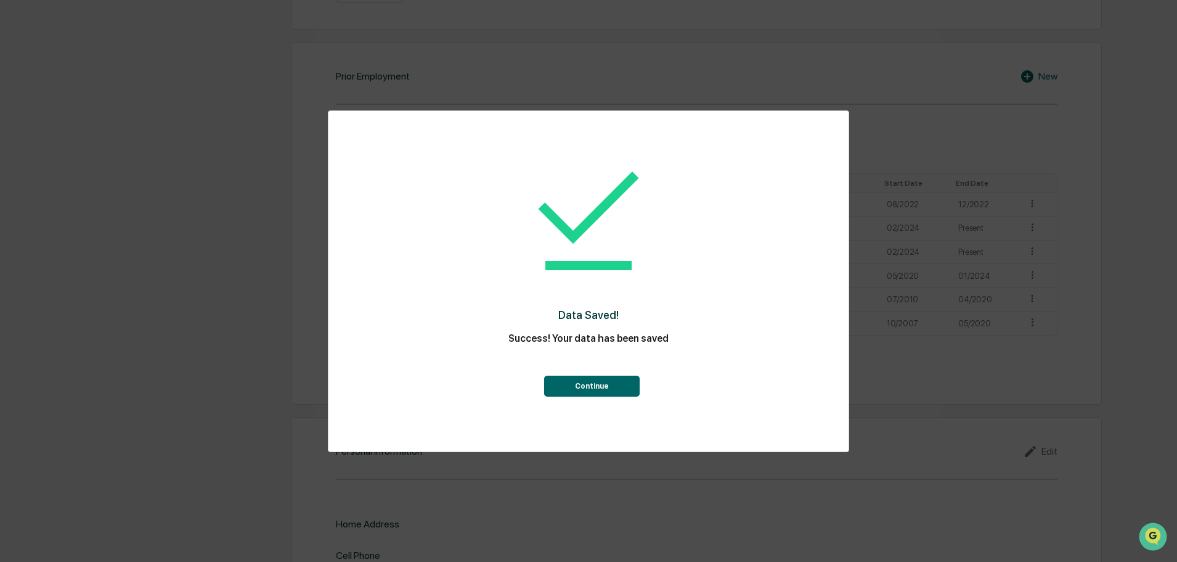
click at [584, 383] on button "Continue" at bounding box center [592, 385] width 96 height 21
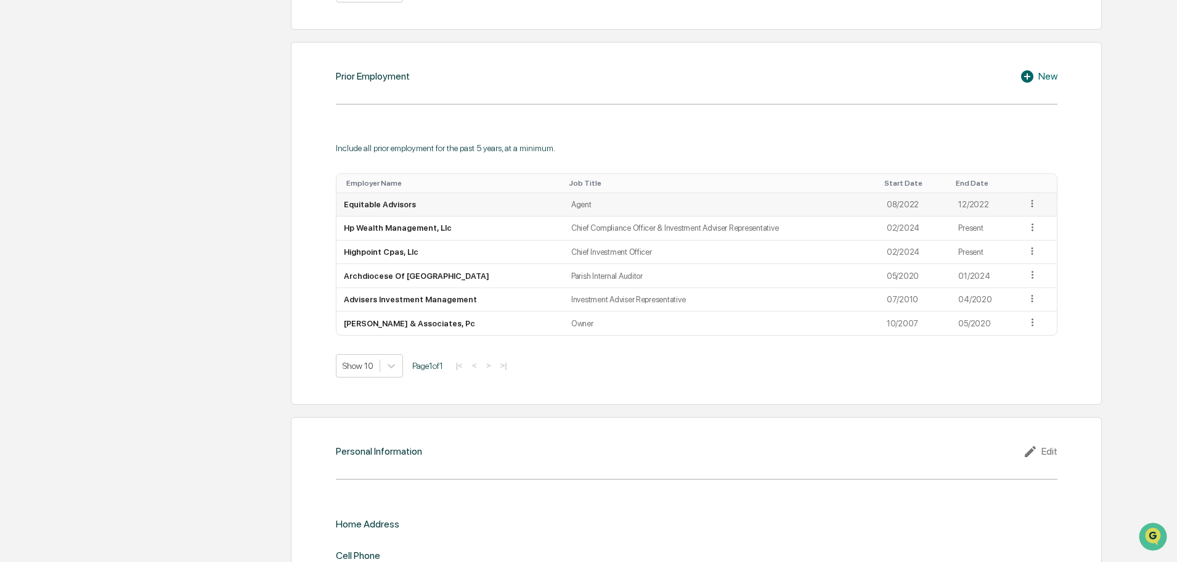
click at [1032, 203] on icon at bounding box center [1033, 203] width 2 height 7
click at [1008, 241] on div "Delete" at bounding box center [1018, 241] width 39 height 20
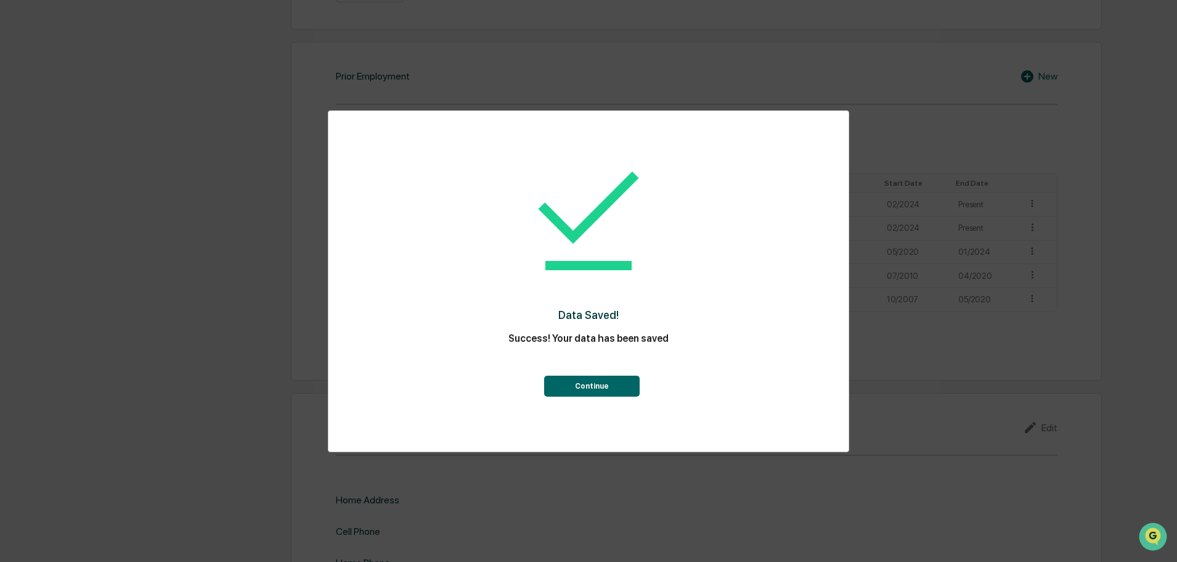
click at [589, 391] on button "Continue" at bounding box center [592, 385] width 96 height 21
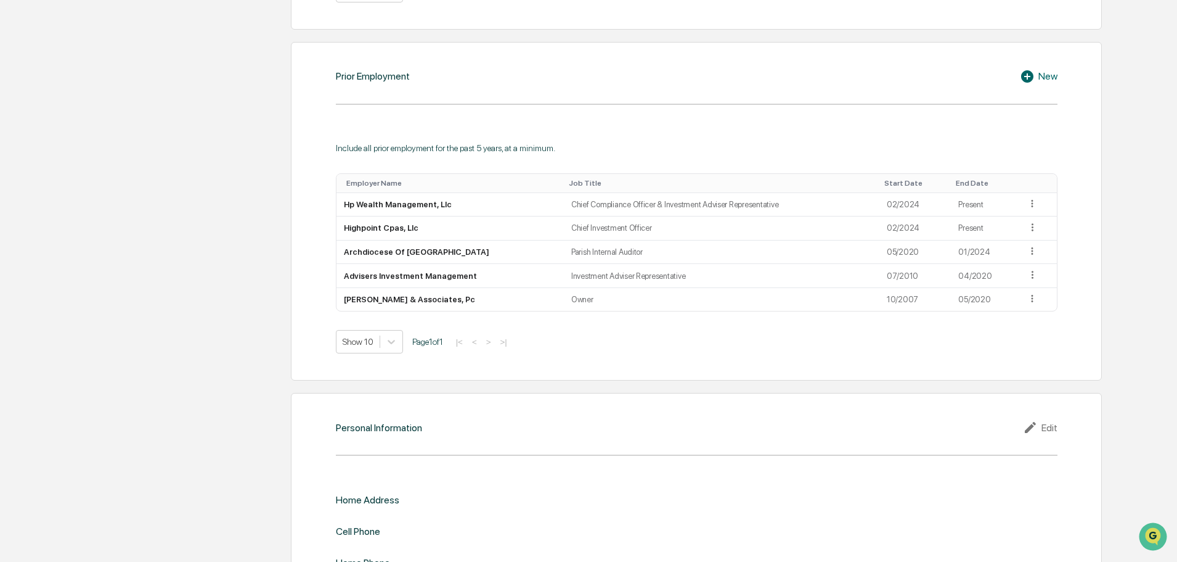
scroll to position [984, 0]
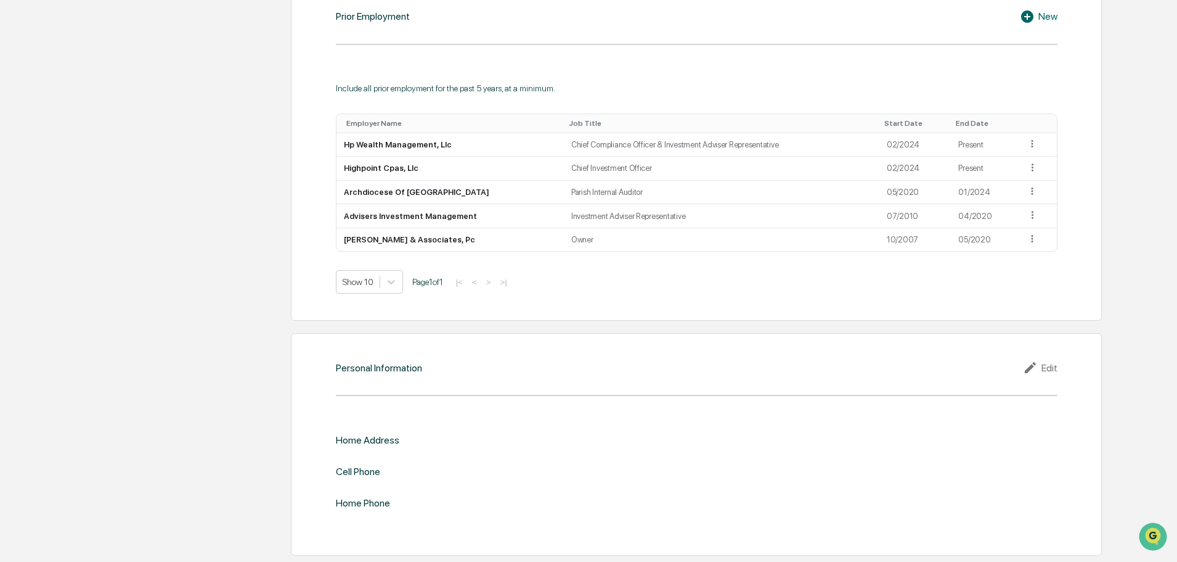
click at [1051, 368] on div "Edit" at bounding box center [1040, 367] width 35 height 15
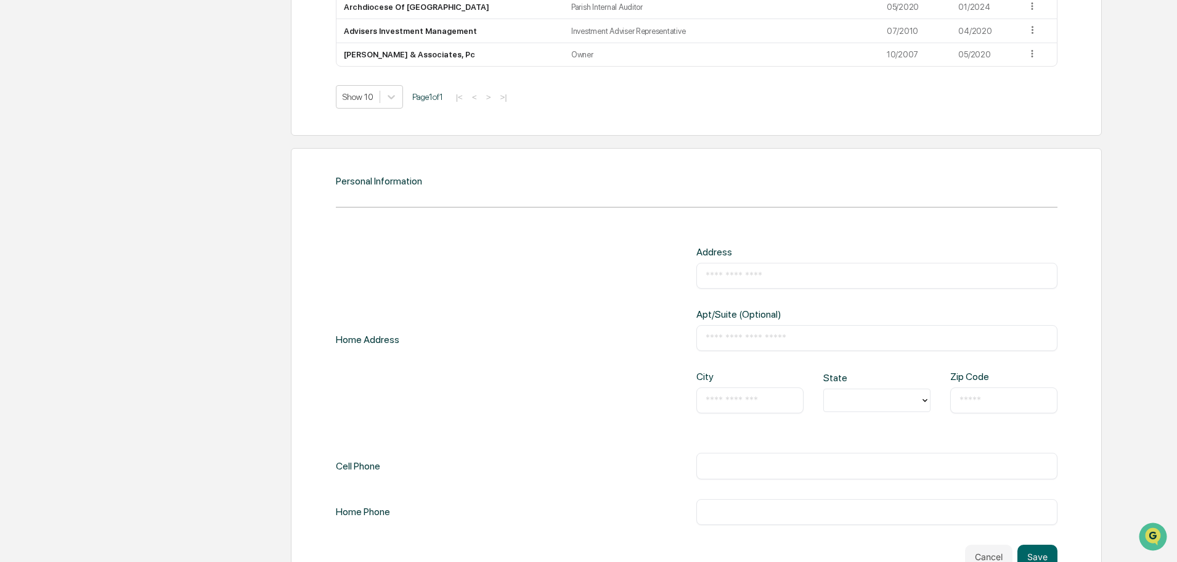
scroll to position [1210, 0]
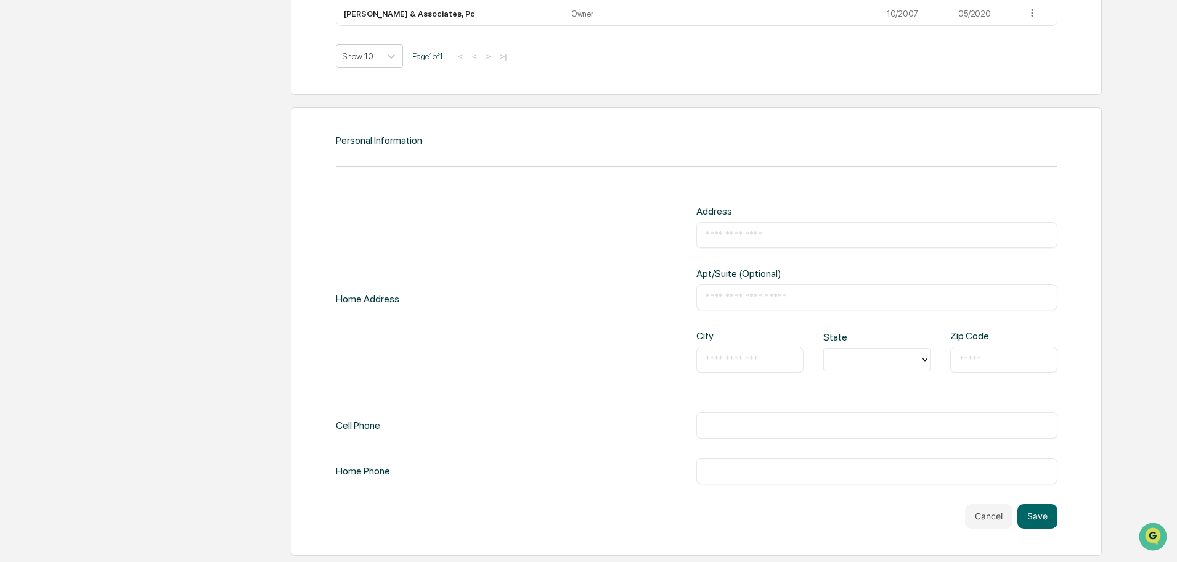
click at [776, 231] on input "text" at bounding box center [877, 235] width 343 height 12
type input "**********"
type input "*********"
type input "**"
type input "*****"
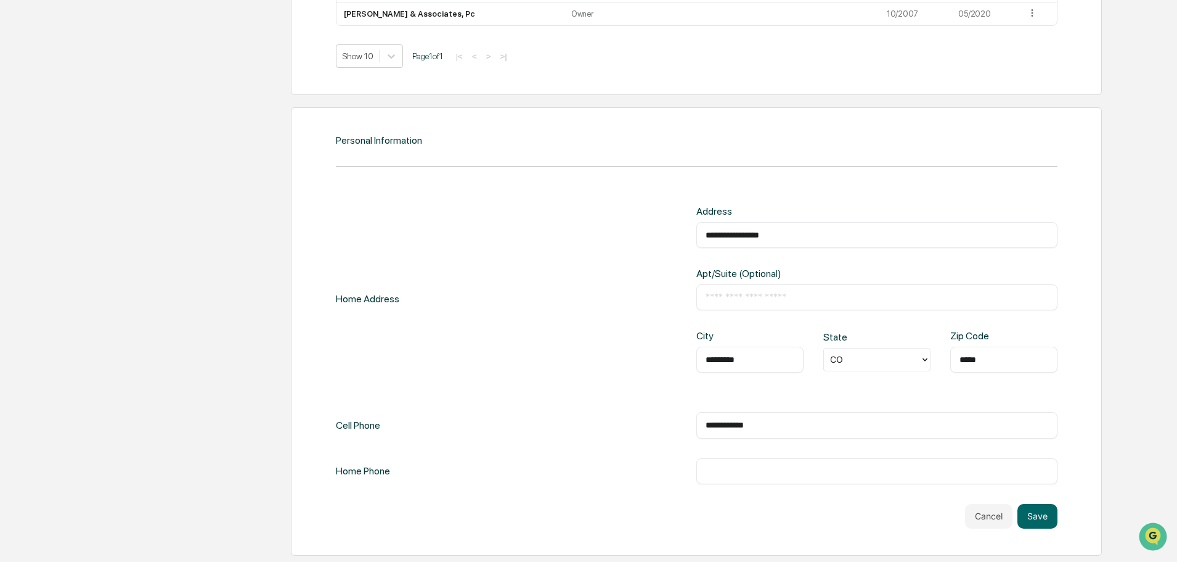
type input "**********"
click at [1037, 523] on button "Save" at bounding box center [1038, 516] width 40 height 25
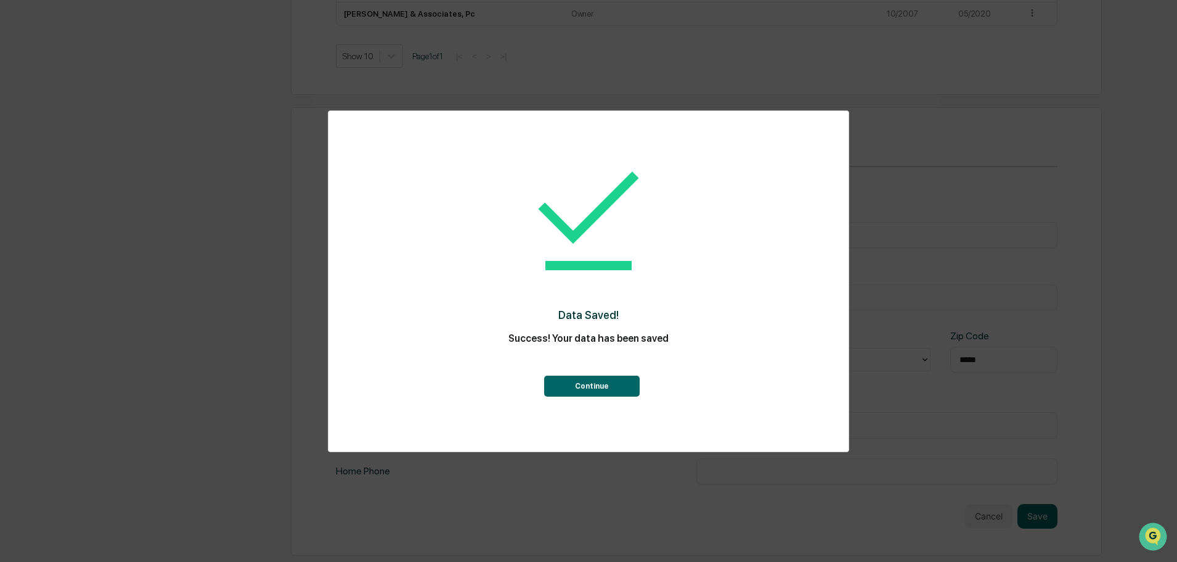
click at [597, 391] on button "Continue" at bounding box center [592, 385] width 96 height 21
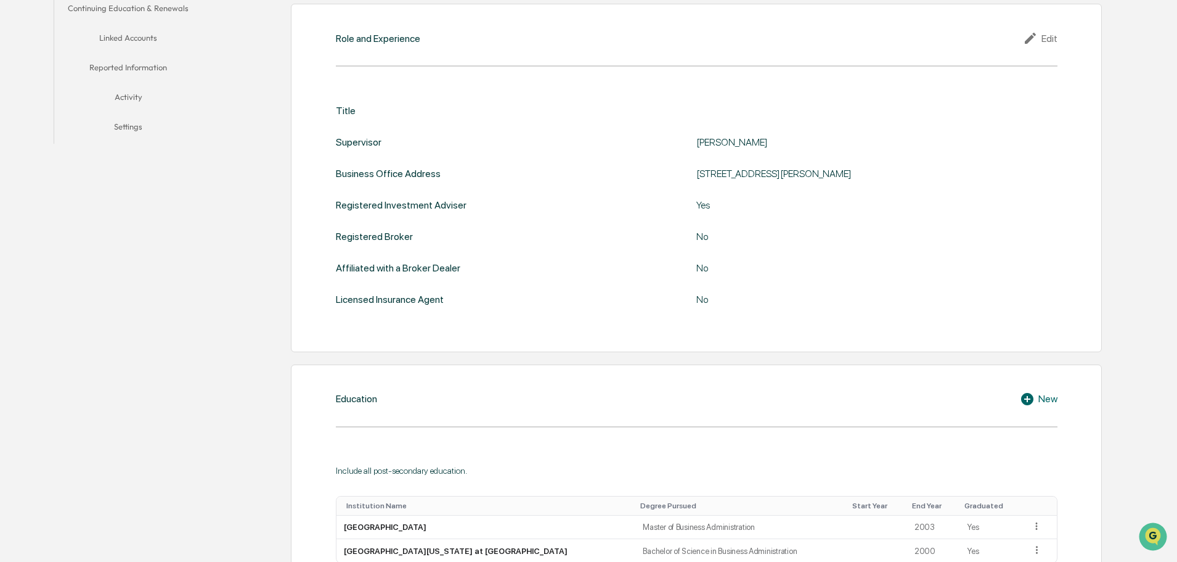
scroll to position [0, 0]
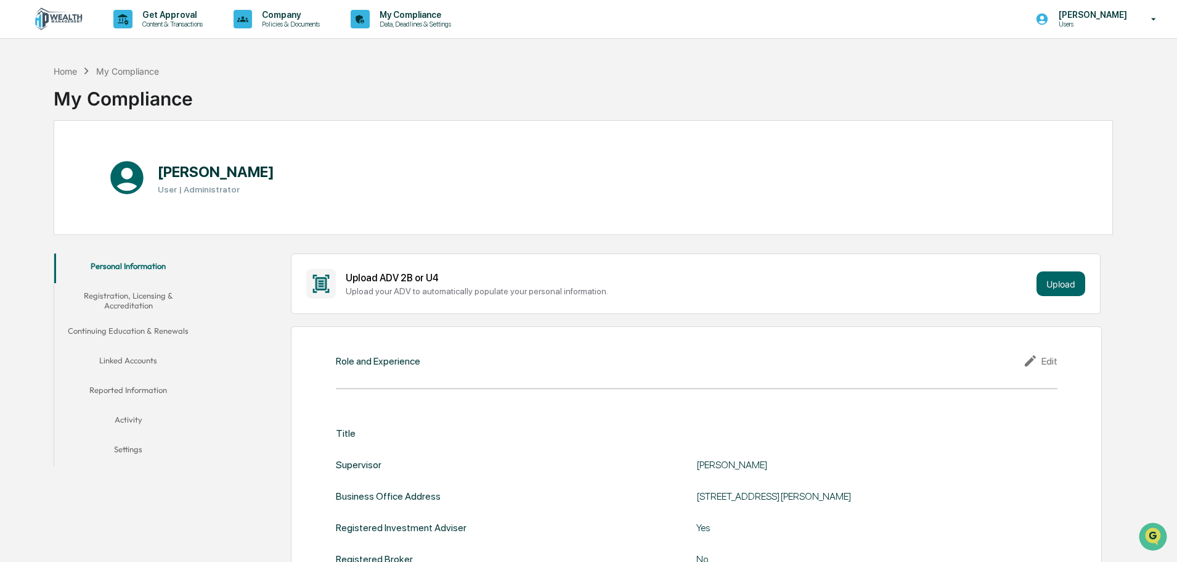
click at [133, 306] on button "Registration, Licensing & Accreditation" at bounding box center [128, 300] width 148 height 35
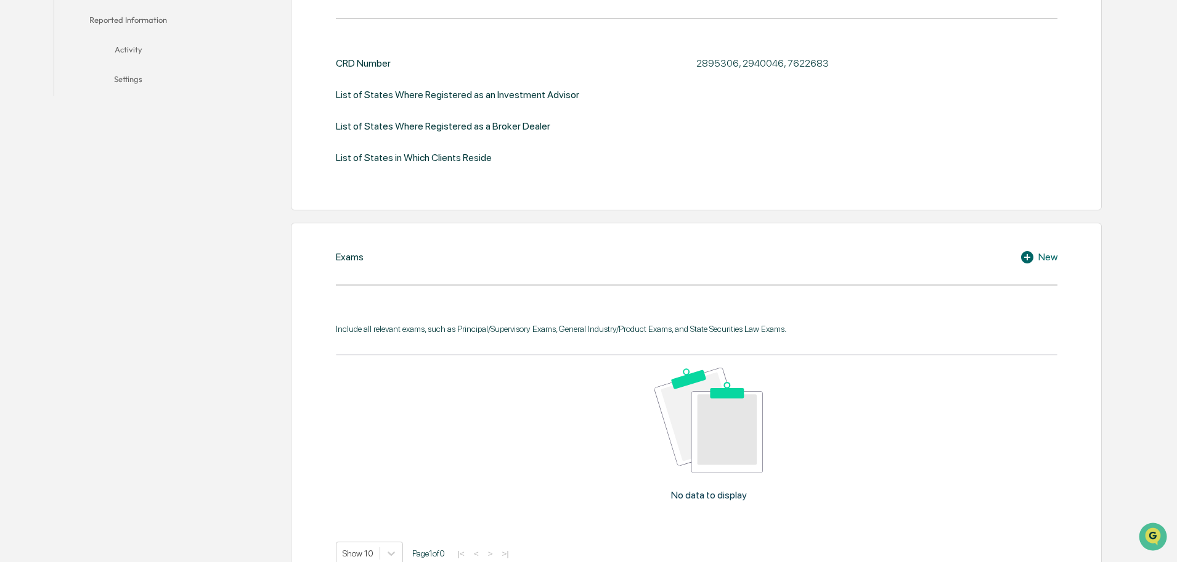
scroll to position [247, 0]
